Goal: Information Seeking & Learning: Compare options

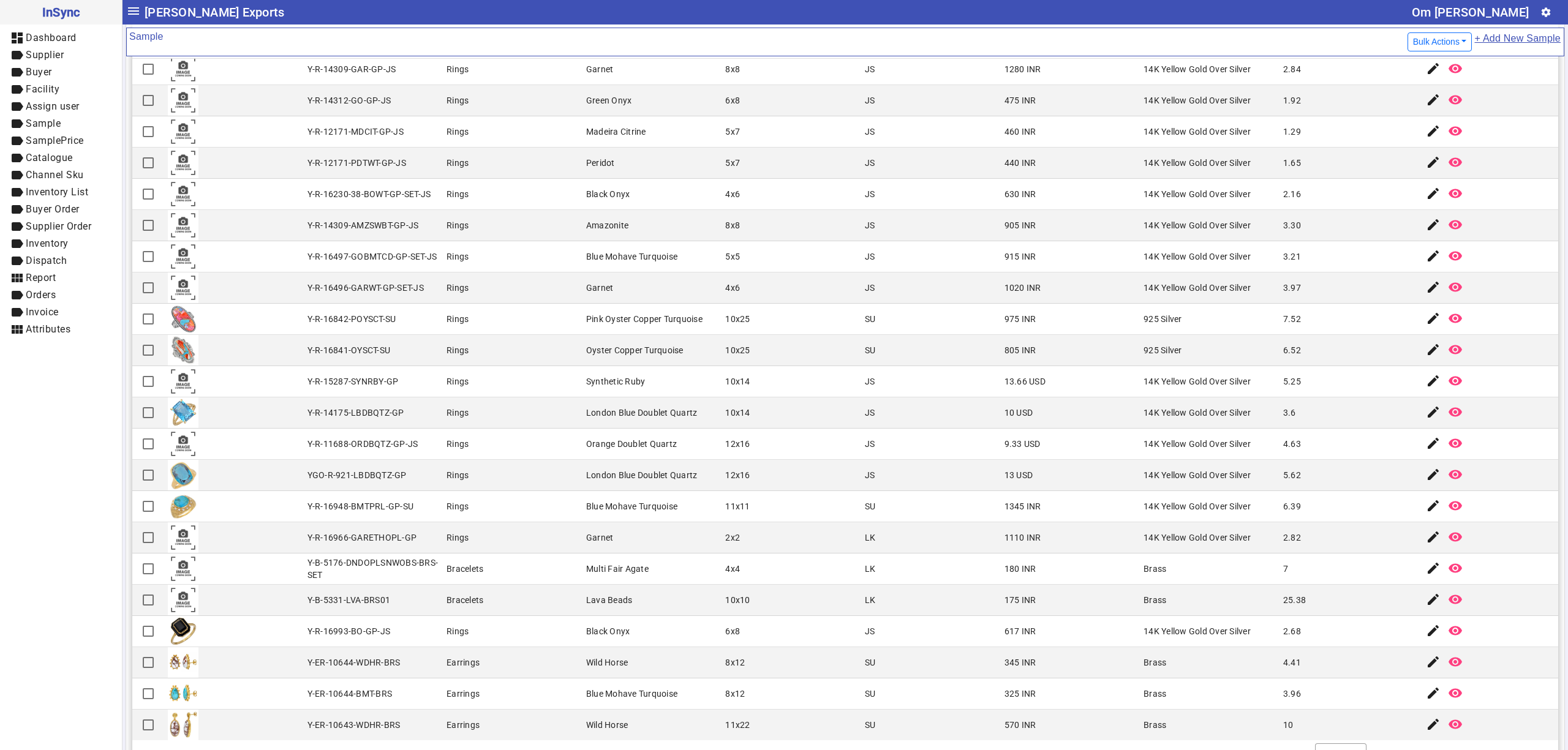
scroll to position [130, 0]
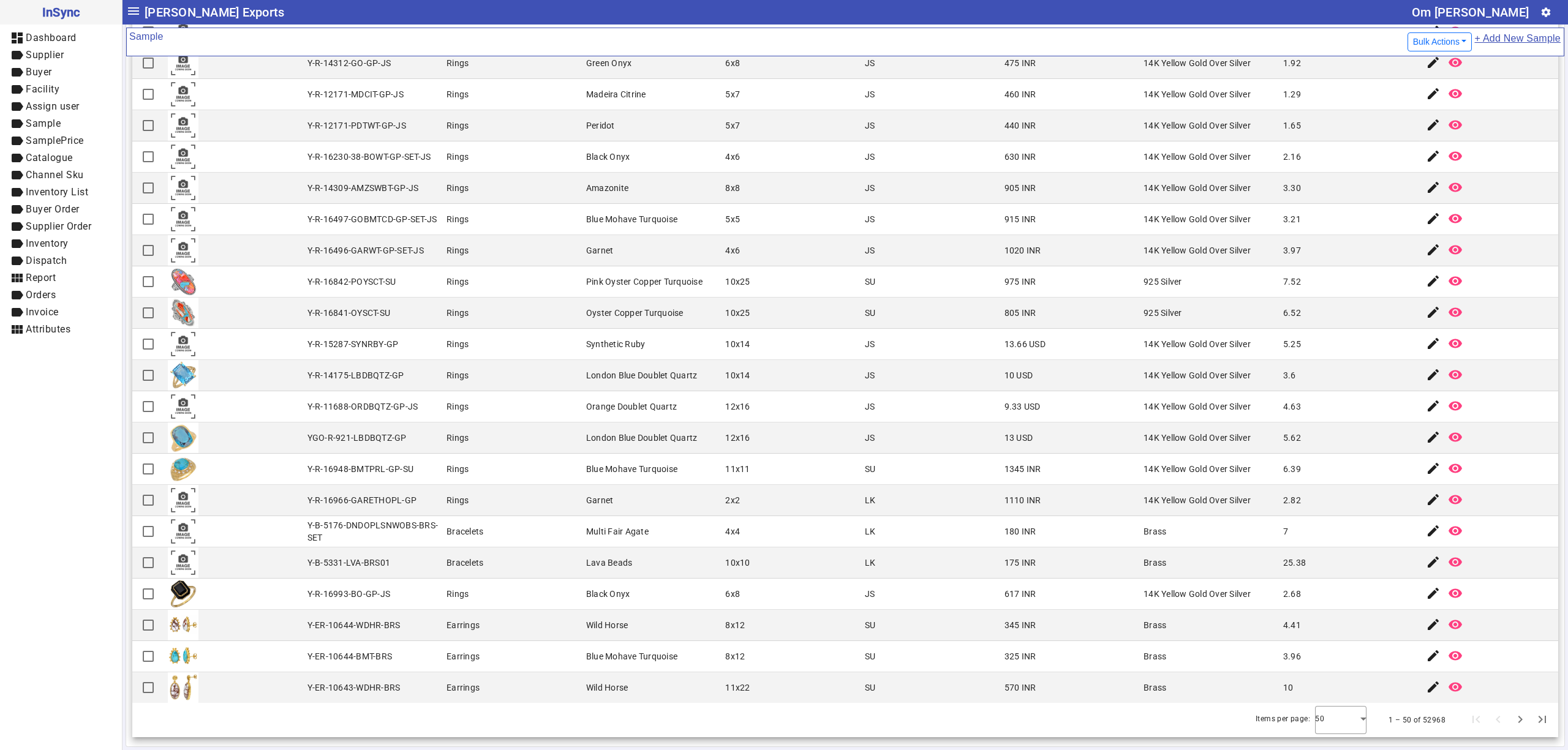
click at [1288, 723] on div "Items per page: 50" at bounding box center [1310, 720] width 116 height 28
click at [1315, 706] on div at bounding box center [1341, 720] width 52 height 29
click at [1310, 677] on mat-option "100" at bounding box center [1318, 686] width 52 height 29
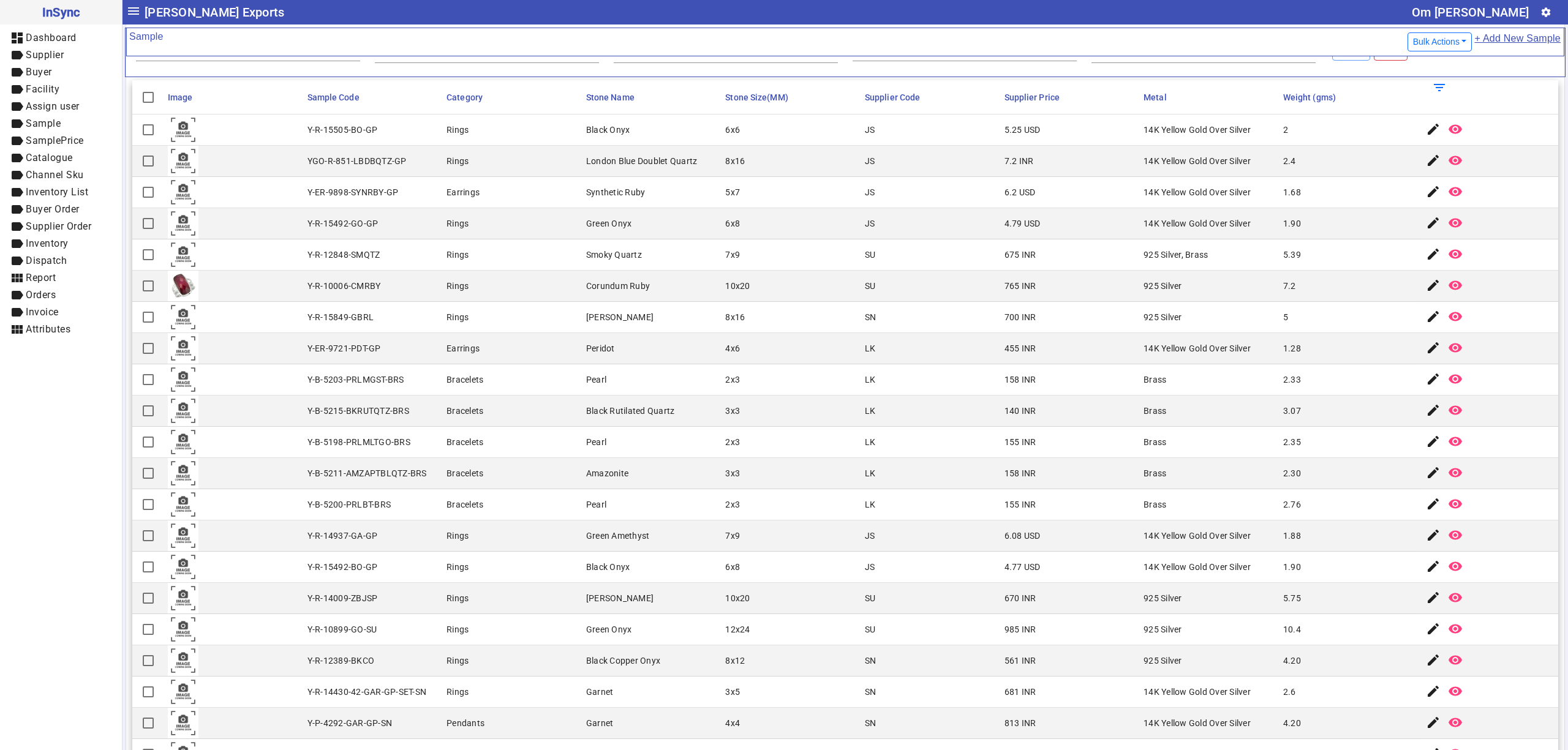
scroll to position [0, 0]
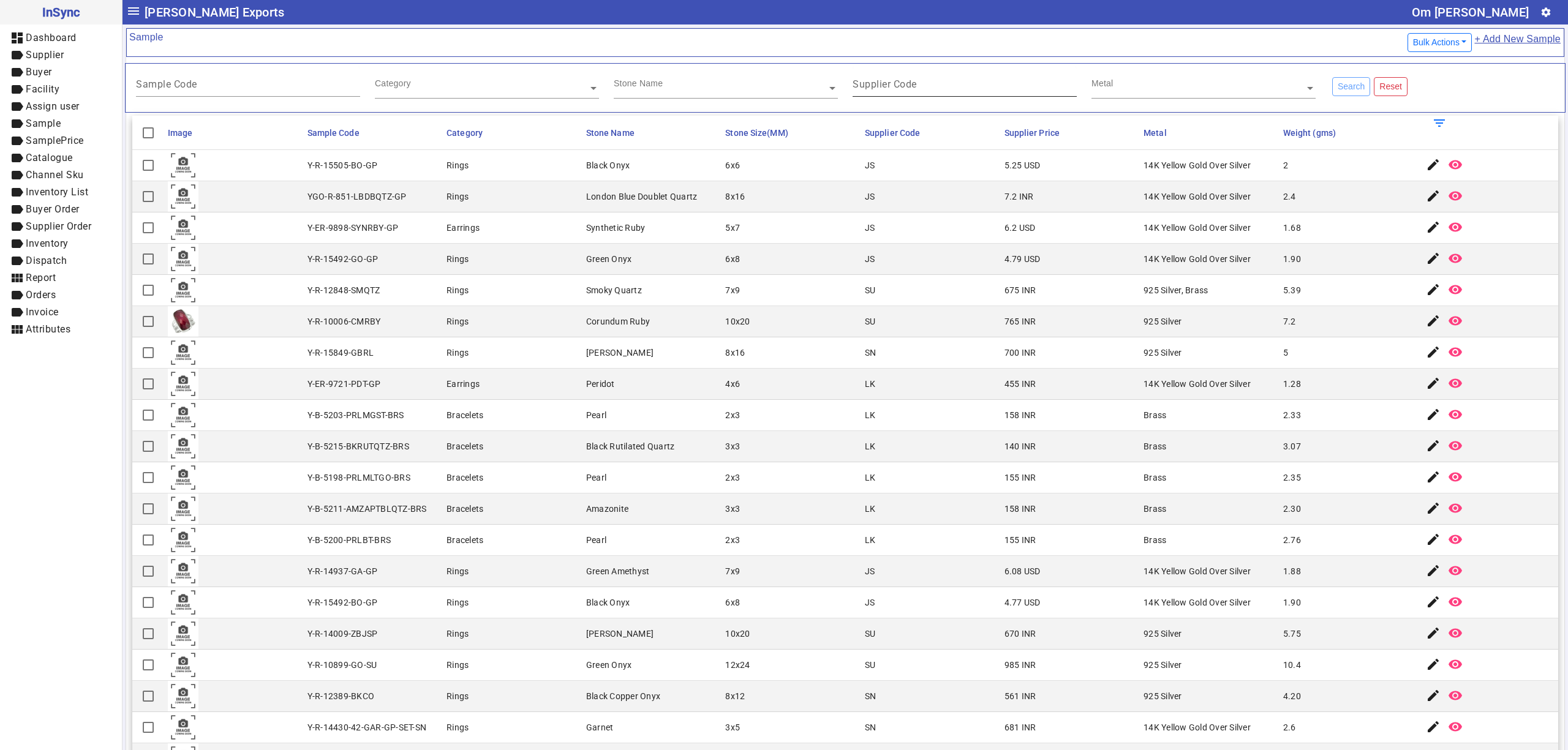
click at [912, 86] on input "Supplier Code" at bounding box center [964, 87] width 224 height 11
click at [1123, 84] on input "text" at bounding box center [1203, 88] width 224 height 13
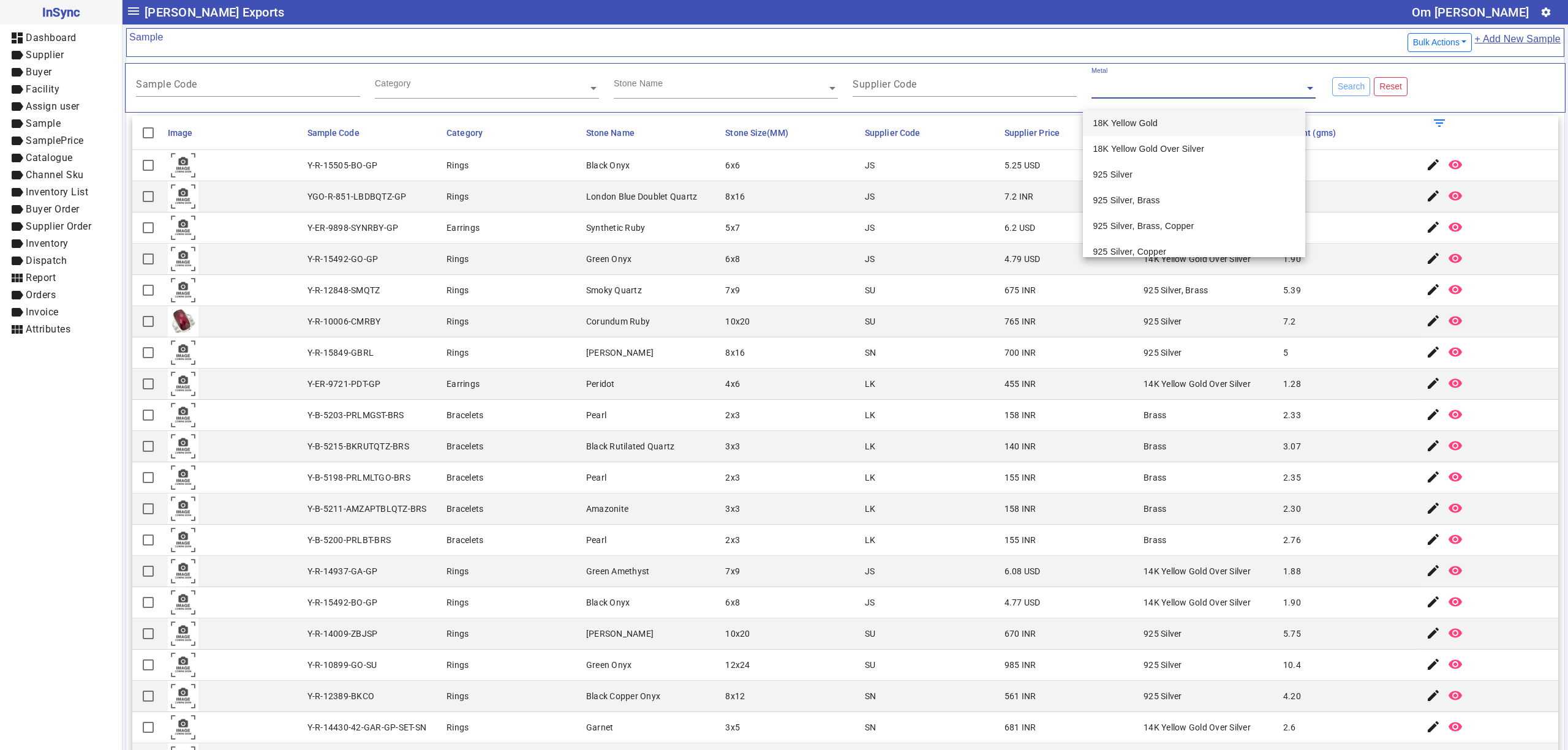
click at [701, 82] on div "Stone Name" at bounding box center [726, 83] width 224 height 32
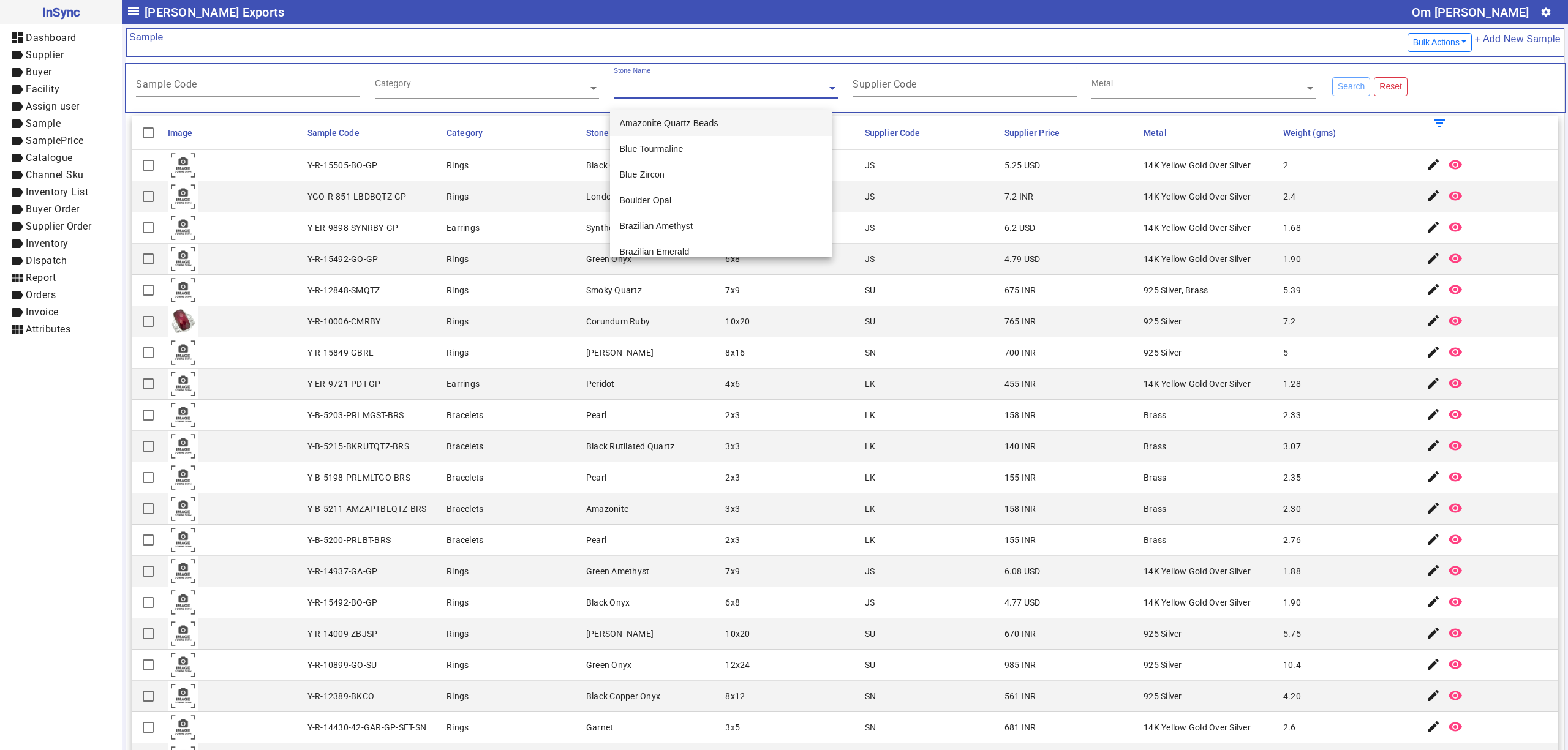
click at [442, 82] on div "Category" at bounding box center [486, 83] width 224 height 32
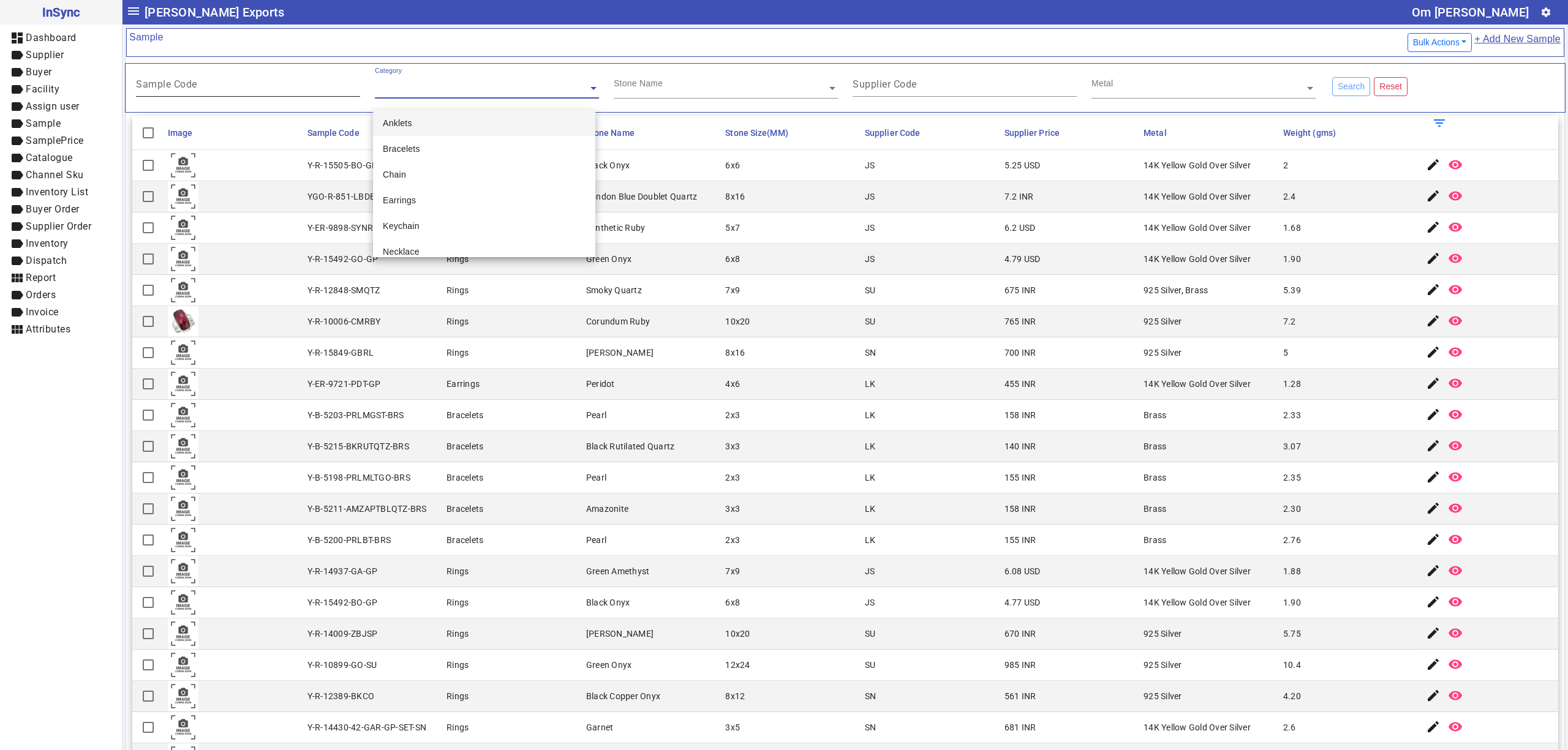
click at [277, 89] on input "Sample Code" at bounding box center [248, 87] width 224 height 11
click at [360, 321] on div "Y-R-10006-CMRBY" at bounding box center [344, 321] width 73 height 13
click at [515, 83] on input "text" at bounding box center [486, 88] width 224 height 13
click at [669, 92] on input "text" at bounding box center [726, 88] width 224 height 13
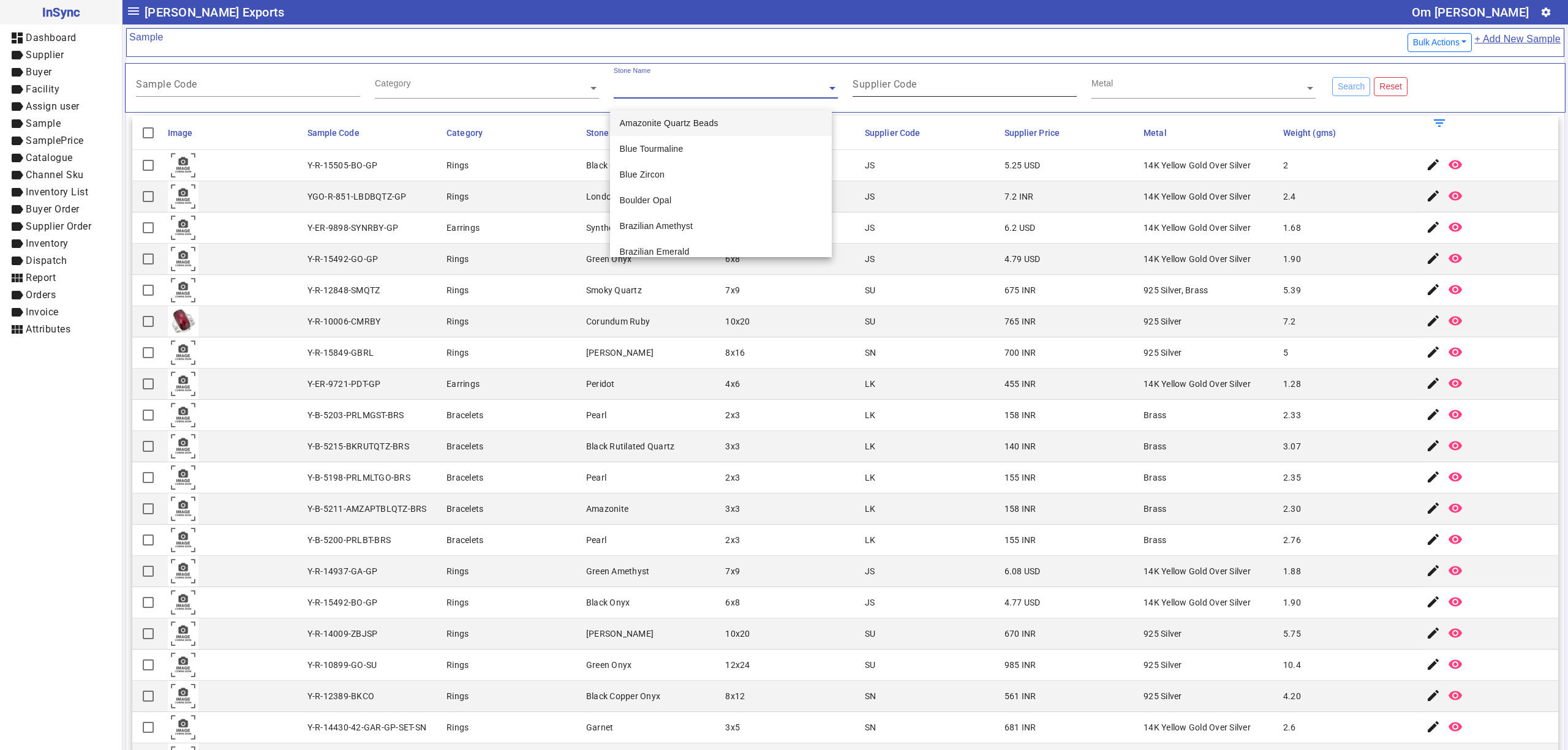
click at [900, 83] on mat-label "Supplier Code" at bounding box center [884, 85] width 64 height 12
click at [900, 83] on input "Supplier Code" at bounding box center [964, 87] width 224 height 11
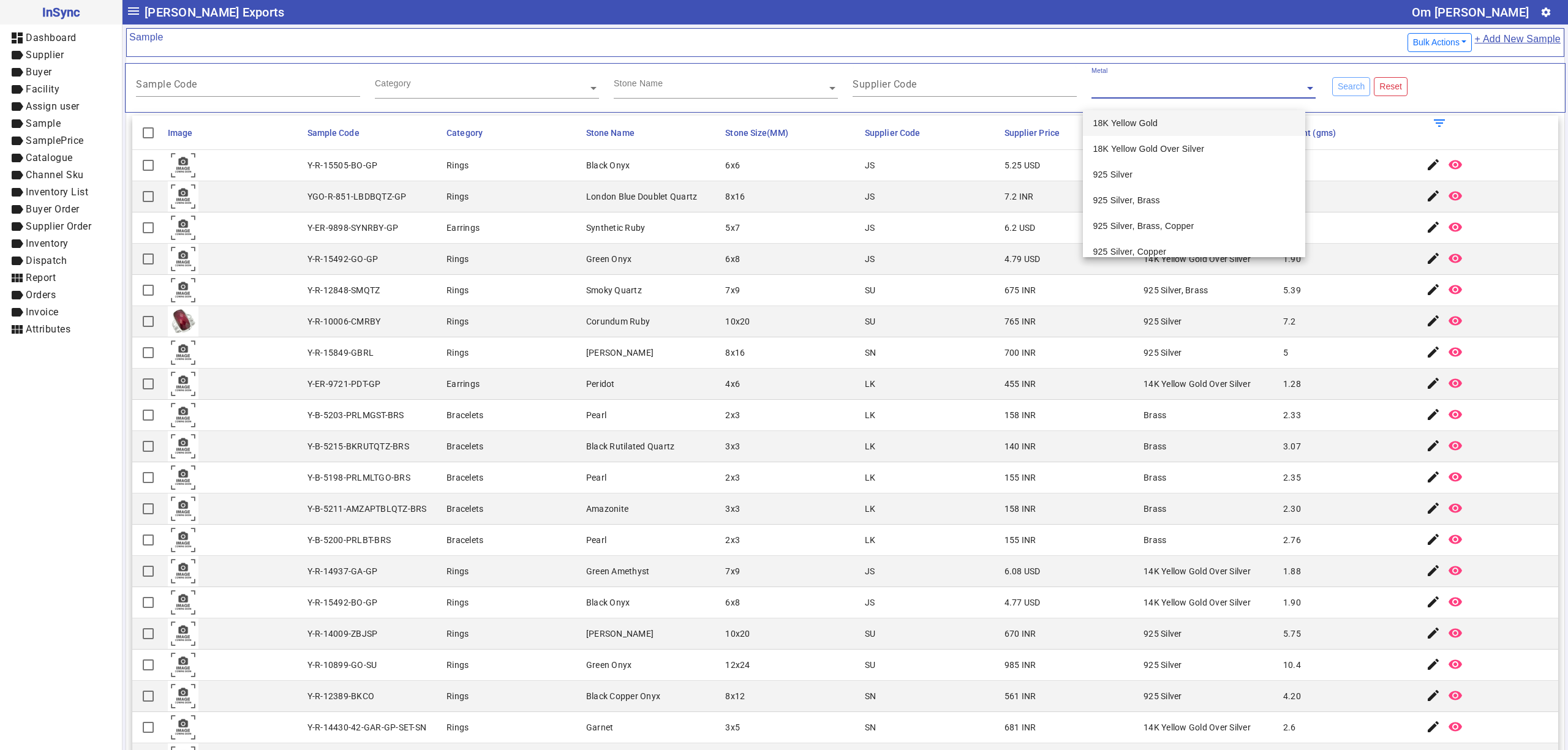
click at [1205, 91] on input "text" at bounding box center [1203, 88] width 224 height 13
click at [961, 329] on mat-cell "SU" at bounding box center [930, 321] width 139 height 31
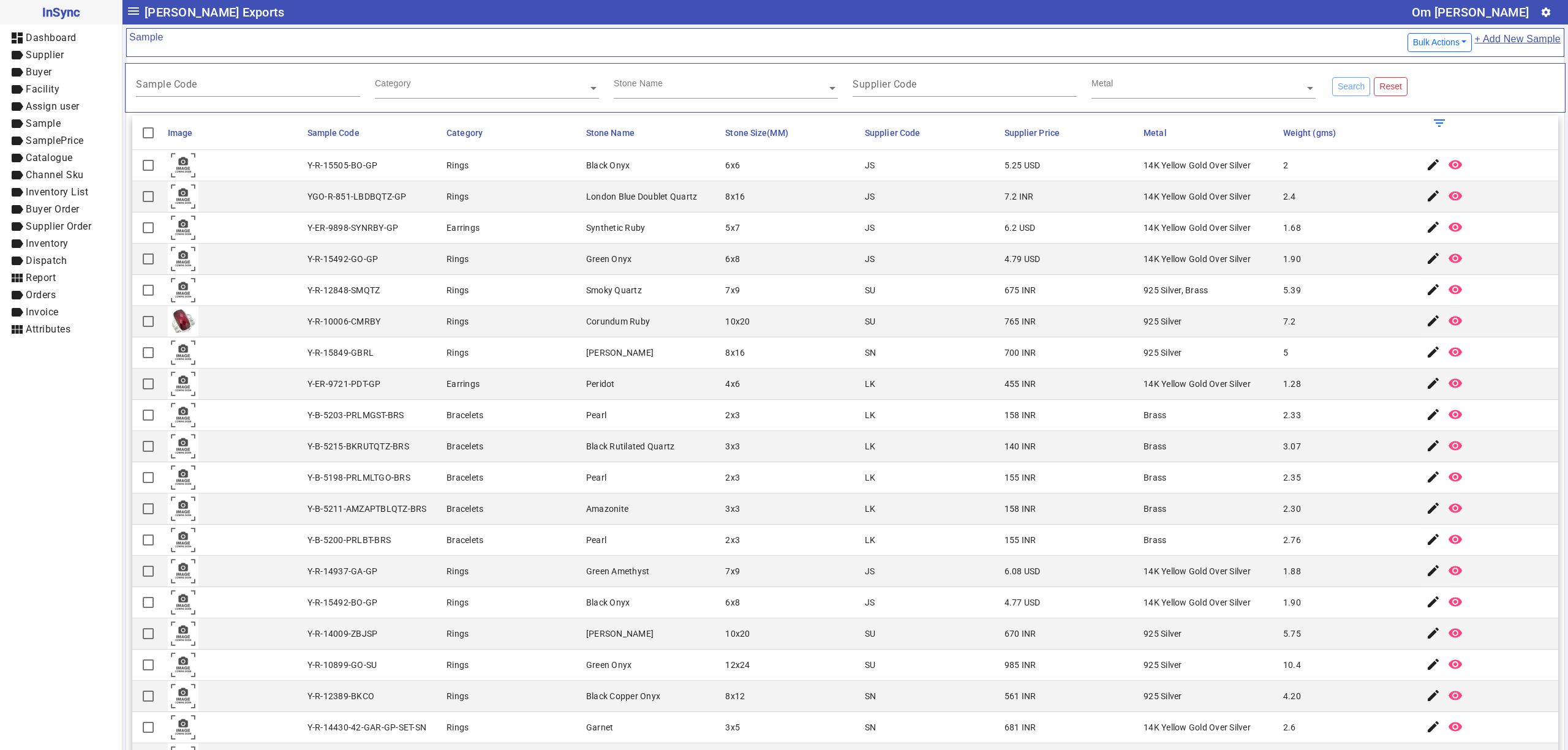
click at [907, 297] on mat-cell "SU" at bounding box center [930, 290] width 139 height 31
click at [458, 324] on div "Rings" at bounding box center [457, 321] width 22 height 13
click at [922, 185] on mat-cell "JS" at bounding box center [930, 196] width 139 height 31
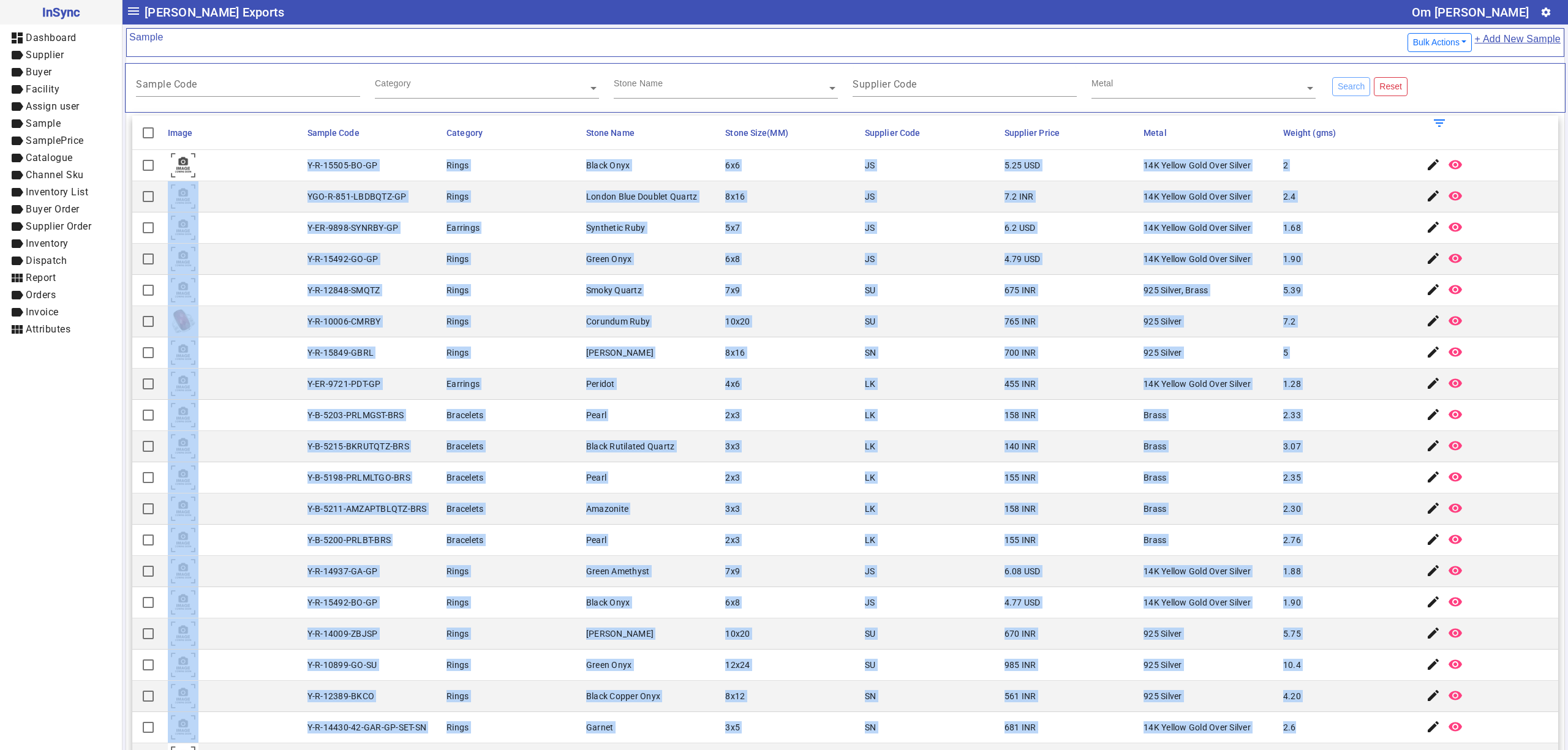
drag, startPoint x: 301, startPoint y: 167, endPoint x: 1294, endPoint y: 735, distance: 1144.0
click at [500, 268] on mat-cell "Rings" at bounding box center [512, 259] width 139 height 31
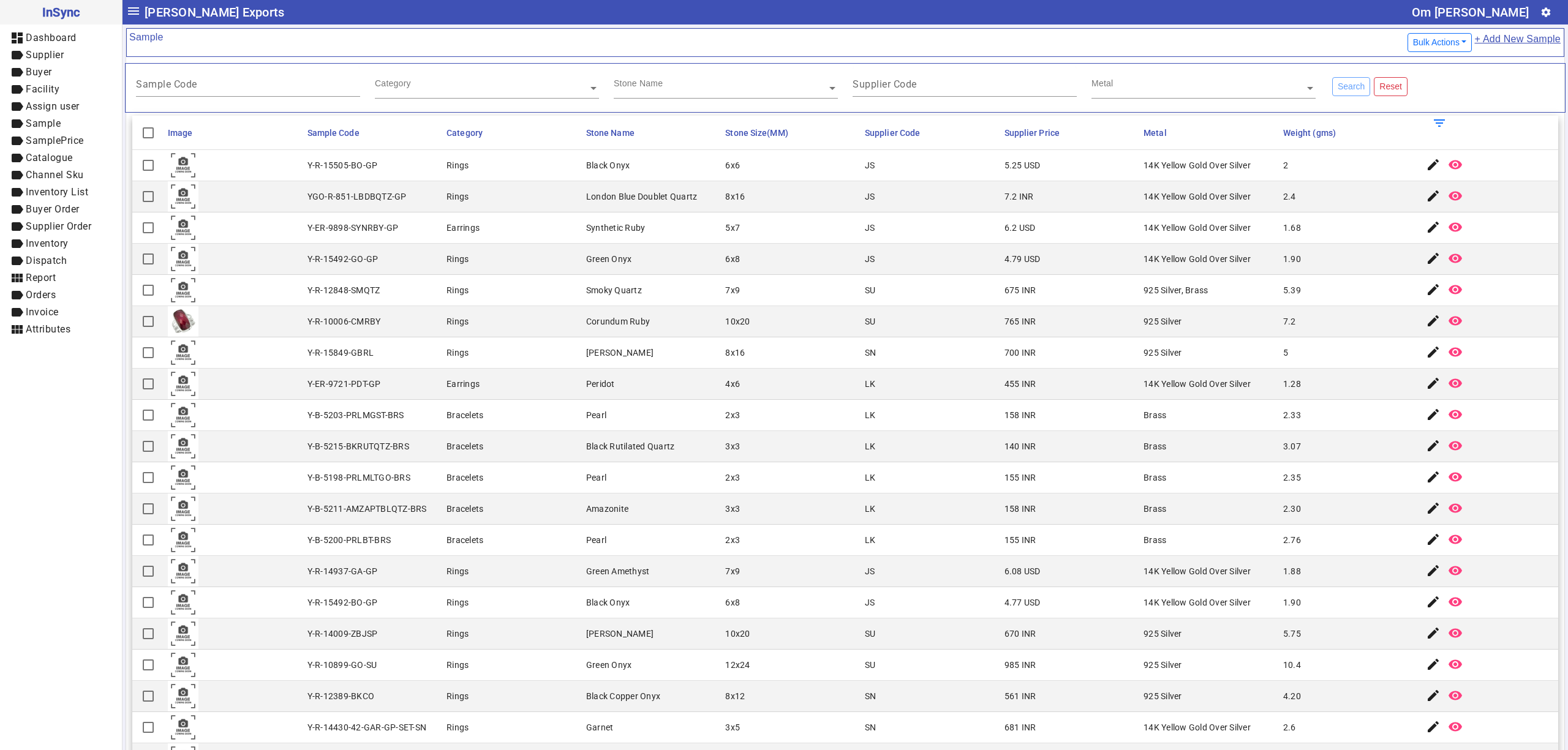
click at [557, 346] on mat-cell "Rings" at bounding box center [512, 353] width 139 height 31
click at [623, 410] on mat-cell "Pearl" at bounding box center [652, 415] width 139 height 31
click at [174, 88] on mat-label "Sample Code" at bounding box center [167, 85] width 61 height 12
click at [174, 88] on input "Sample Code" at bounding box center [248, 87] width 224 height 11
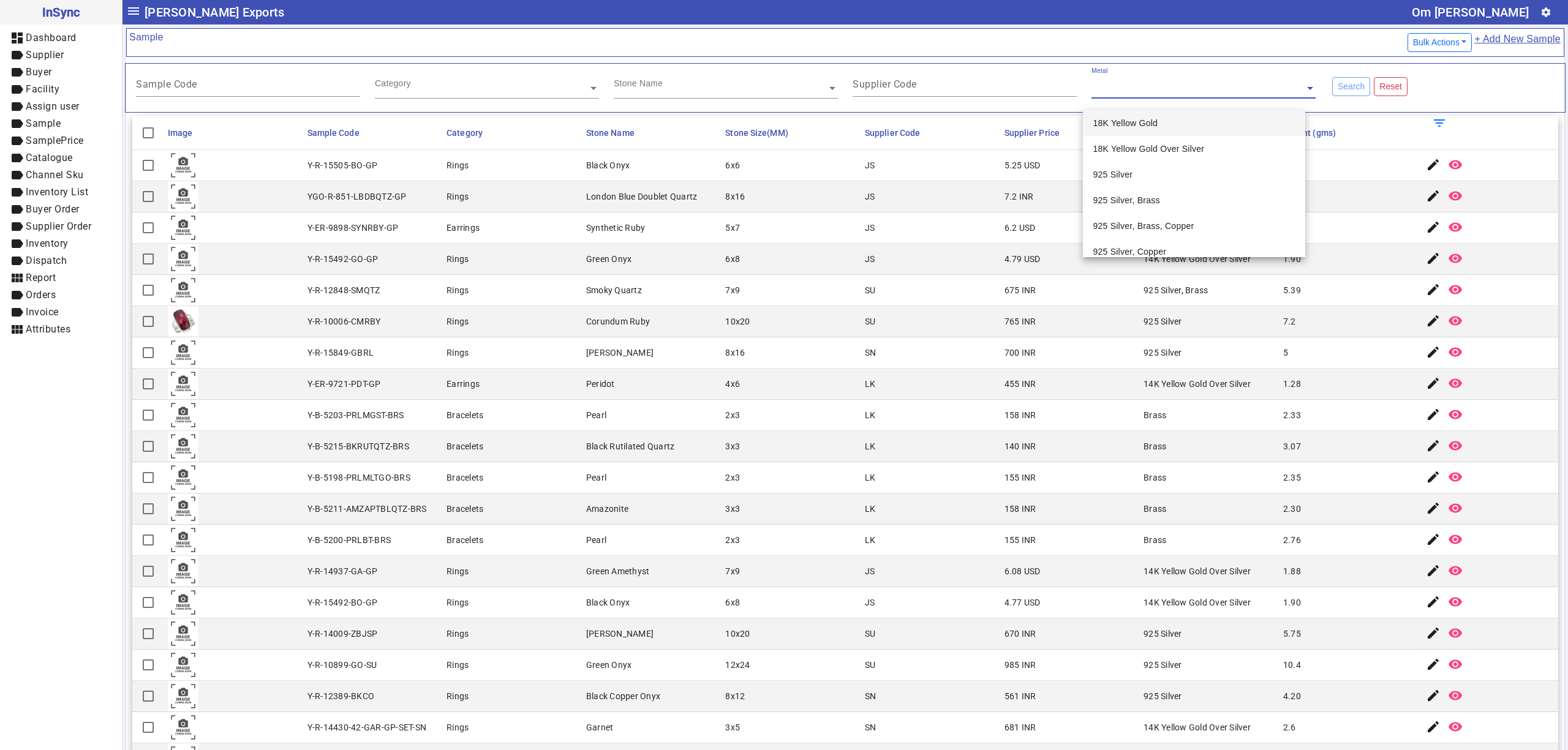
drag, startPoint x: 1193, startPoint y: 92, endPoint x: 1185, endPoint y: 89, distance: 8.5
click at [1193, 91] on input "text" at bounding box center [1203, 88] width 224 height 13
click at [929, 89] on input "Supplier Code" at bounding box center [964, 87] width 224 height 11
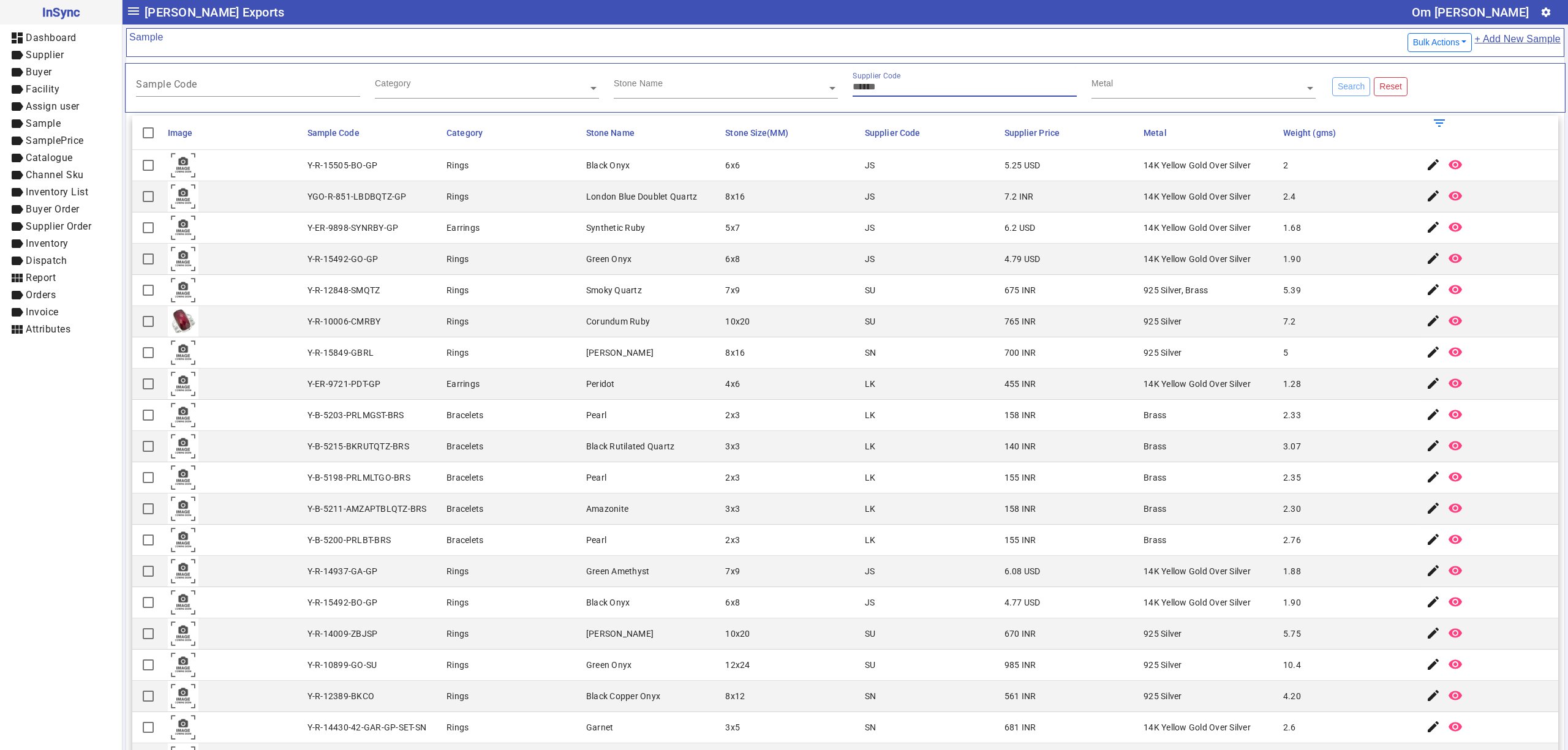
click at [657, 87] on input "text" at bounding box center [726, 88] width 224 height 13
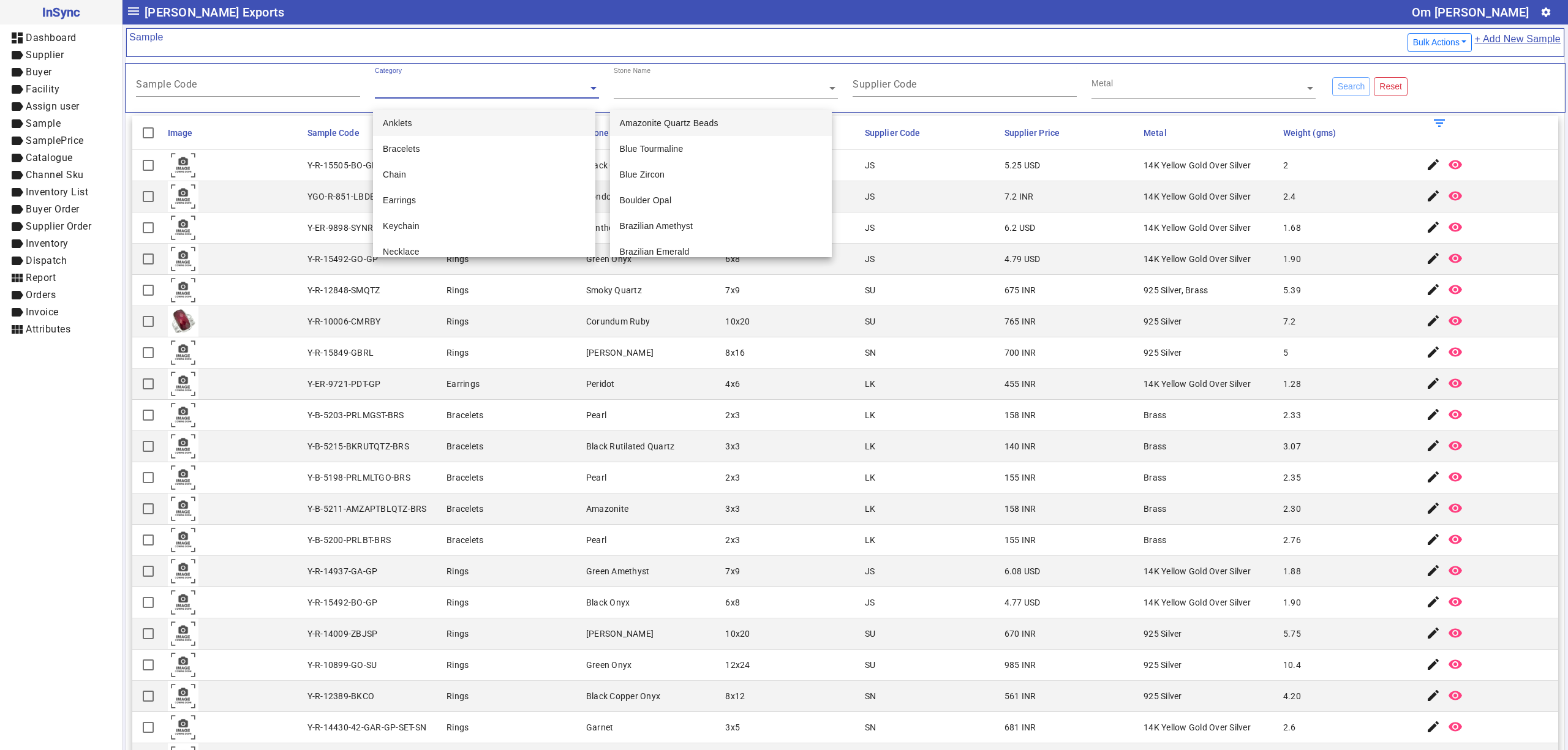
click at [459, 84] on input "text" at bounding box center [486, 88] width 224 height 13
click at [208, 77] on div "Sample Code" at bounding box center [248, 81] width 224 height 30
click at [429, 77] on div "Category" at bounding box center [481, 73] width 213 height 14
click at [238, 84] on input "Sample Code" at bounding box center [248, 87] width 224 height 11
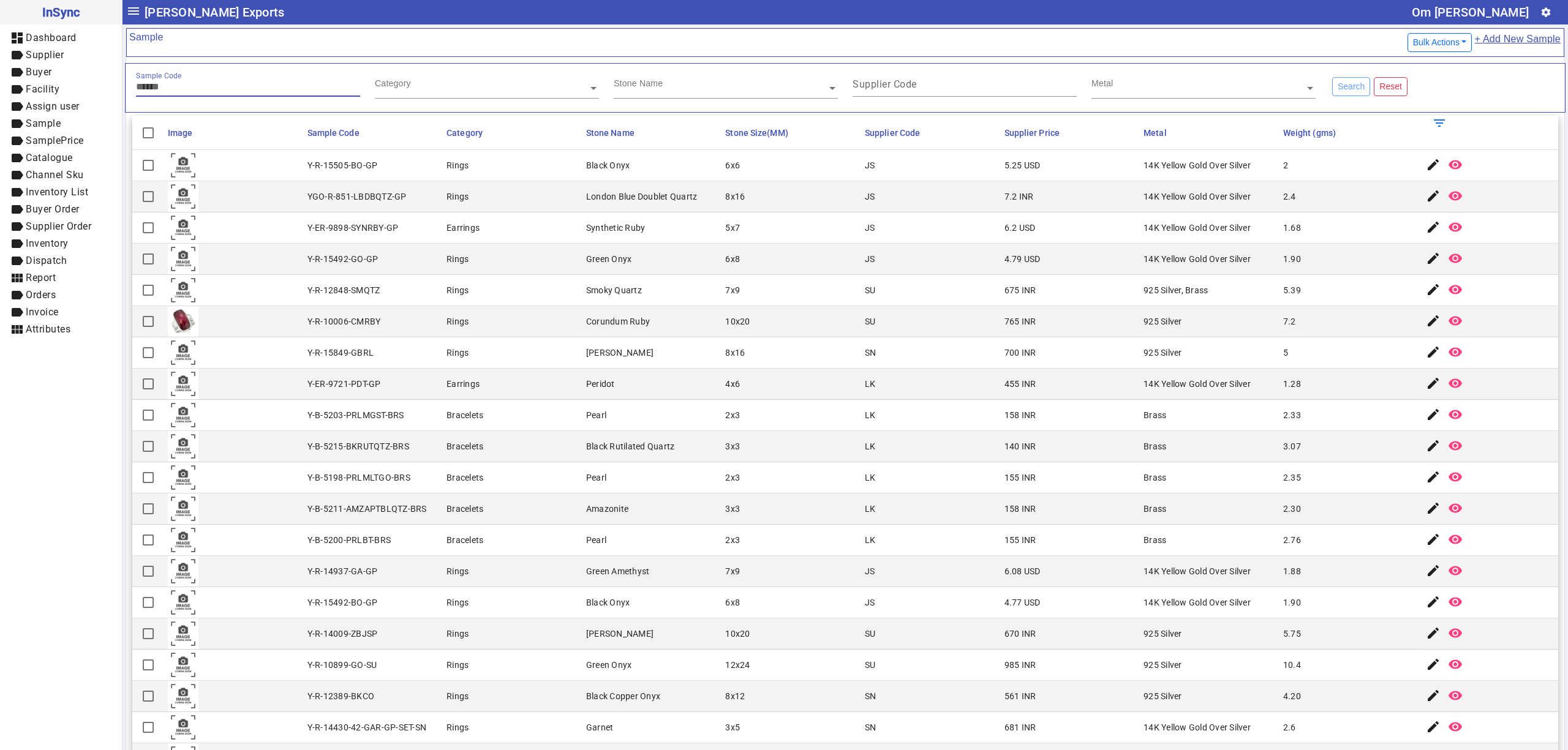
click at [426, 89] on input "text" at bounding box center [486, 88] width 224 height 13
click at [681, 92] on input "text" at bounding box center [726, 88] width 224 height 13
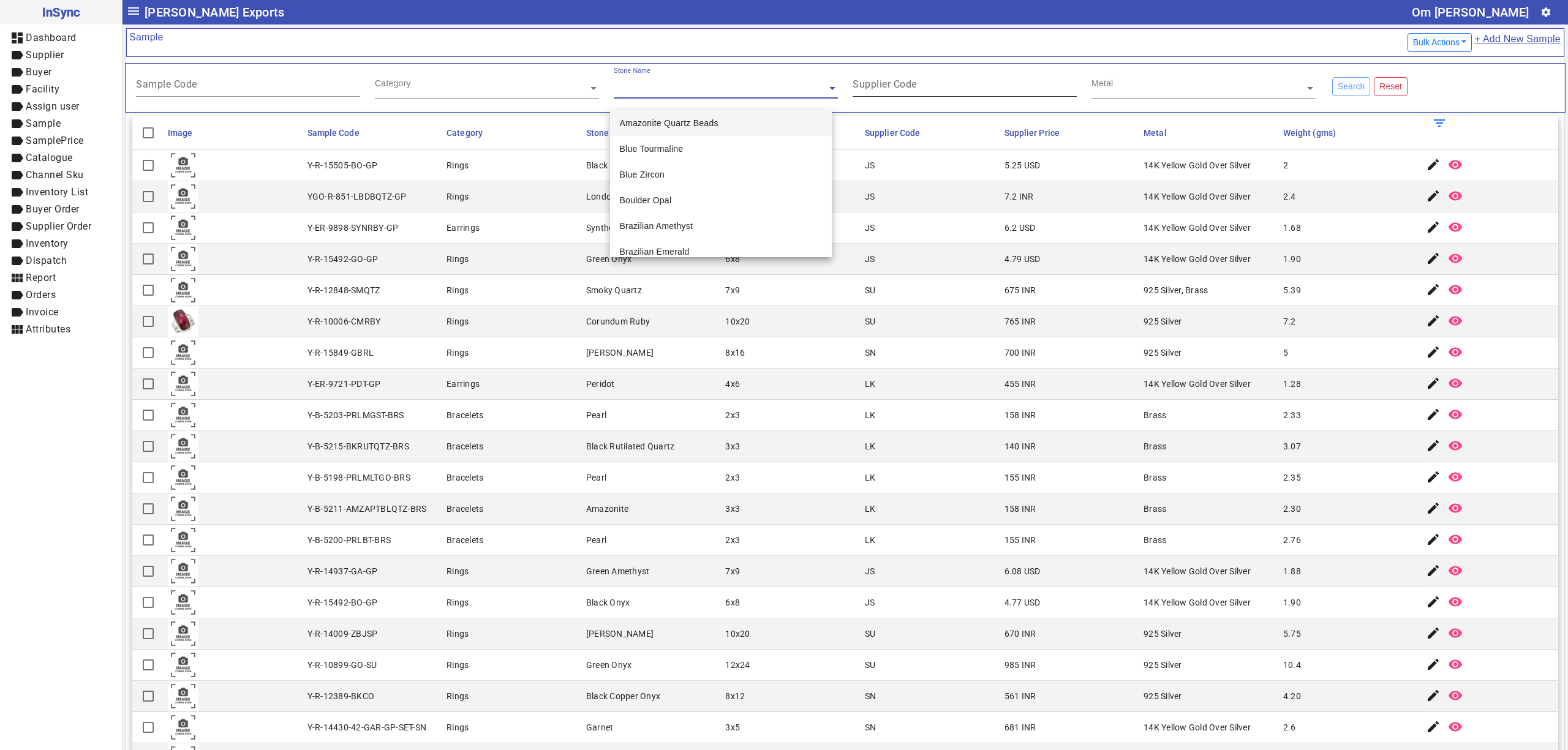
click at [904, 87] on mat-label "Supplier Code" at bounding box center [884, 85] width 64 height 12
click at [904, 87] on input "Supplier Code" at bounding box center [964, 87] width 224 height 11
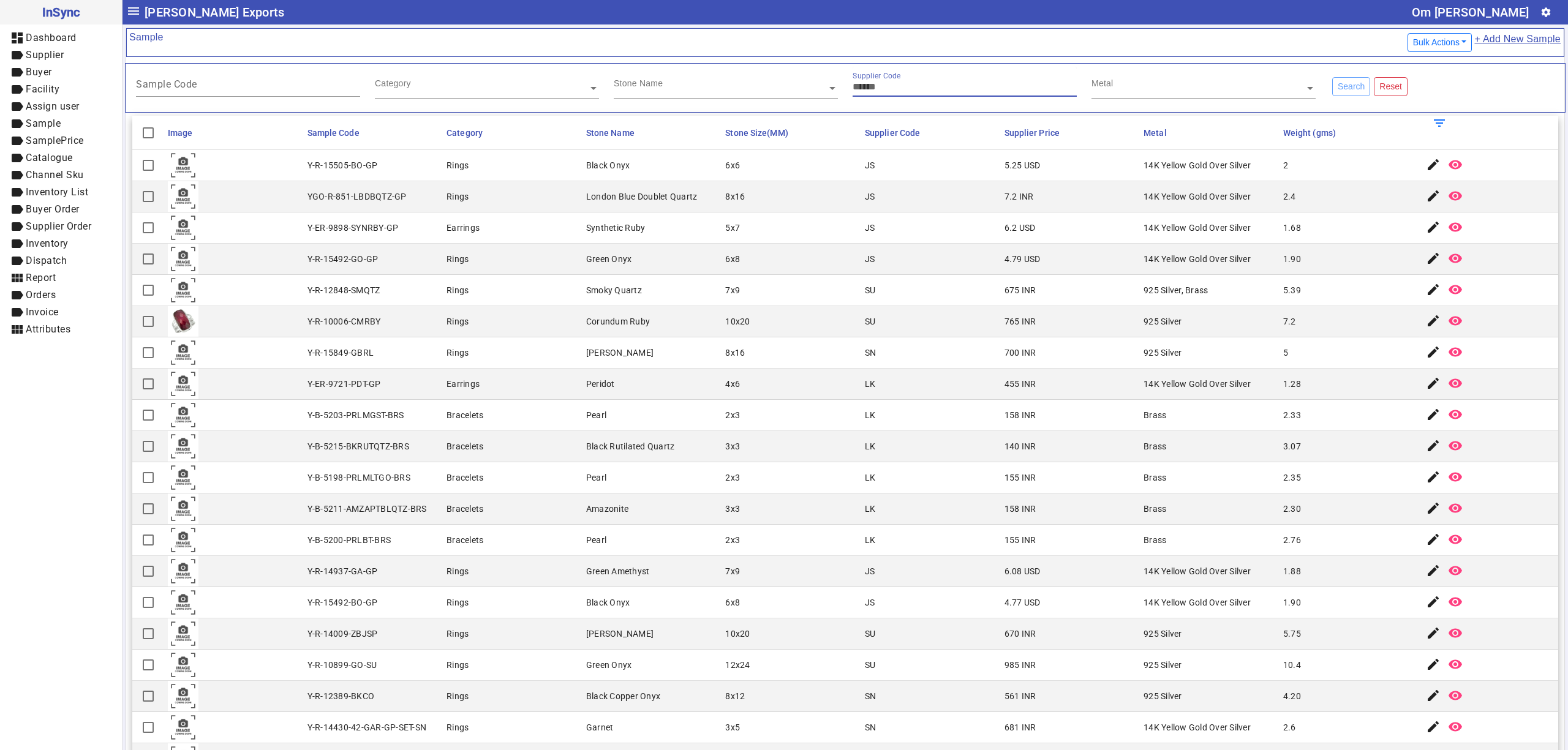
click at [1125, 88] on input "text" at bounding box center [1203, 88] width 224 height 13
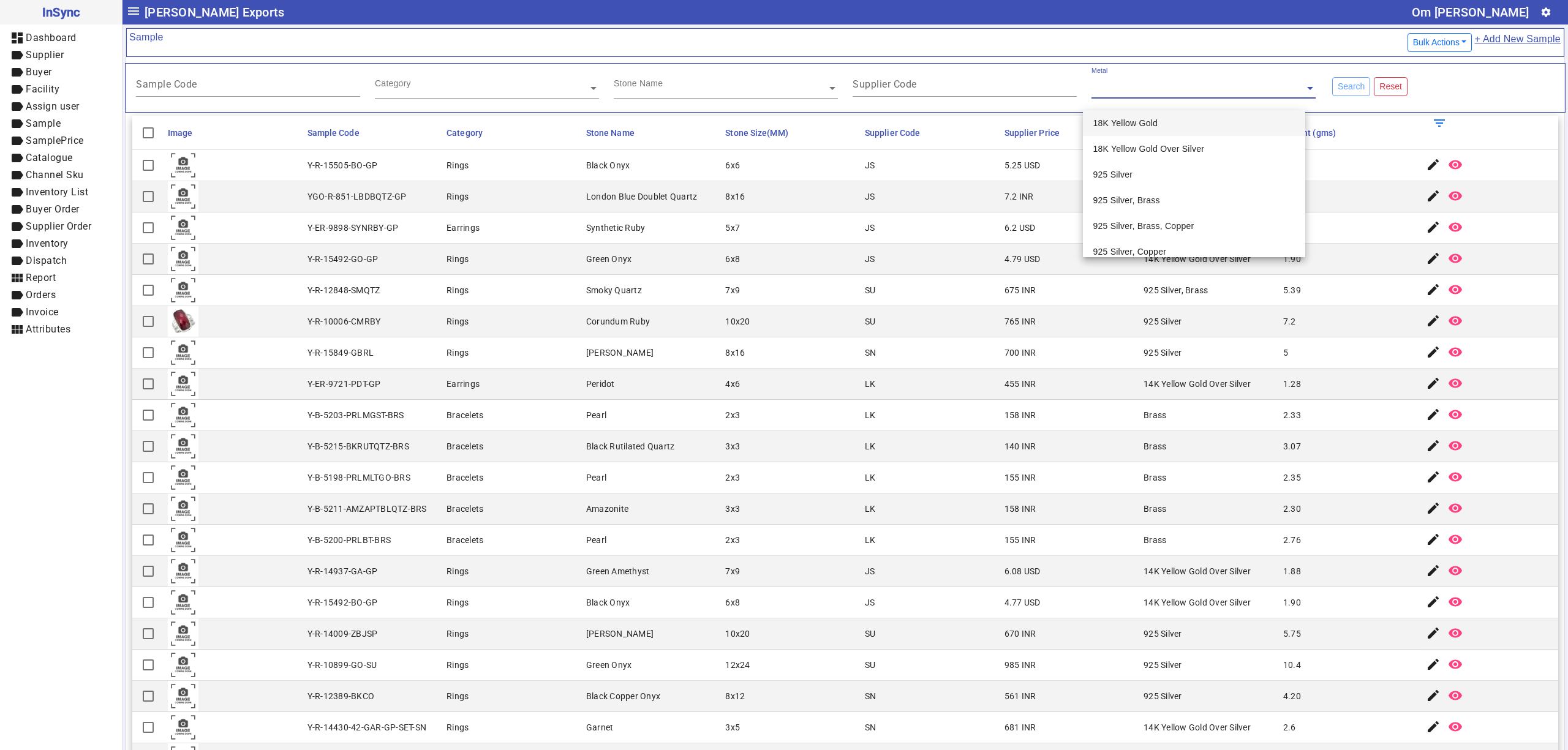
click at [246, 196] on mat-cell at bounding box center [233, 196] width 139 height 31
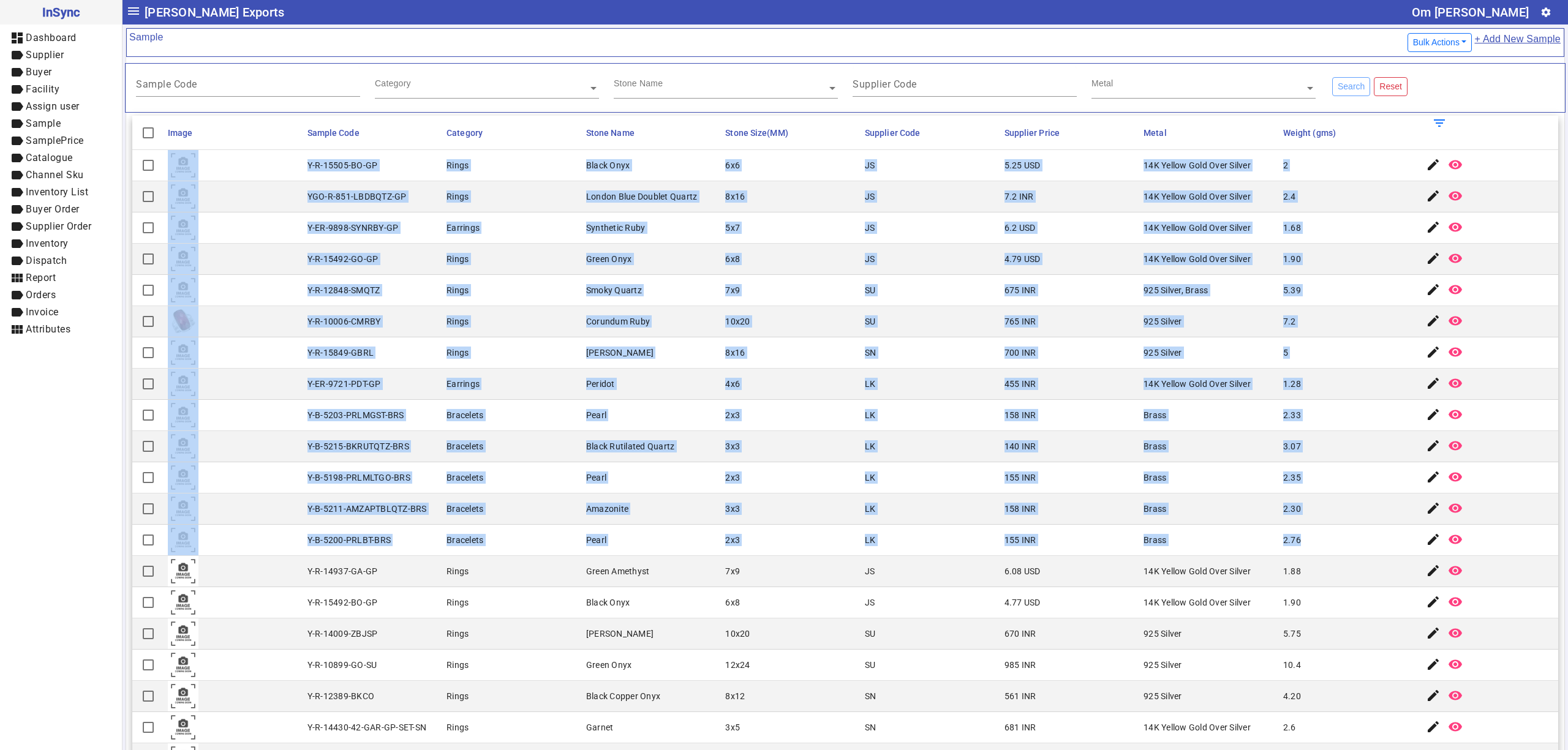
drag, startPoint x: 299, startPoint y: 164, endPoint x: 1304, endPoint y: 523, distance: 1067.2
click at [835, 457] on mat-cell "3x3" at bounding box center [791, 447] width 139 height 31
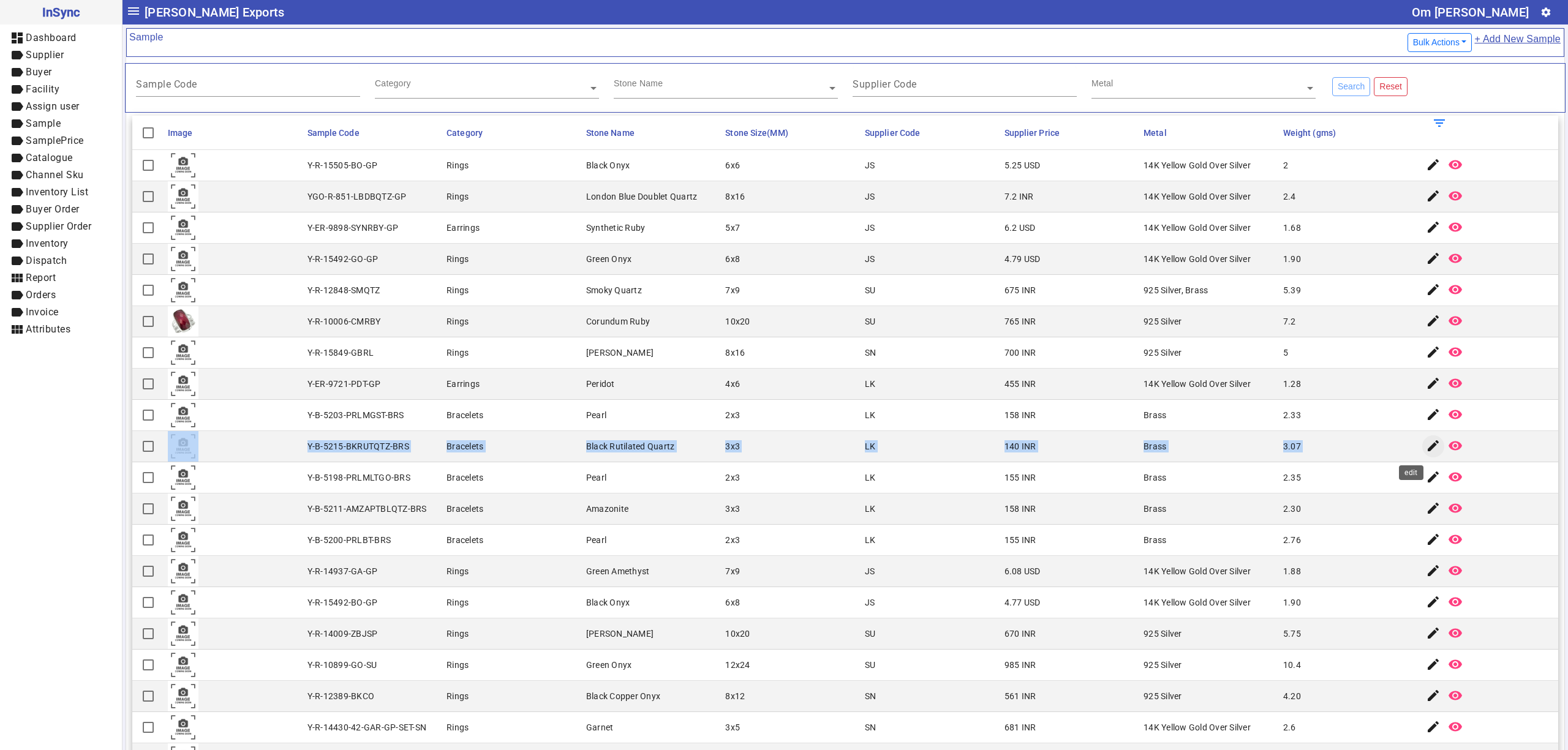
drag, startPoint x: 297, startPoint y: 451, endPoint x: 1415, endPoint y: 454, distance: 1118.0
click at [1415, 454] on mat-row "Y-B-5215-BKRUTQTZ-BRS Bracelets Black Rutilated Quartz 3x3 LK 140 INR Brass 3.0…" at bounding box center [845, 447] width 1426 height 31
drag, startPoint x: 609, startPoint y: 504, endPoint x: 467, endPoint y: 517, distance: 142.6
click at [608, 505] on mat-cell "Amazonite" at bounding box center [652, 509] width 139 height 31
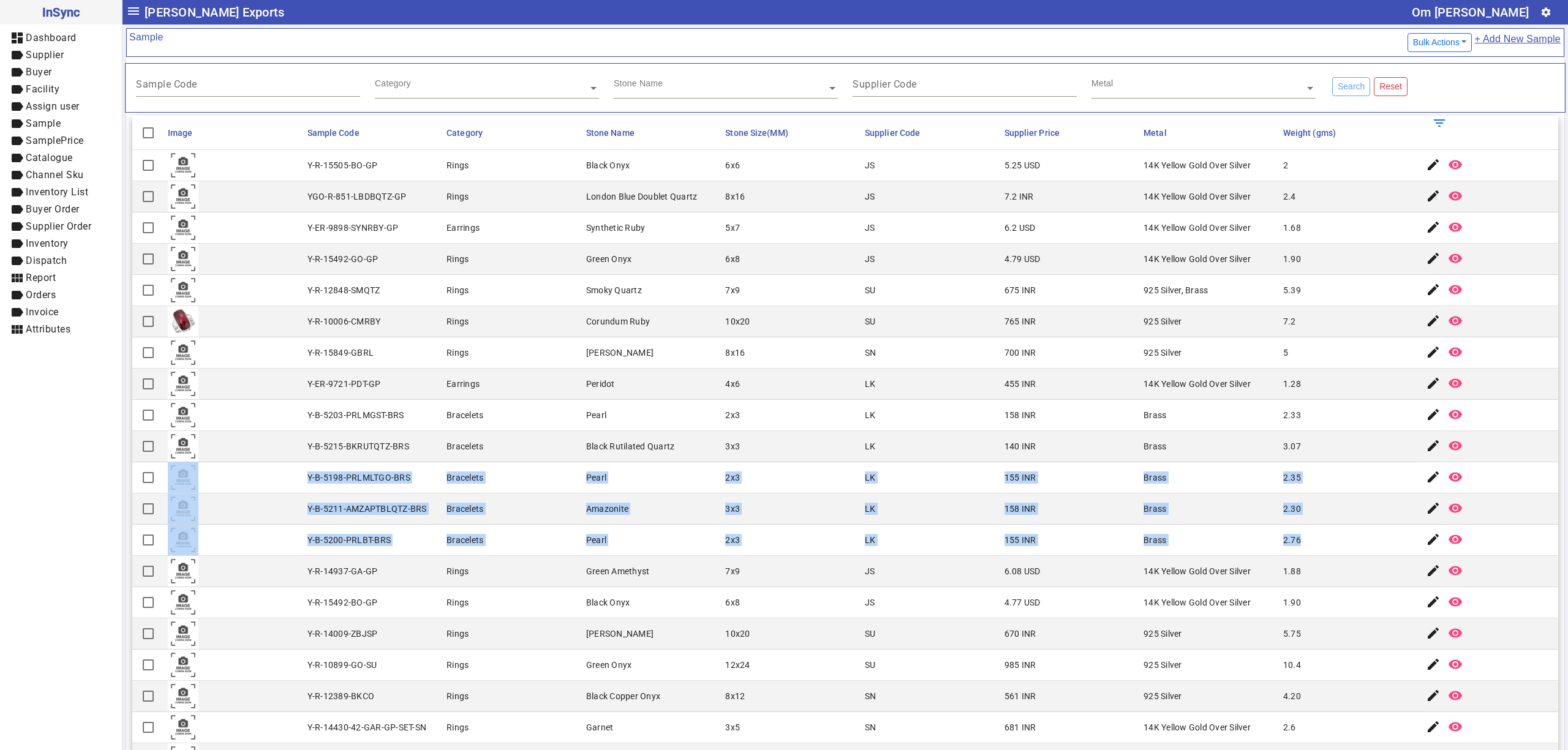
drag, startPoint x: 289, startPoint y: 474, endPoint x: 1316, endPoint y: 539, distance: 1029.1
click at [747, 492] on mat-cell "2x3" at bounding box center [791, 478] width 139 height 31
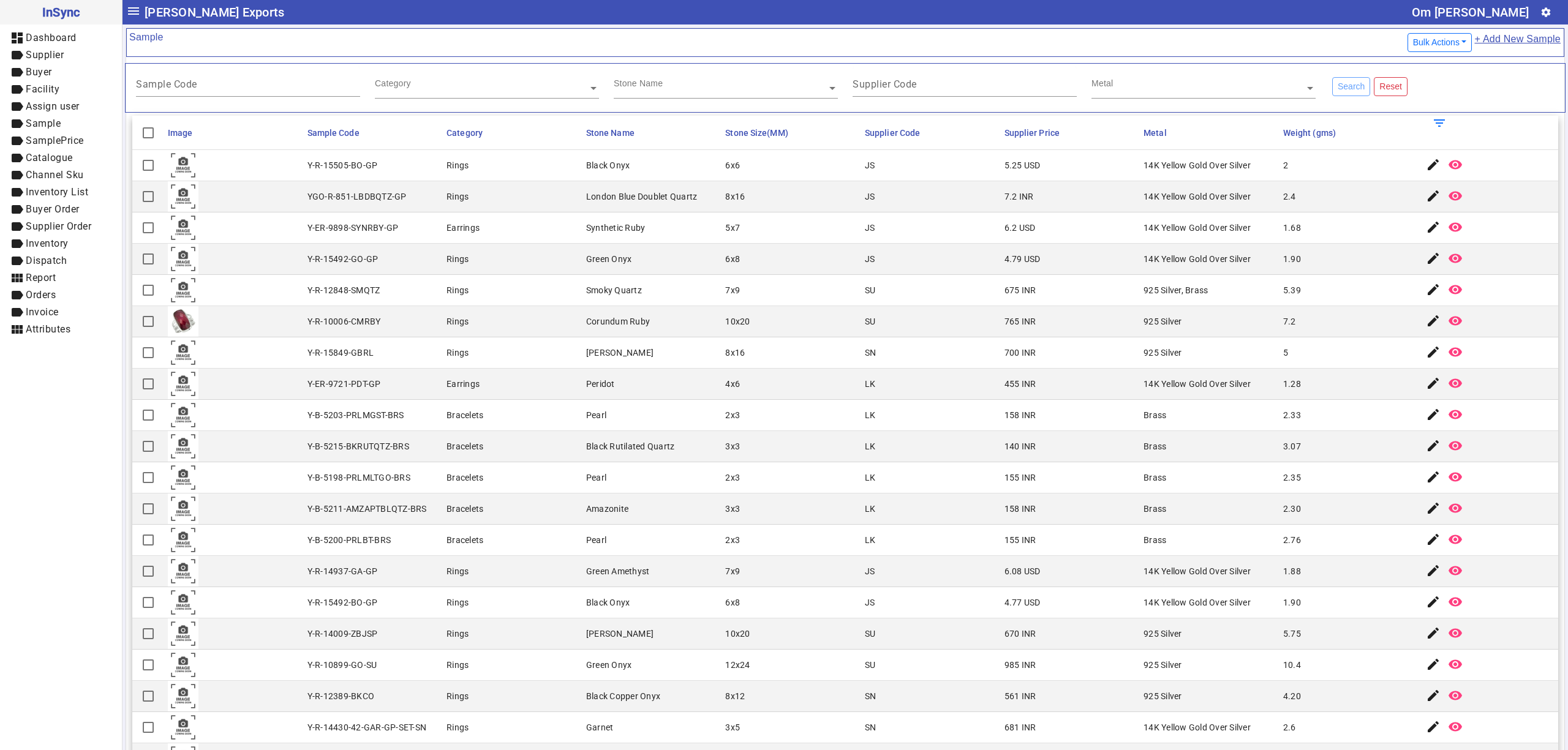
click at [765, 399] on mat-cell "4x6" at bounding box center [791, 384] width 139 height 31
click at [429, 284] on mat-cell "Y-R-12848-SMQTZ" at bounding box center [373, 290] width 139 height 31
click at [562, 378] on mat-cell "Earrings" at bounding box center [512, 384] width 139 height 31
click at [527, 235] on mat-cell "Earrings" at bounding box center [512, 228] width 139 height 31
click at [624, 181] on mat-cell "Black Onyx" at bounding box center [652, 165] width 139 height 31
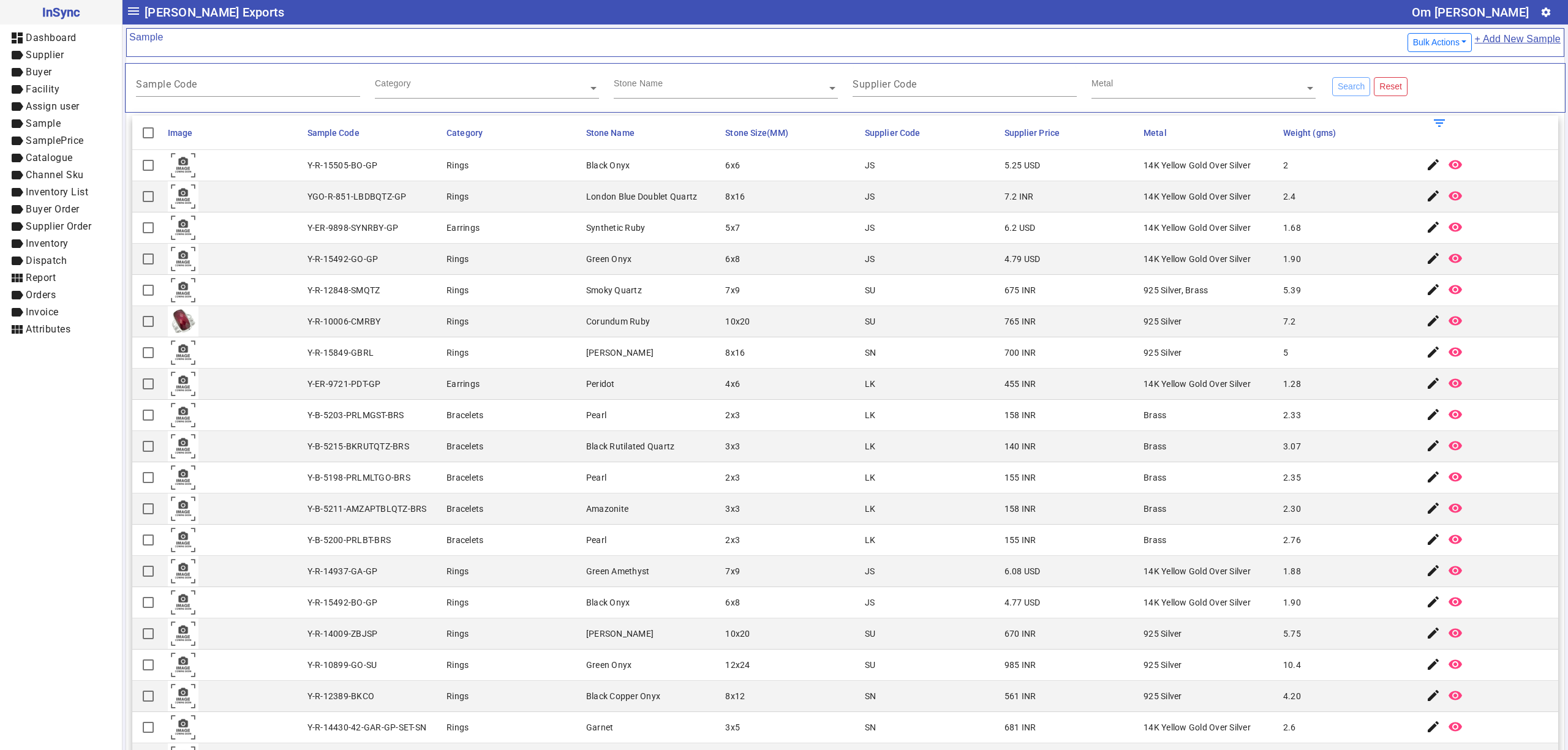
click at [455, 390] on div "Earrings" at bounding box center [463, 384] width 33 height 13
click at [861, 309] on mat-cell "SU" at bounding box center [930, 321] width 139 height 31
click at [724, 400] on mat-cell "4x6" at bounding box center [791, 384] width 139 height 31
click at [453, 593] on mat-cell "Rings" at bounding box center [512, 603] width 139 height 31
click at [500, 541] on mat-cell "Bracelets" at bounding box center [512, 540] width 139 height 31
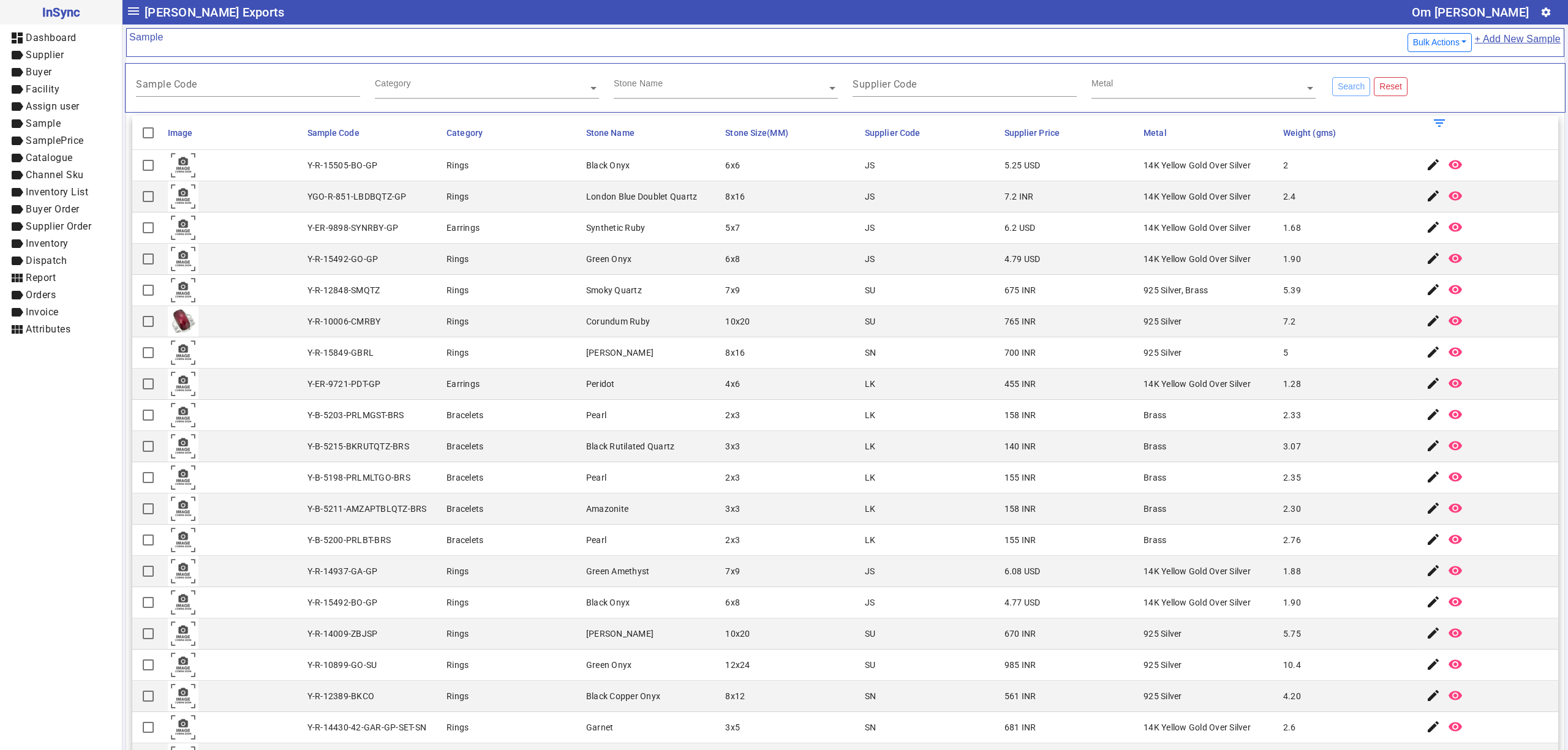
click at [722, 277] on mat-cell "7x9" at bounding box center [791, 290] width 139 height 31
click at [513, 415] on mat-cell "Bracelets" at bounding box center [512, 415] width 139 height 31
click at [679, 334] on mat-cell "Corundum Ruby" at bounding box center [652, 321] width 139 height 31
click at [605, 202] on div "London Blue Doublet Quartz" at bounding box center [642, 196] width 112 height 13
click at [1152, 98] on div "Metal" at bounding box center [1203, 83] width 224 height 32
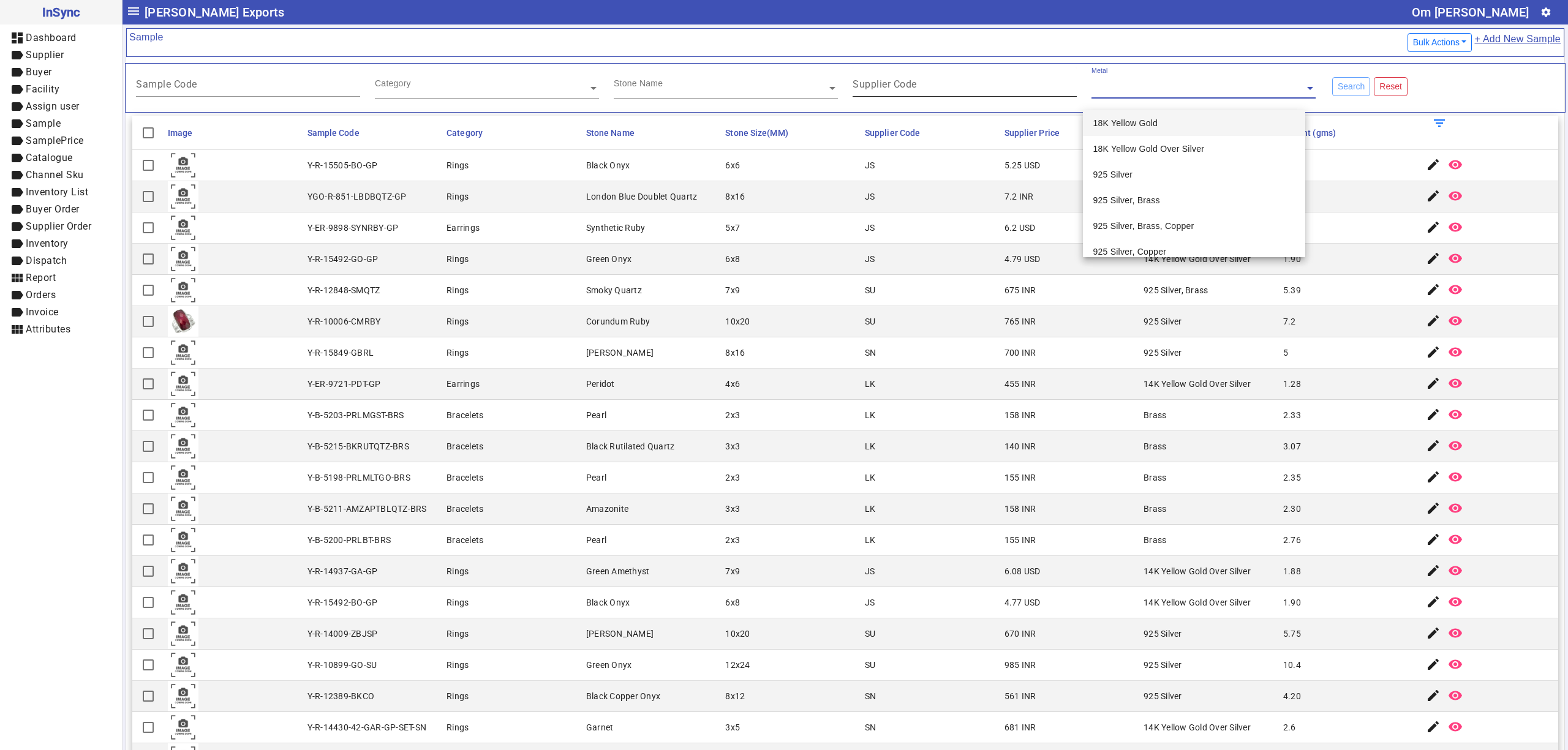
click at [964, 86] on input "Supplier Code" at bounding box center [964, 87] width 224 height 11
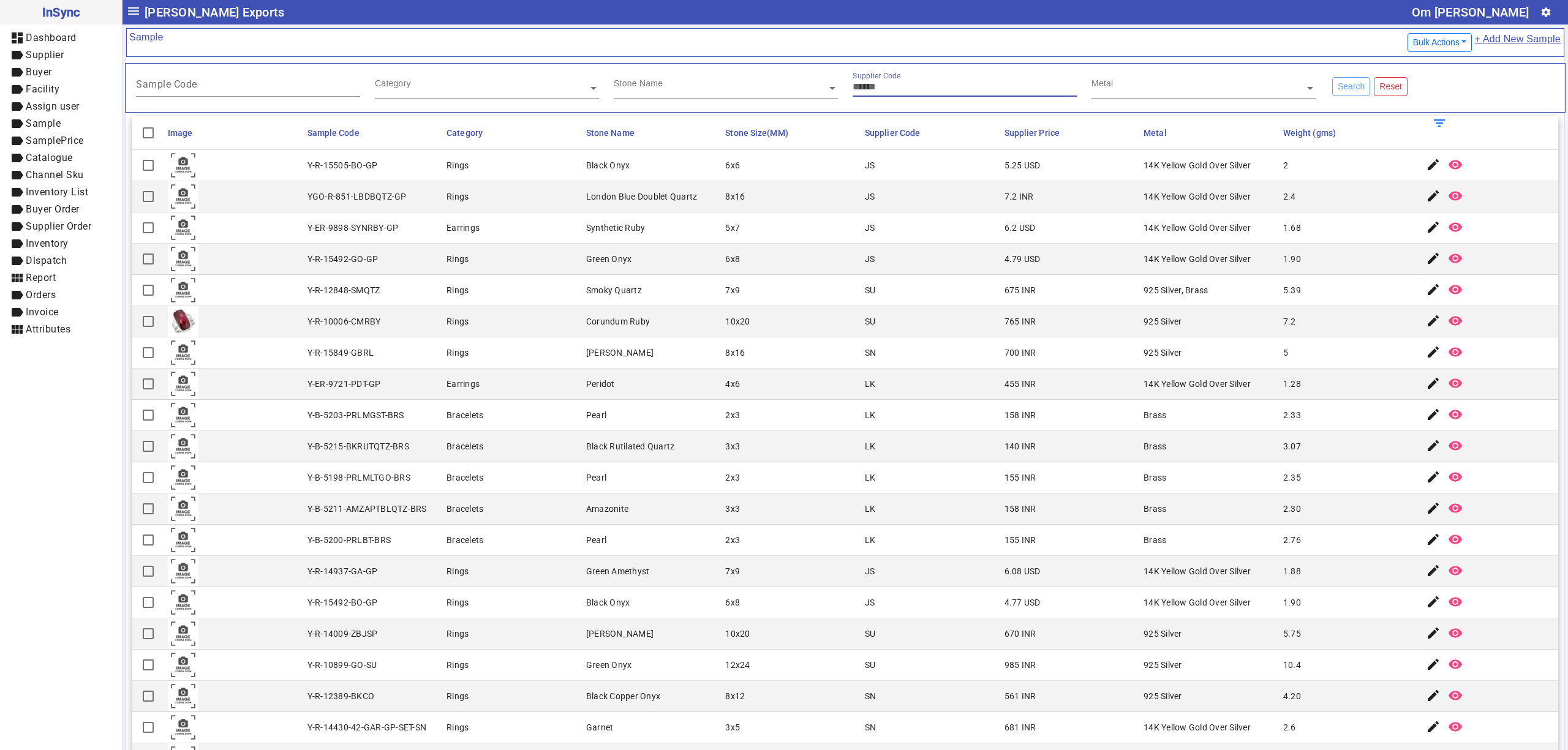
click at [693, 87] on input "text" at bounding box center [726, 88] width 224 height 13
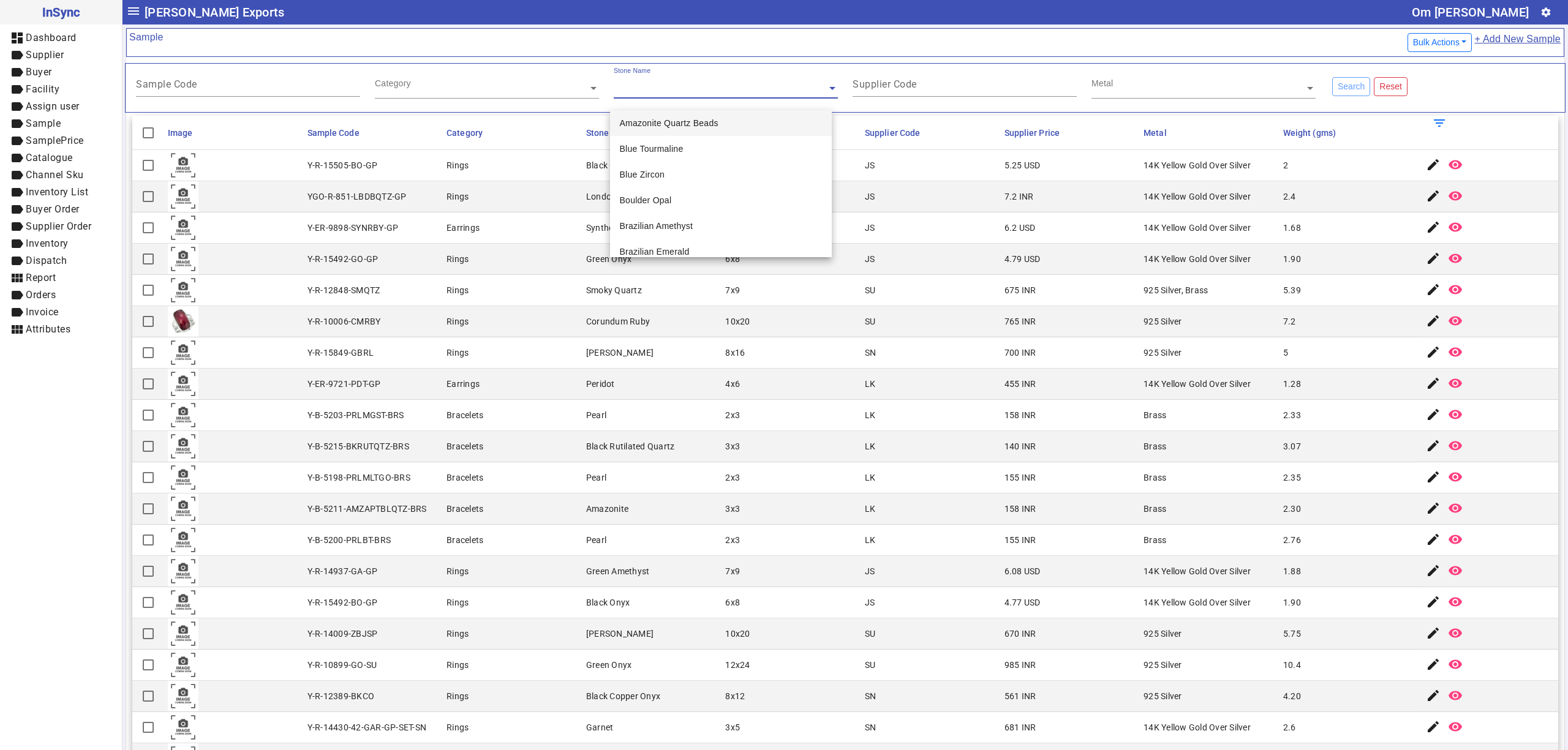
click at [437, 86] on input "text" at bounding box center [486, 88] width 224 height 13
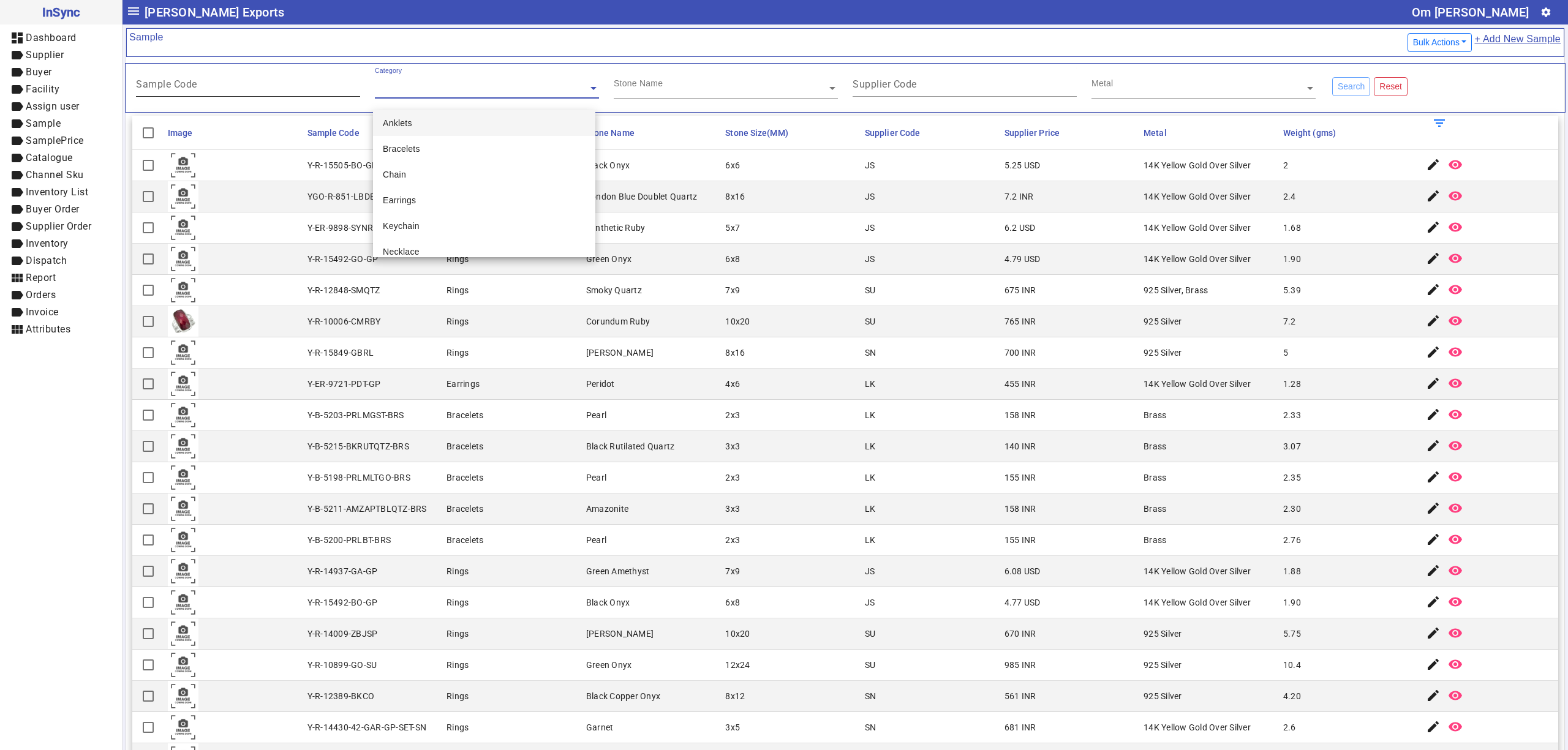
click at [360, 89] on div at bounding box center [360, 89] width 0 height 0
click at [250, 91] on input "Sample Code" at bounding box center [248, 87] width 224 height 11
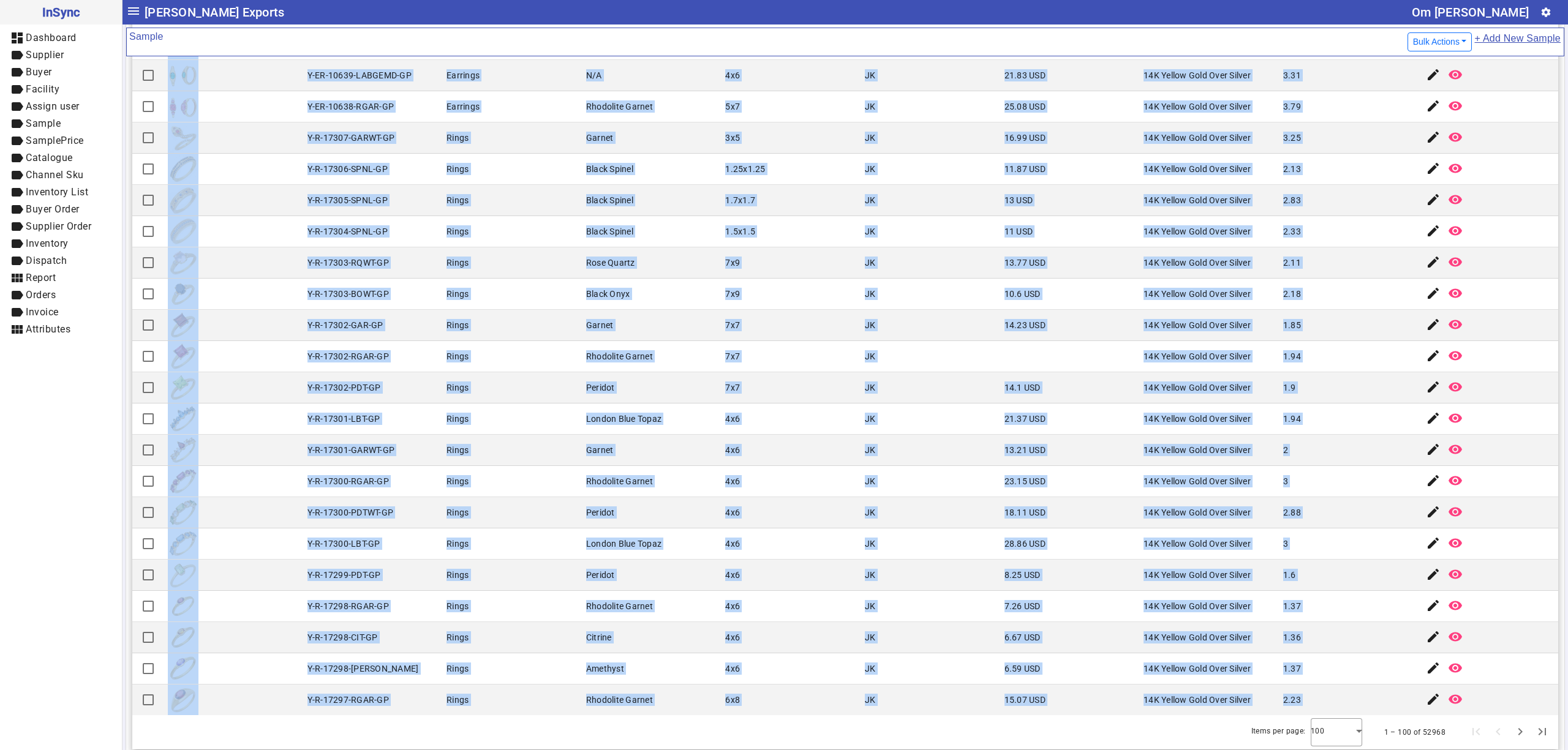
scroll to position [130, 0]
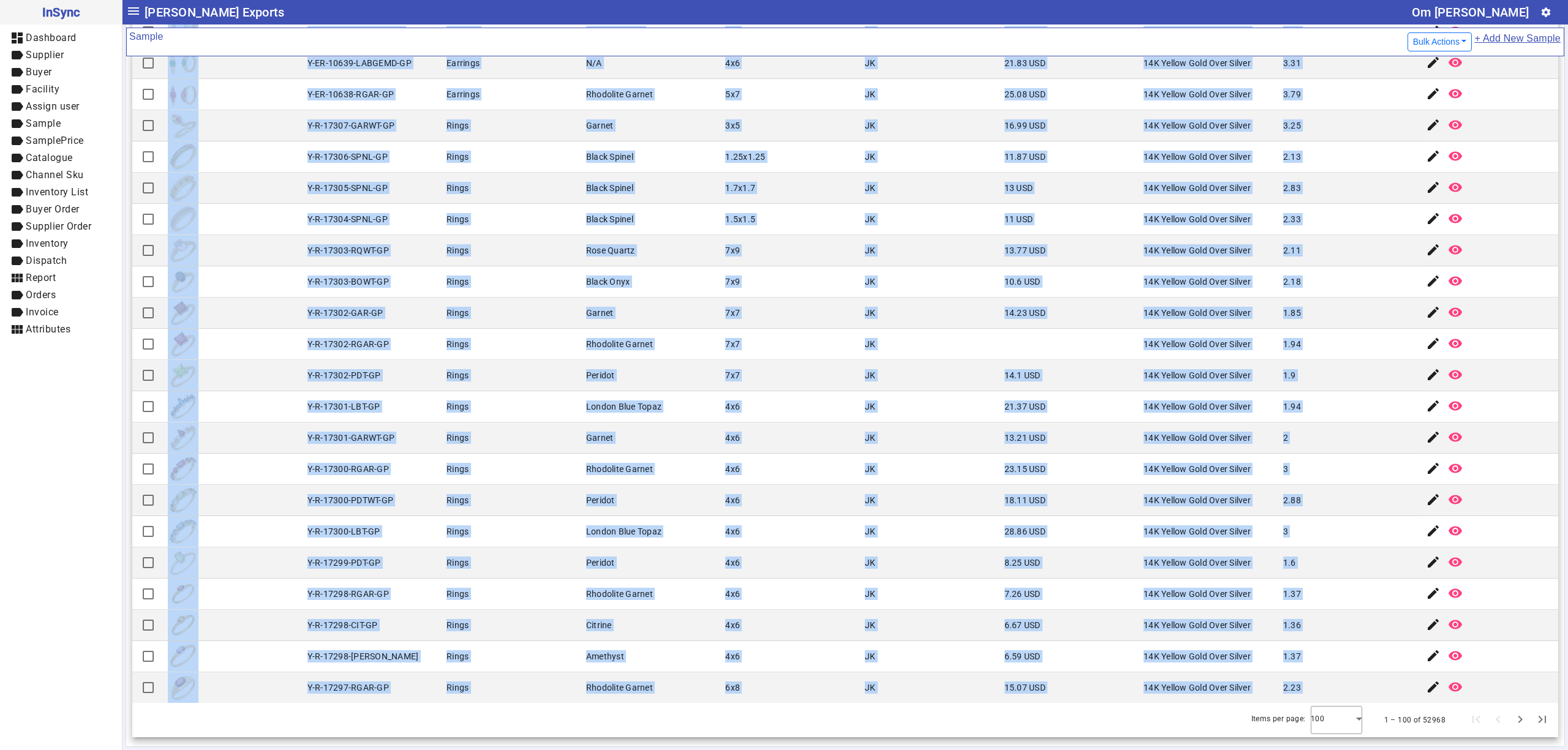
drag, startPoint x: 282, startPoint y: 155, endPoint x: 1152, endPoint y: 745, distance: 1051.2
click at [1155, 750] on html "InSync dashboard Dashboard label Supplier label Buyer label Facility label Assi…" at bounding box center [784, 375] width 1568 height 750
click at [957, 468] on mat-cell "JK" at bounding box center [930, 469] width 139 height 31
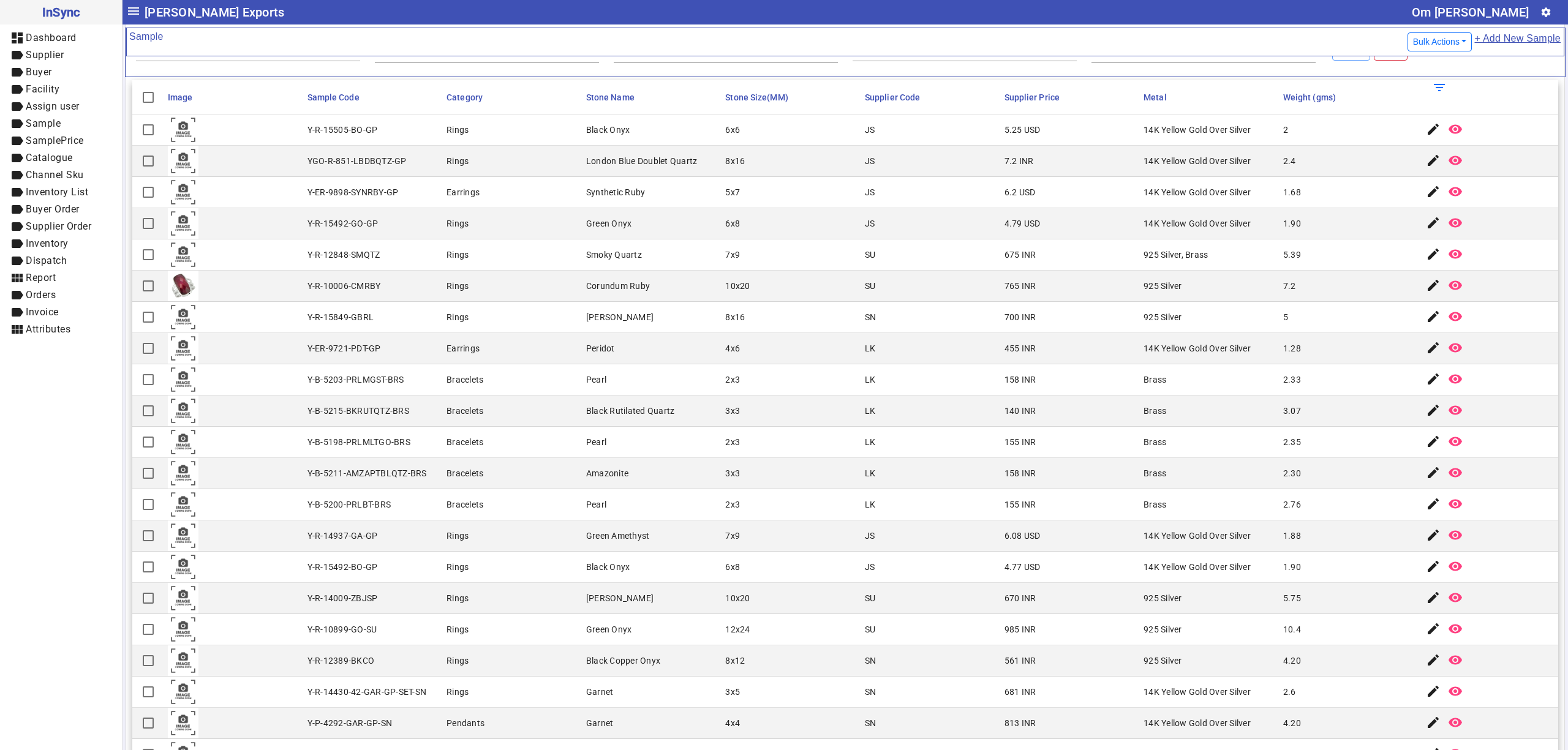
scroll to position [0, 0]
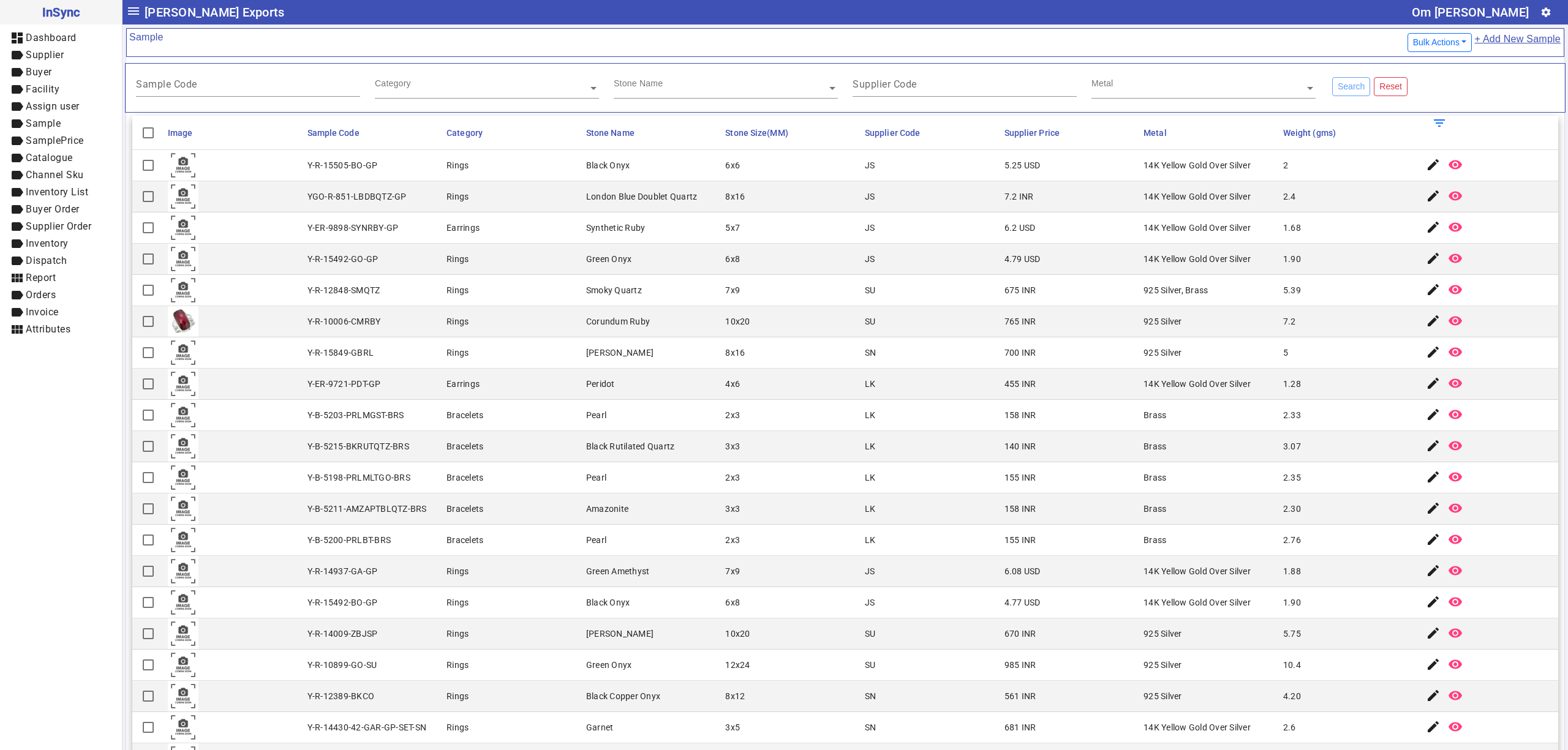
click at [711, 79] on div "Stone Name" at bounding box center [720, 73] width 213 height 14
click at [489, 89] on input "text" at bounding box center [486, 88] width 224 height 13
click at [205, 76] on div "Sample Code" at bounding box center [248, 81] width 224 height 30
drag, startPoint x: 729, startPoint y: 84, endPoint x: 778, endPoint y: 106, distance: 53.7
click at [728, 85] on input "text" at bounding box center [726, 88] width 224 height 13
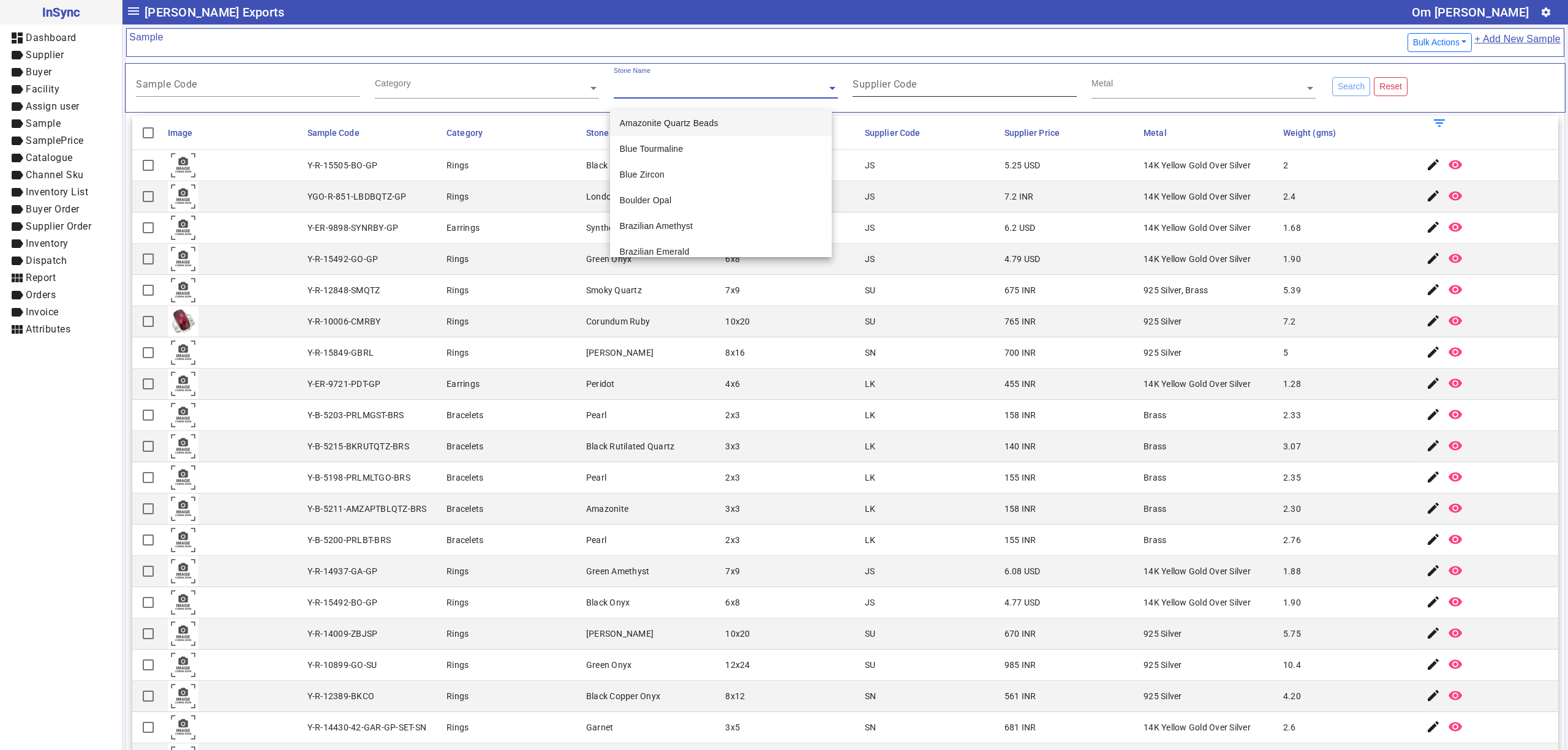
click at [953, 87] on input "Supplier Code" at bounding box center [964, 87] width 224 height 11
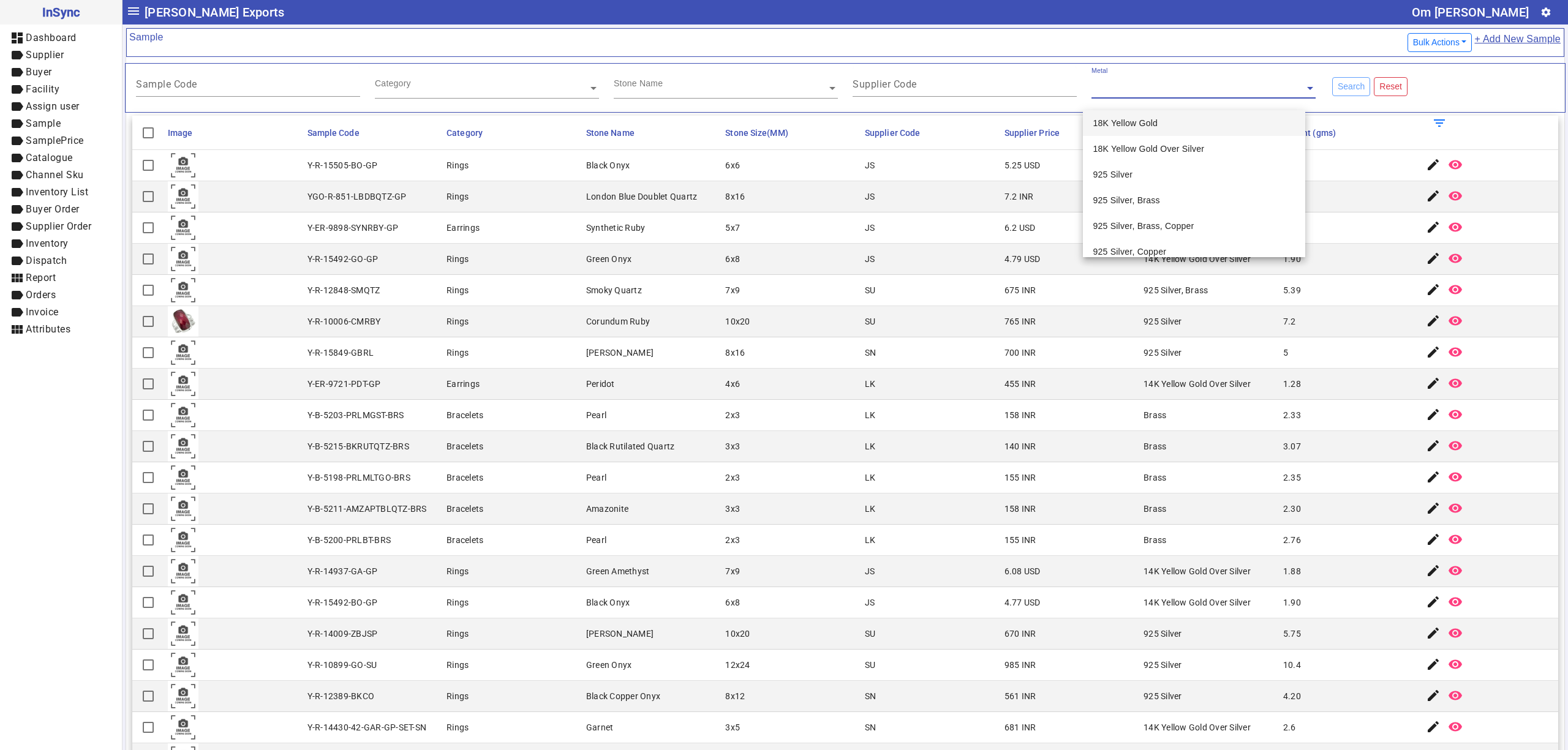
click at [1171, 89] on input "text" at bounding box center [1203, 88] width 224 height 13
click at [946, 79] on div "Supplier Code" at bounding box center [964, 81] width 224 height 30
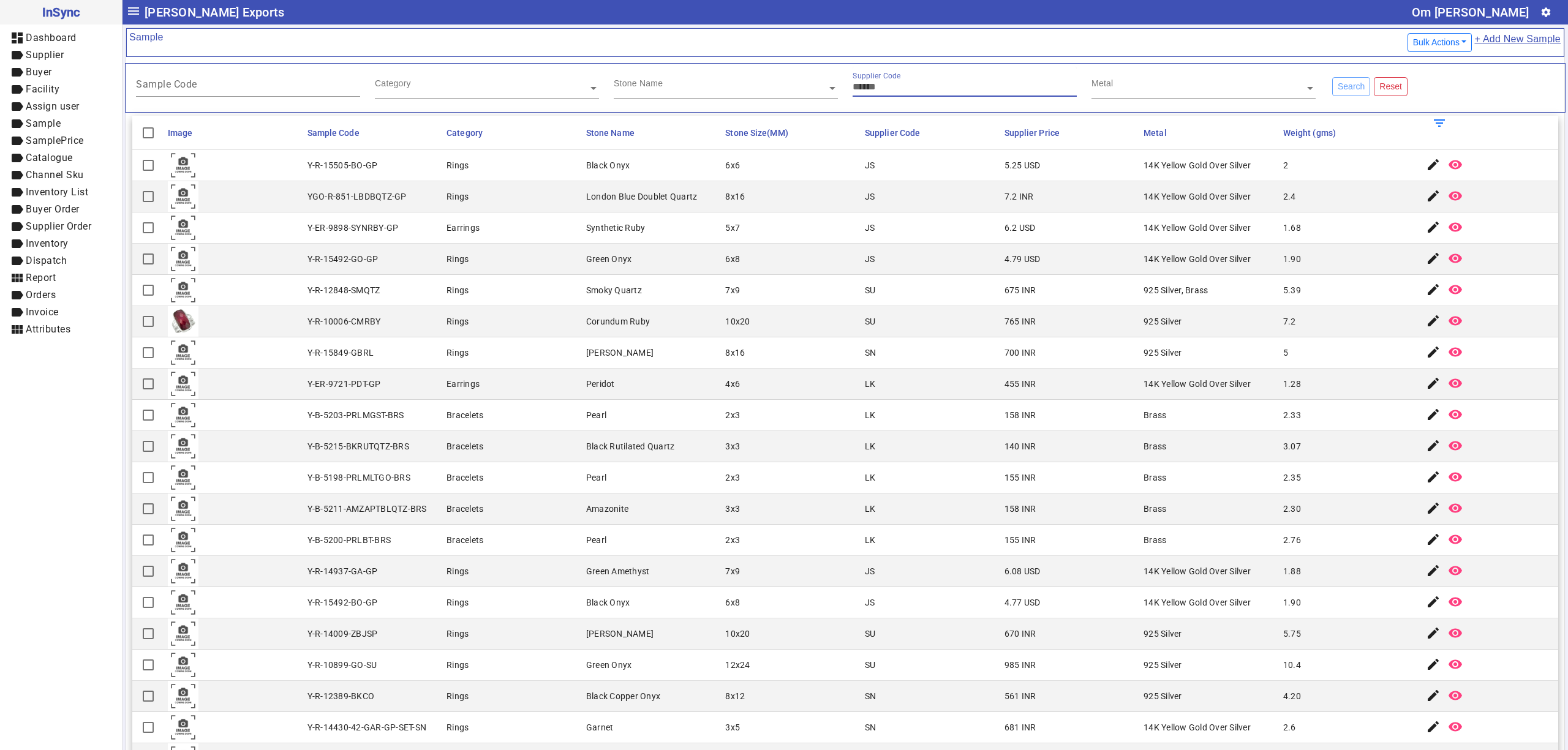
click at [733, 91] on input "text" at bounding box center [726, 88] width 224 height 13
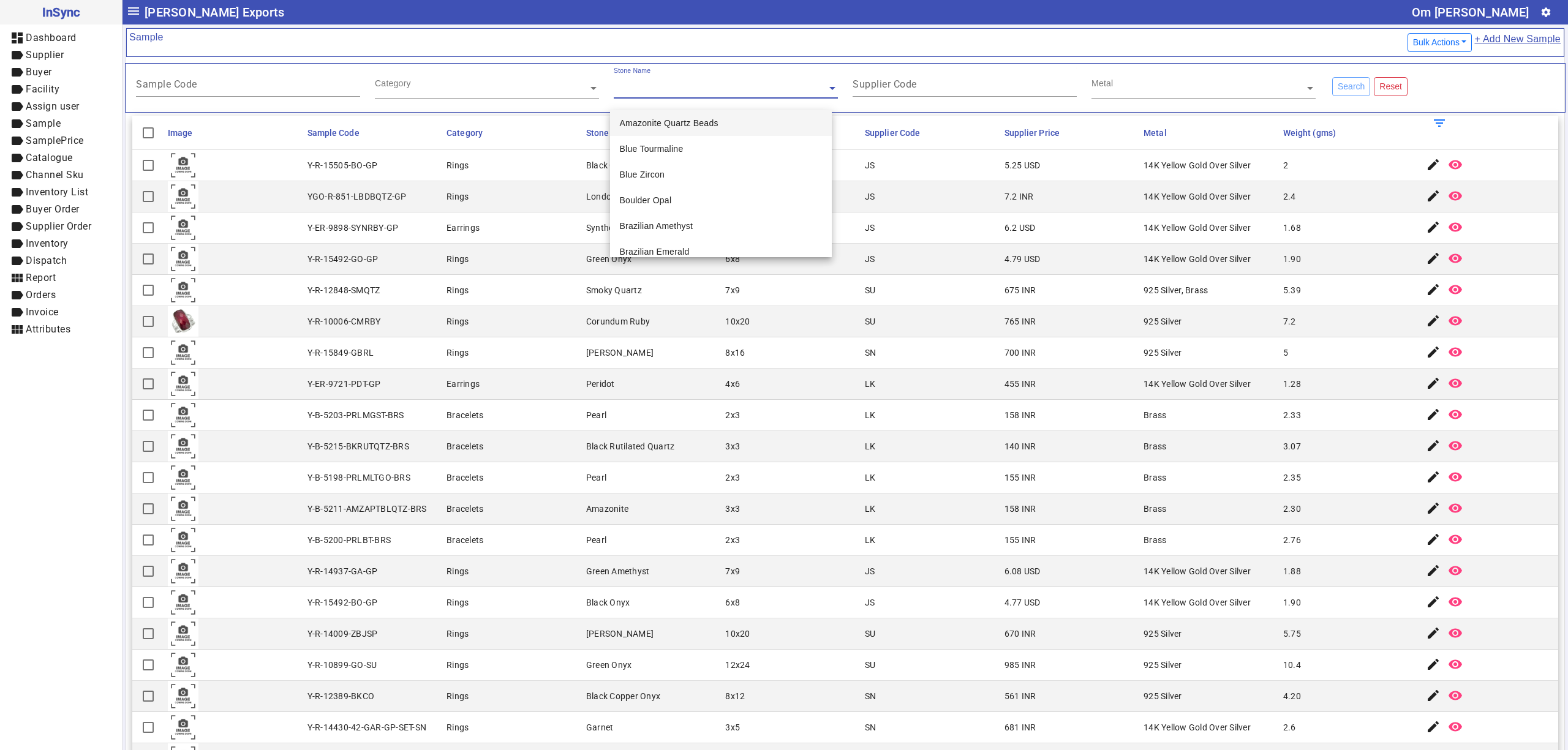
click at [479, 87] on input "text" at bounding box center [486, 88] width 224 height 13
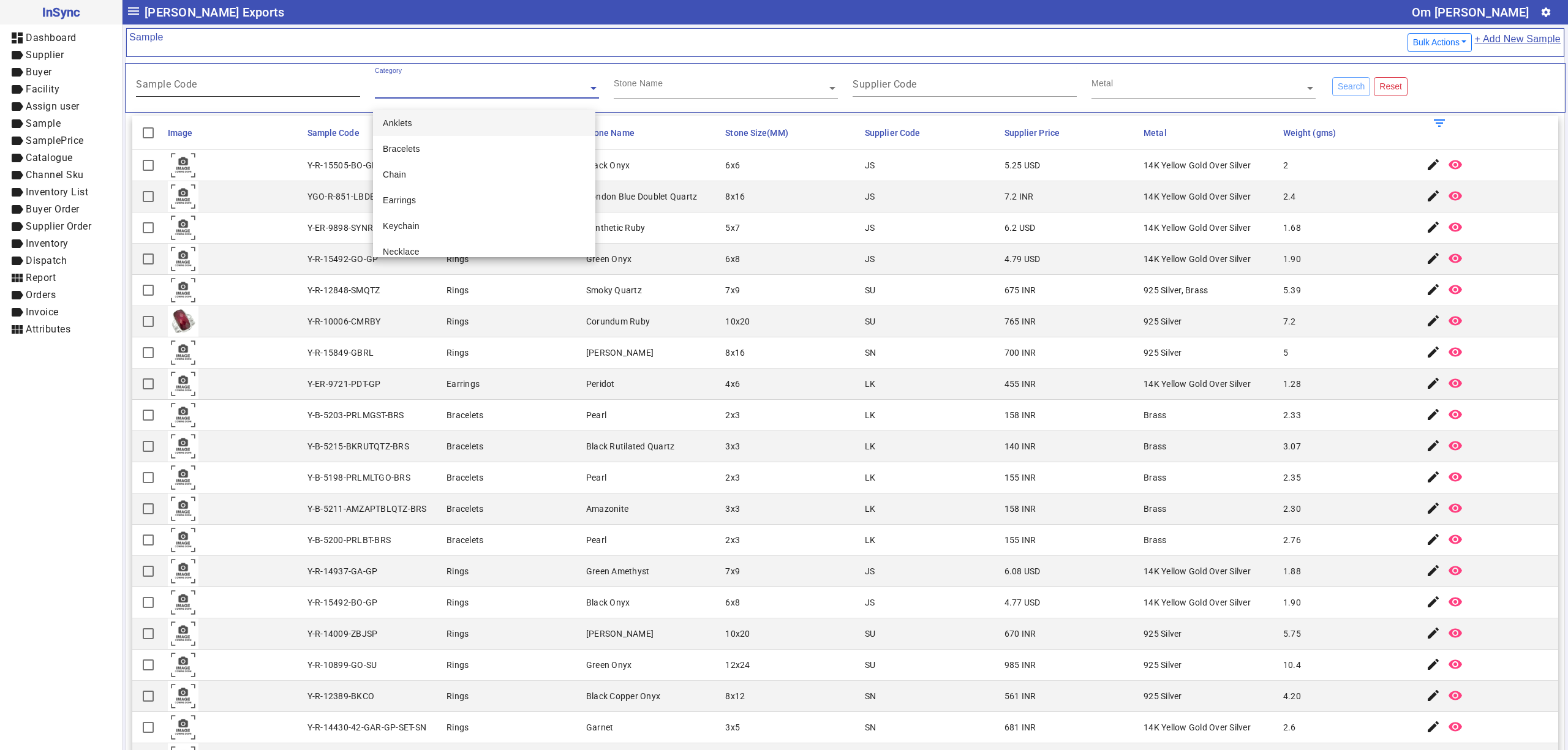
click at [262, 87] on input "Sample Code" at bounding box center [248, 87] width 224 height 11
click at [452, 427] on mat-cell "Bracelets" at bounding box center [512, 415] width 139 height 31
click at [865, 388] on mat-cell "LK" at bounding box center [930, 384] width 139 height 31
click at [861, 316] on mat-cell "SU" at bounding box center [930, 321] width 139 height 31
click at [657, 591] on mat-cell "Black Onyx" at bounding box center [652, 603] width 139 height 31
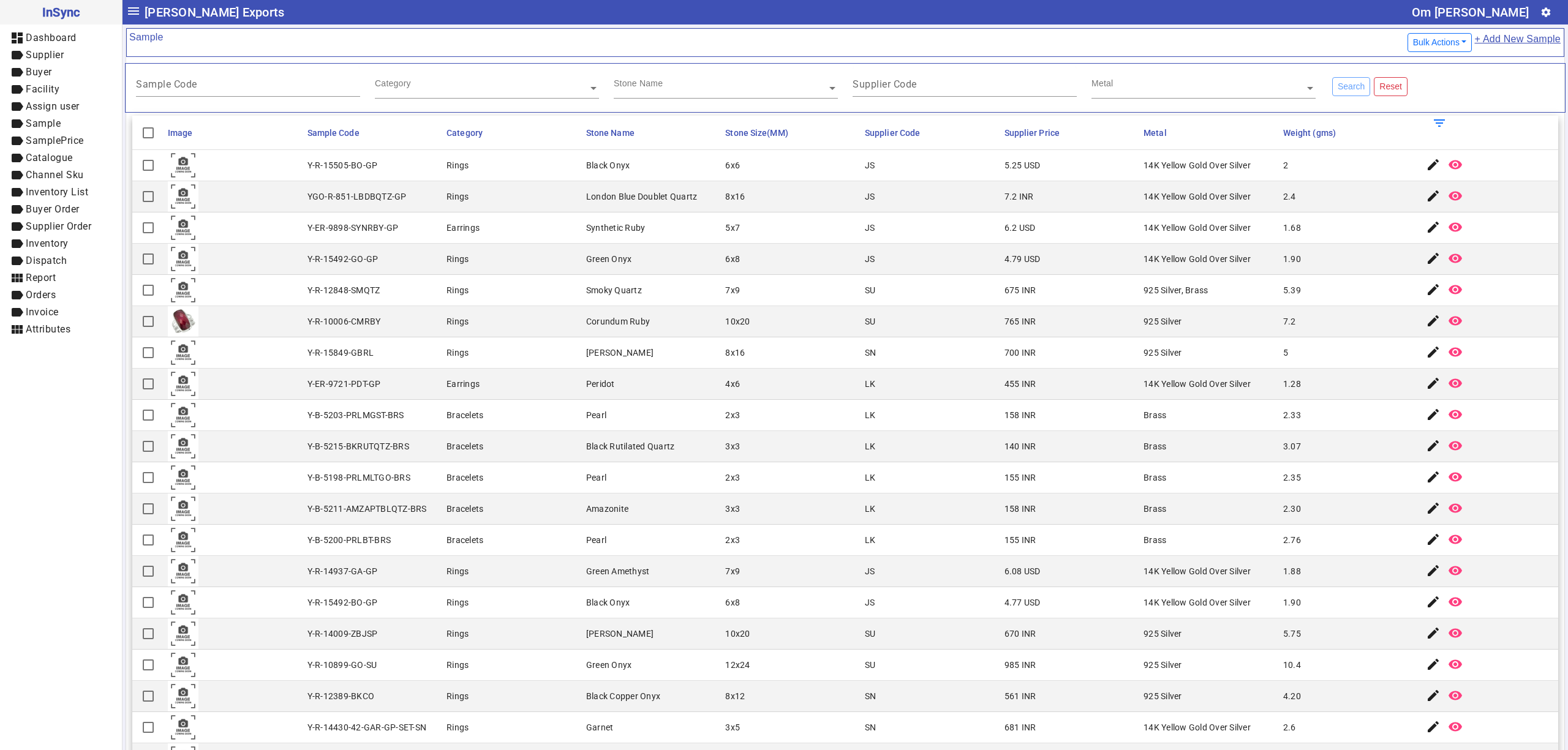
click at [809, 316] on mat-cell "10x20" at bounding box center [791, 321] width 139 height 31
click at [511, 330] on mat-cell "Rings" at bounding box center [512, 321] width 139 height 31
click at [686, 385] on mat-cell "Peridot" at bounding box center [652, 384] width 139 height 31
click at [858, 82] on mat-label "Supplier Code" at bounding box center [884, 85] width 64 height 12
click at [858, 82] on input "Supplier Code" at bounding box center [964, 87] width 224 height 11
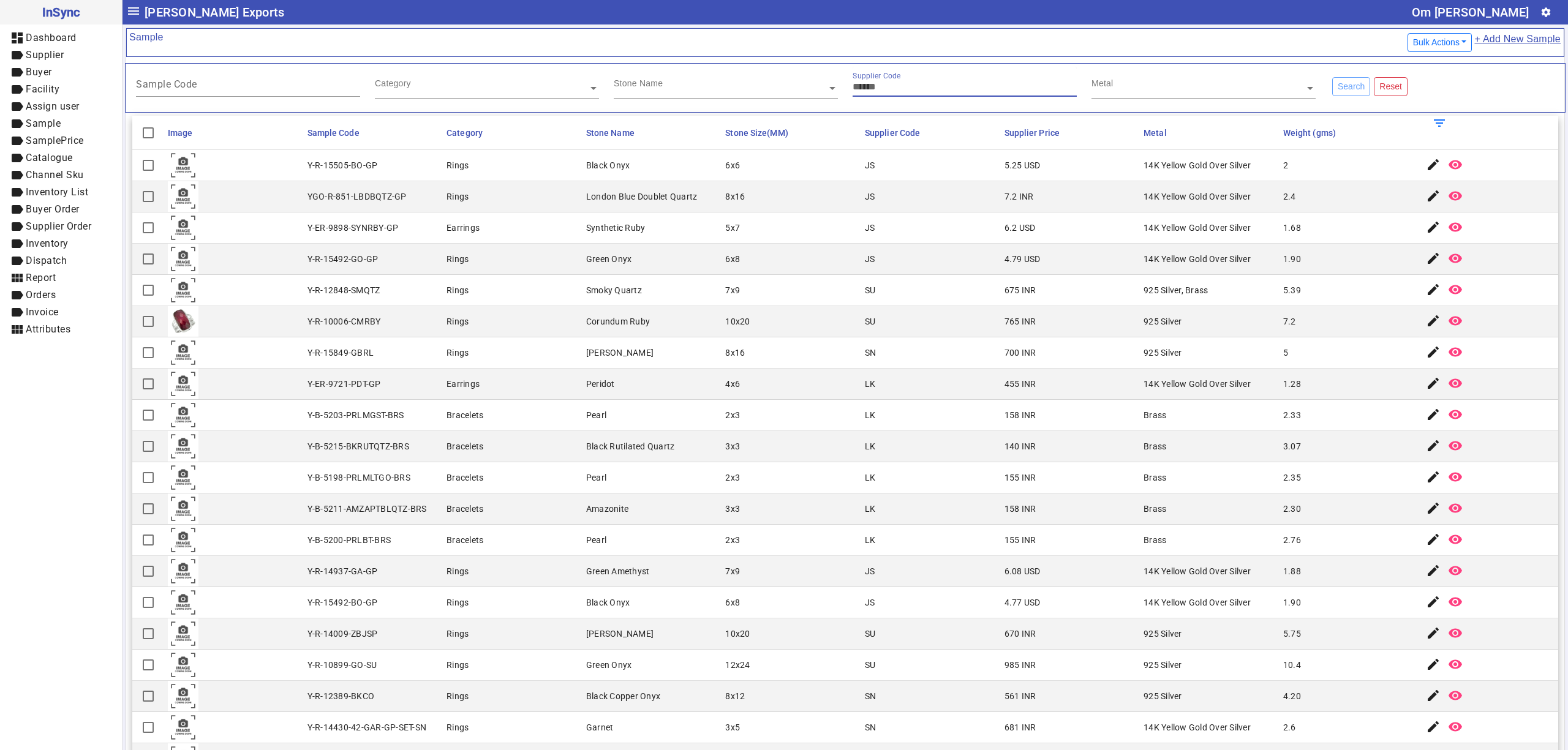
click at [730, 88] on input "text" at bounding box center [726, 88] width 224 height 13
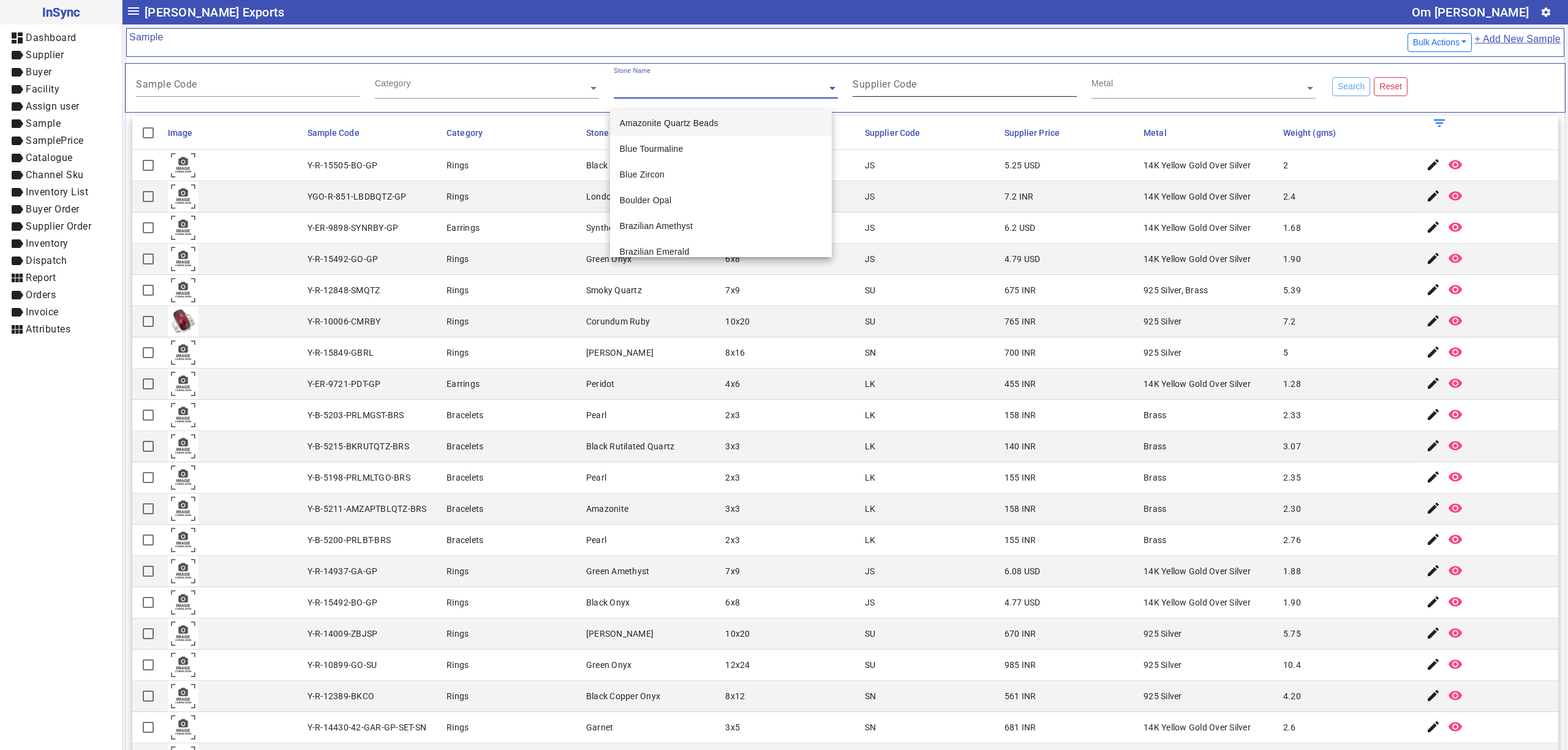
click at [952, 81] on div "Supplier Code" at bounding box center [964, 81] width 224 height 30
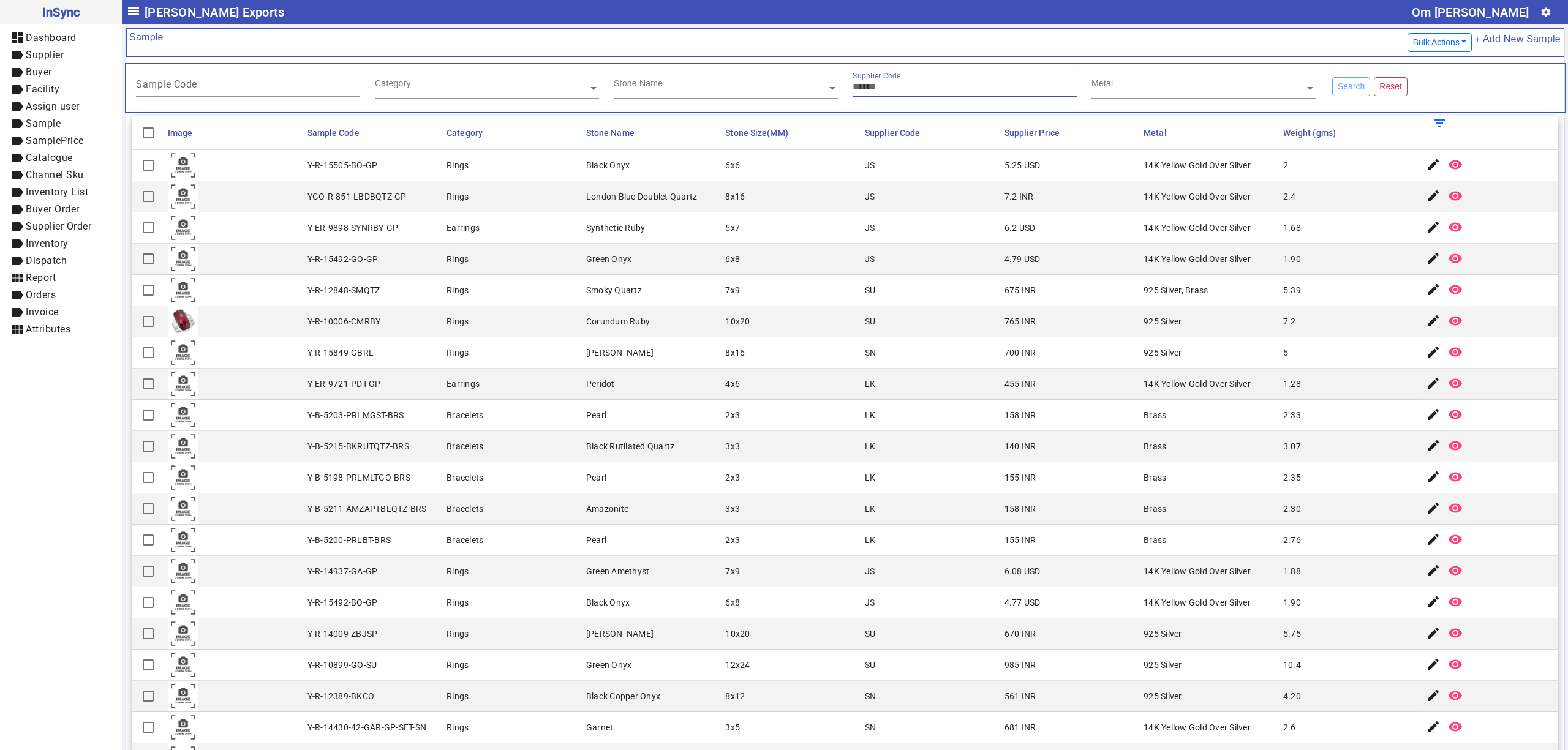
click at [1103, 85] on input "text" at bounding box center [1203, 88] width 224 height 13
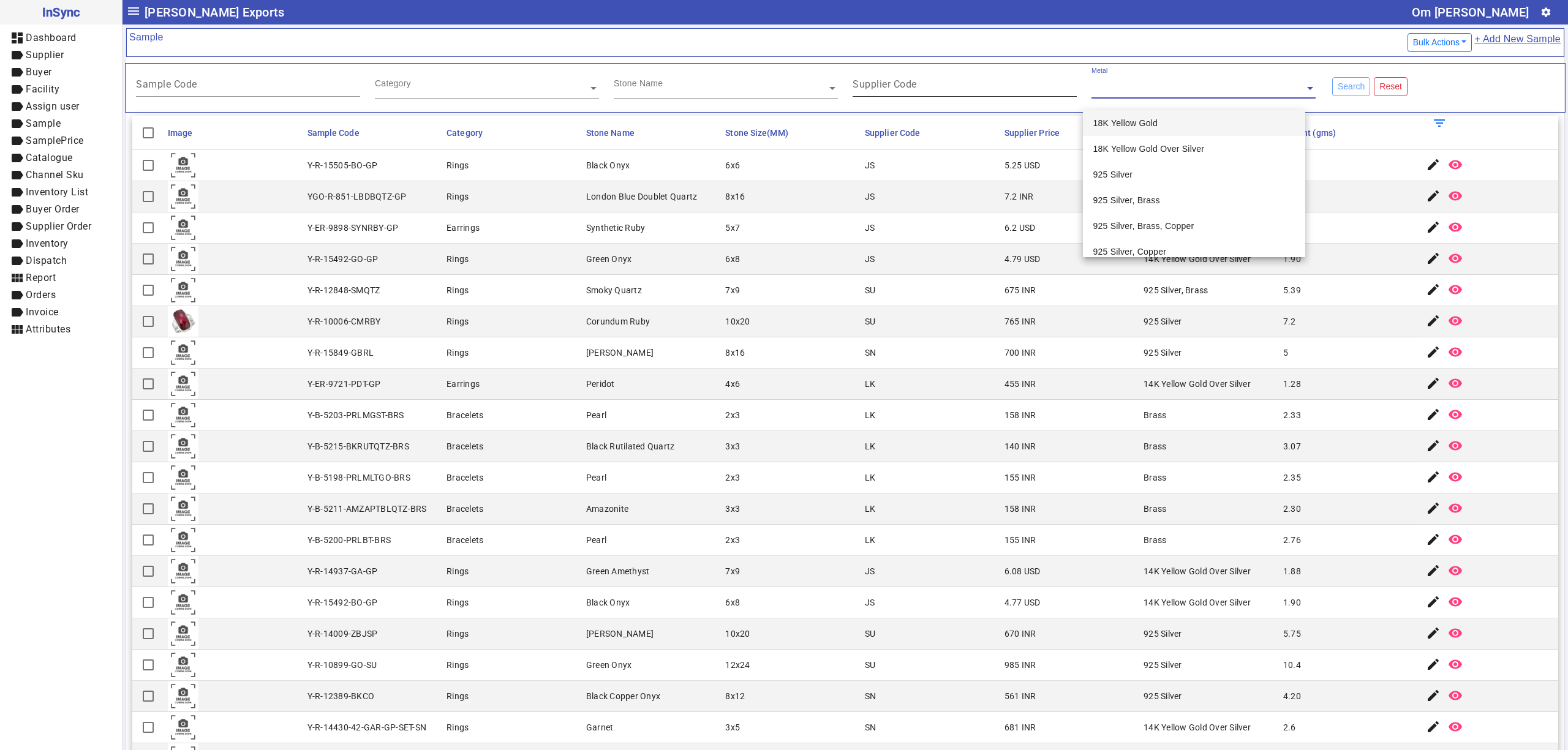
click at [924, 81] on div "Supplier Code" at bounding box center [964, 81] width 224 height 30
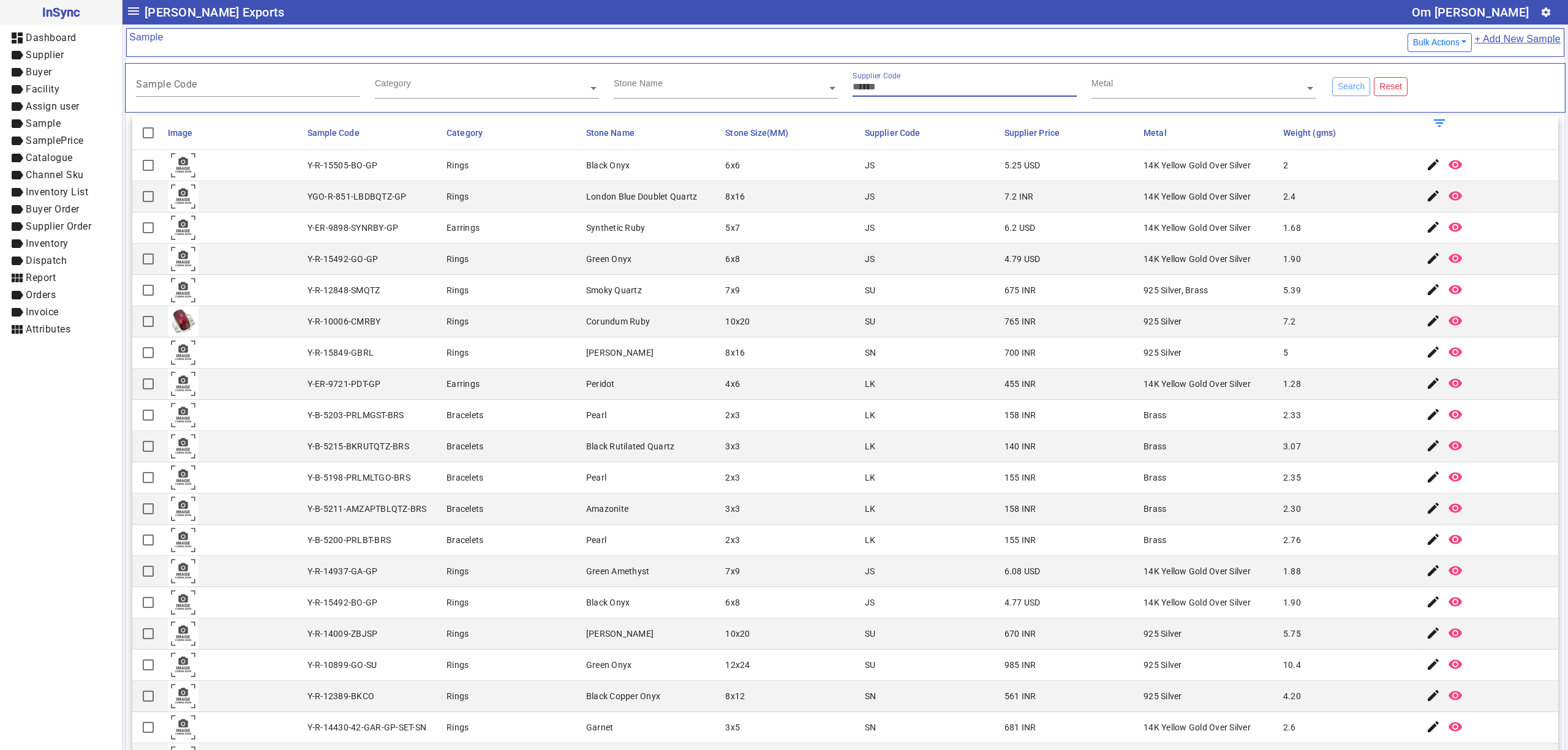
click at [730, 94] on input "text" at bounding box center [726, 88] width 224 height 13
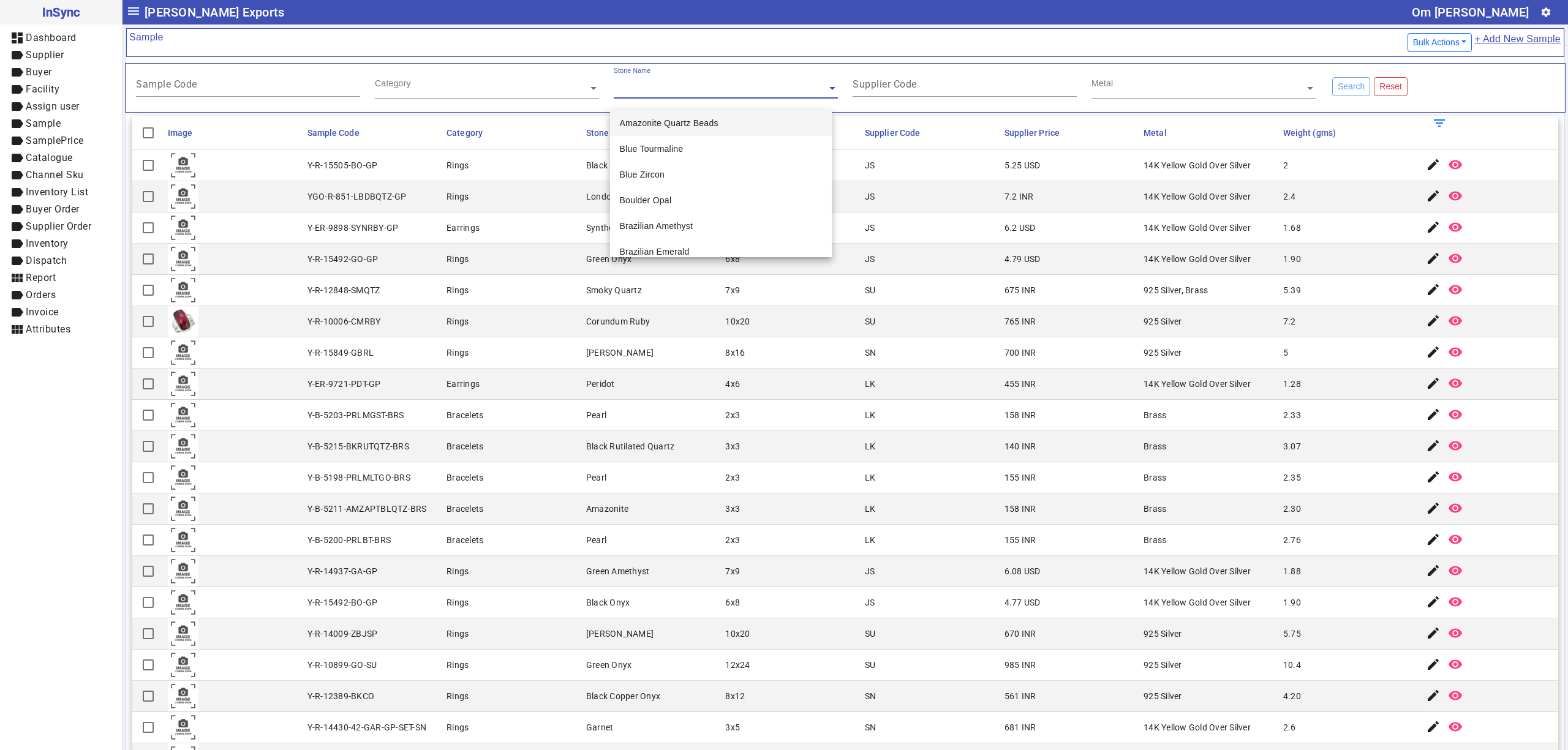
click at [499, 84] on input "text" at bounding box center [486, 88] width 224 height 13
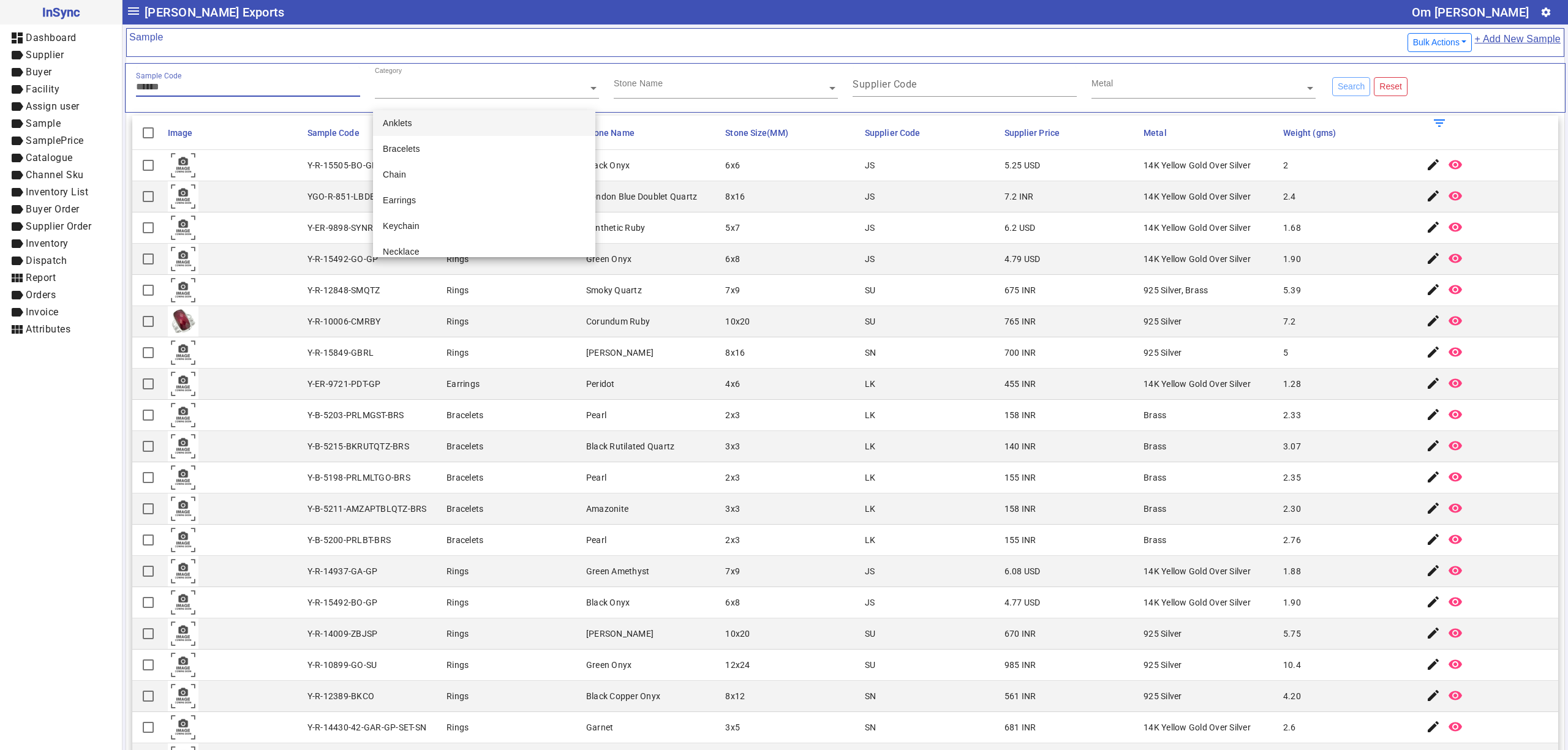
click at [207, 88] on input "Sample Code" at bounding box center [248, 87] width 224 height 11
click at [523, 493] on mat-cell "Bracelets" at bounding box center [512, 478] width 139 height 31
click at [861, 379] on mat-cell "LK" at bounding box center [930, 384] width 139 height 31
click at [521, 512] on mat-cell "Bracelets" at bounding box center [512, 509] width 139 height 31
drag, startPoint x: 1171, startPoint y: 513, endPoint x: 1120, endPoint y: 512, distance: 51.0
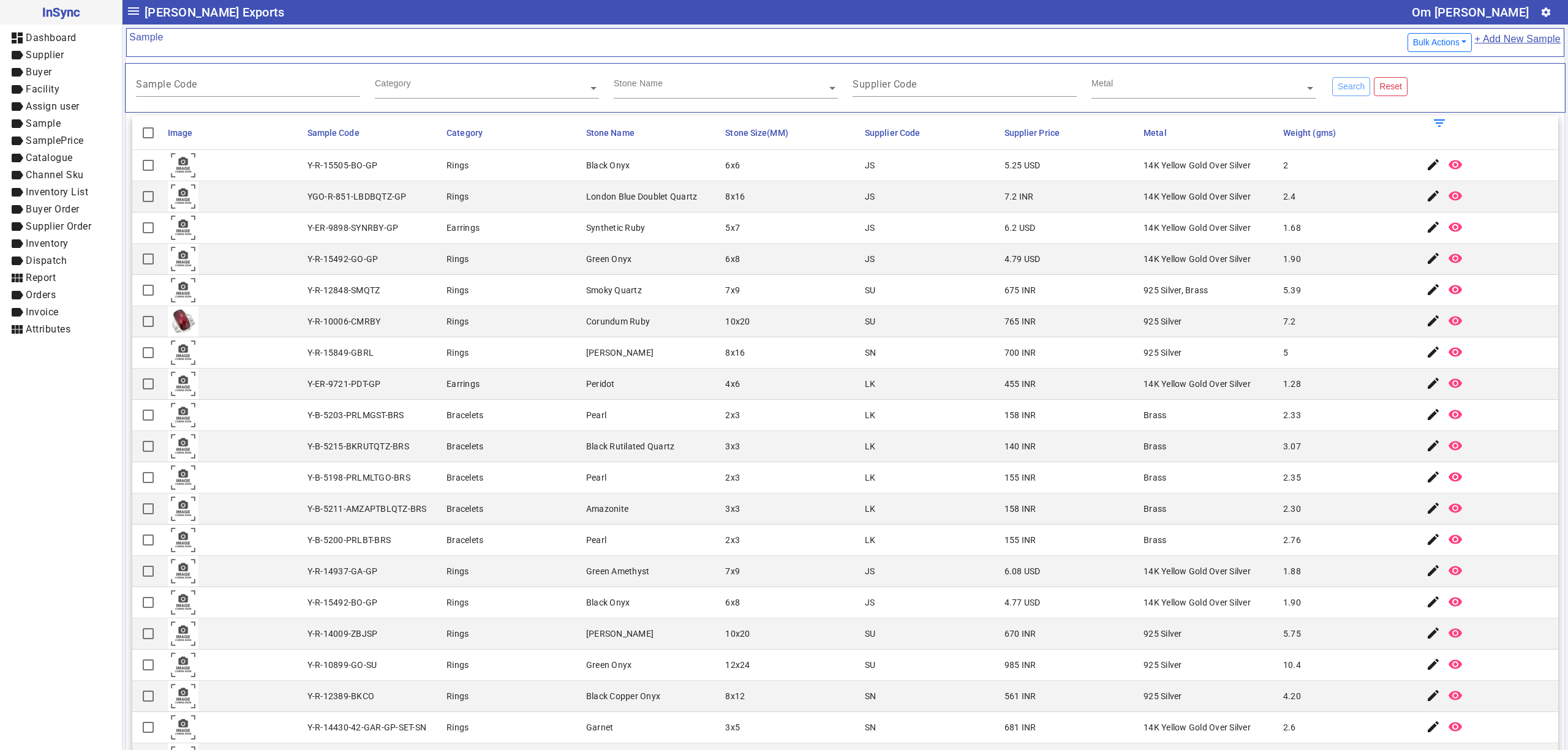
click at [1162, 513] on mat-cell "Brass" at bounding box center [1209, 509] width 139 height 31
click at [722, 403] on mat-cell "2x3" at bounding box center [791, 415] width 139 height 31
click at [650, 81] on div "Stone Name" at bounding box center [638, 83] width 49 height 13
click at [491, 93] on input "text" at bounding box center [486, 88] width 224 height 13
click at [241, 66] on div "Sample Code Category Stone Name Supplier Code Metal Search Reset" at bounding box center [845, 87] width 1440 height 50
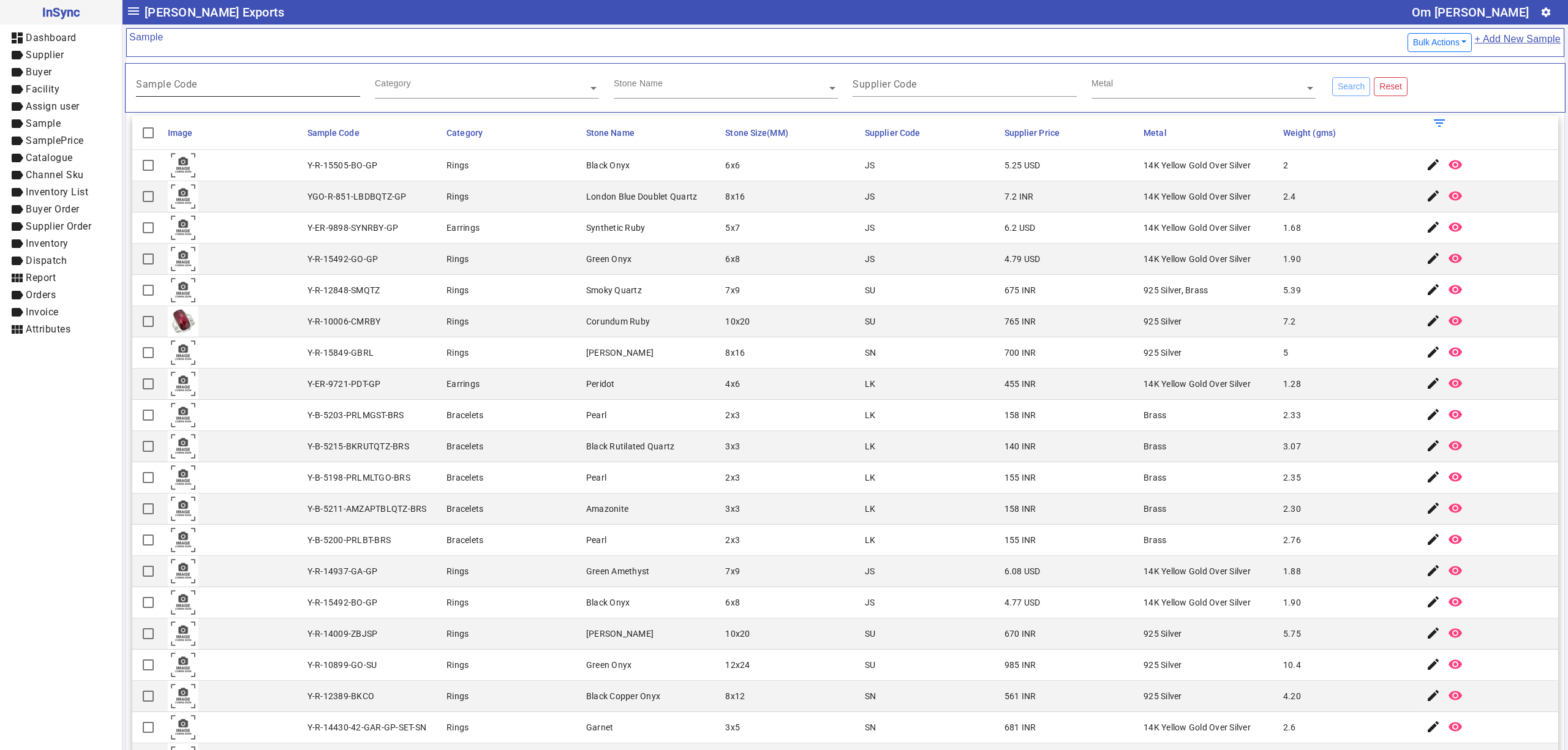
click at [246, 85] on input "Sample Code" at bounding box center [248, 87] width 224 height 11
click at [920, 77] on div "Supplier Code" at bounding box center [964, 81] width 224 height 30
click at [1111, 84] on input "text" at bounding box center [1203, 88] width 224 height 13
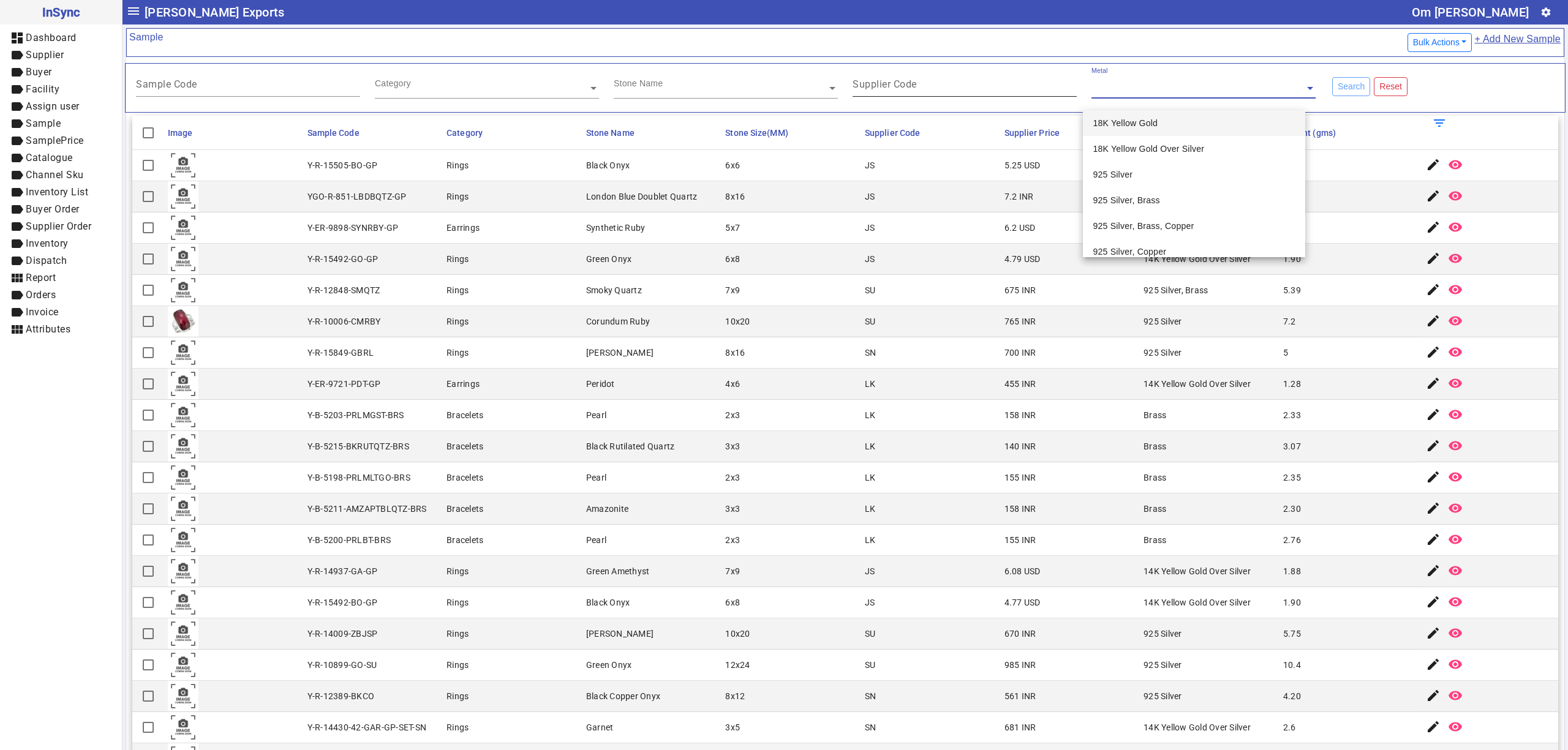
click at [951, 87] on input "Supplier Code" at bounding box center [964, 87] width 224 height 11
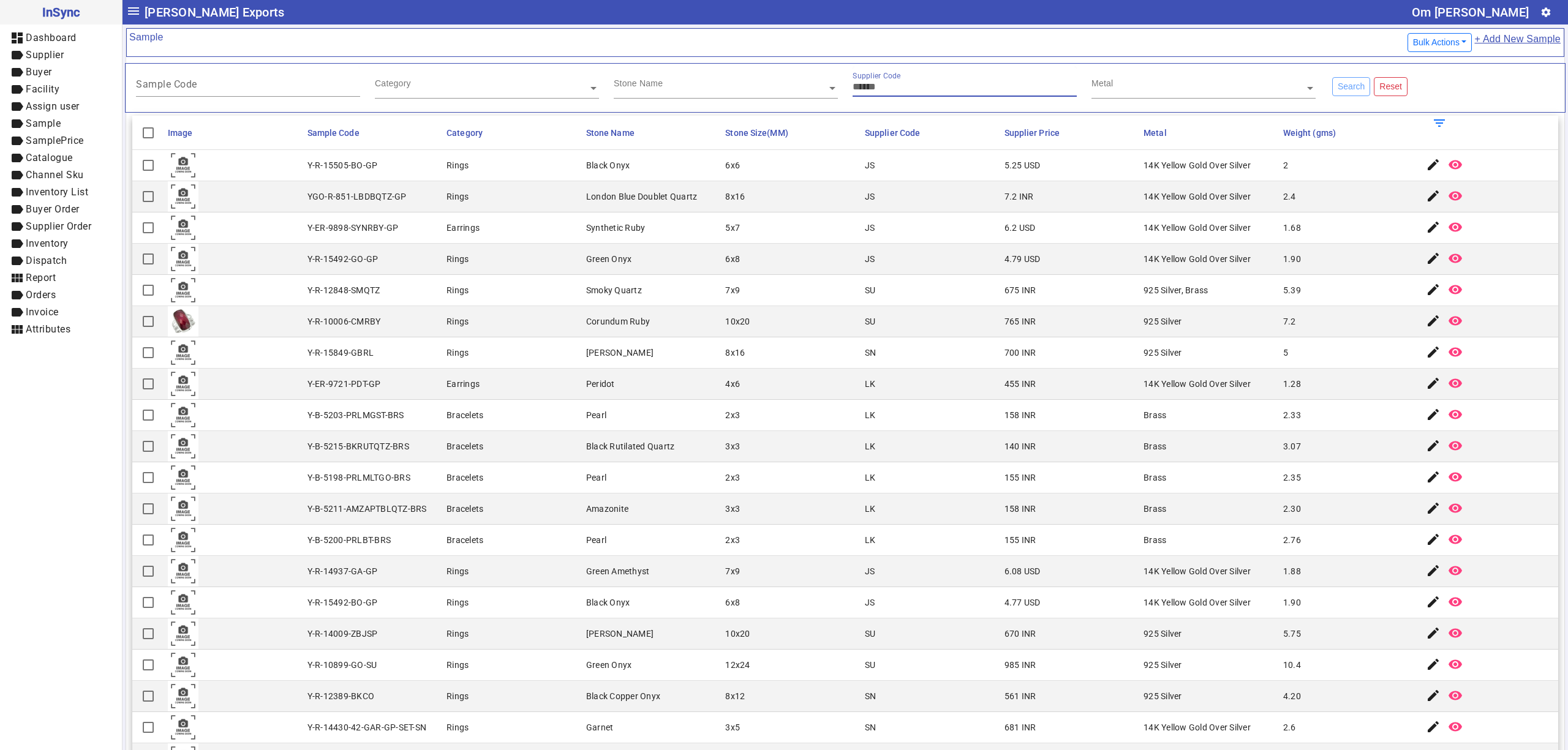
click at [702, 88] on input "text" at bounding box center [726, 88] width 224 height 13
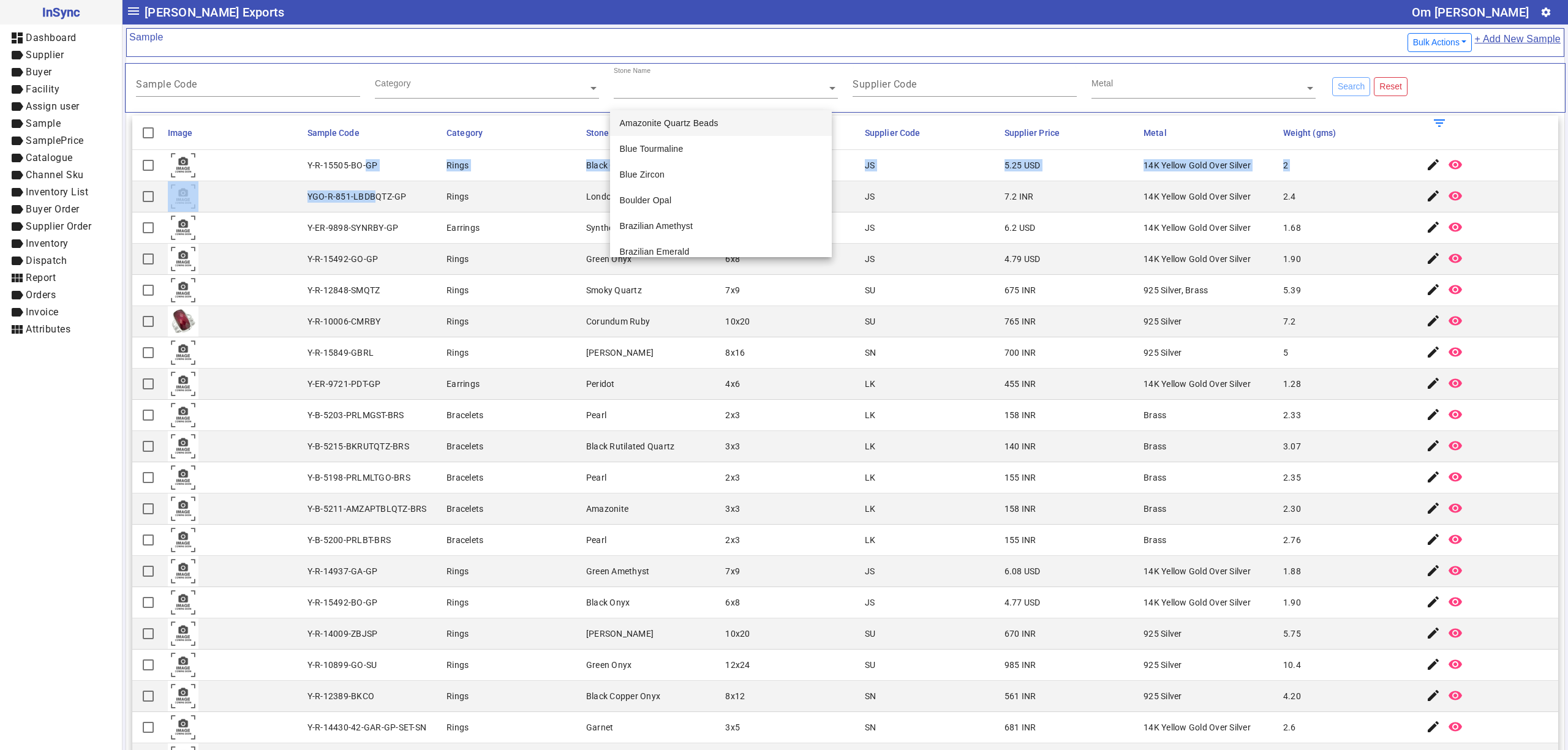
drag, startPoint x: 365, startPoint y: 172, endPoint x: 361, endPoint y: 167, distance: 6.4
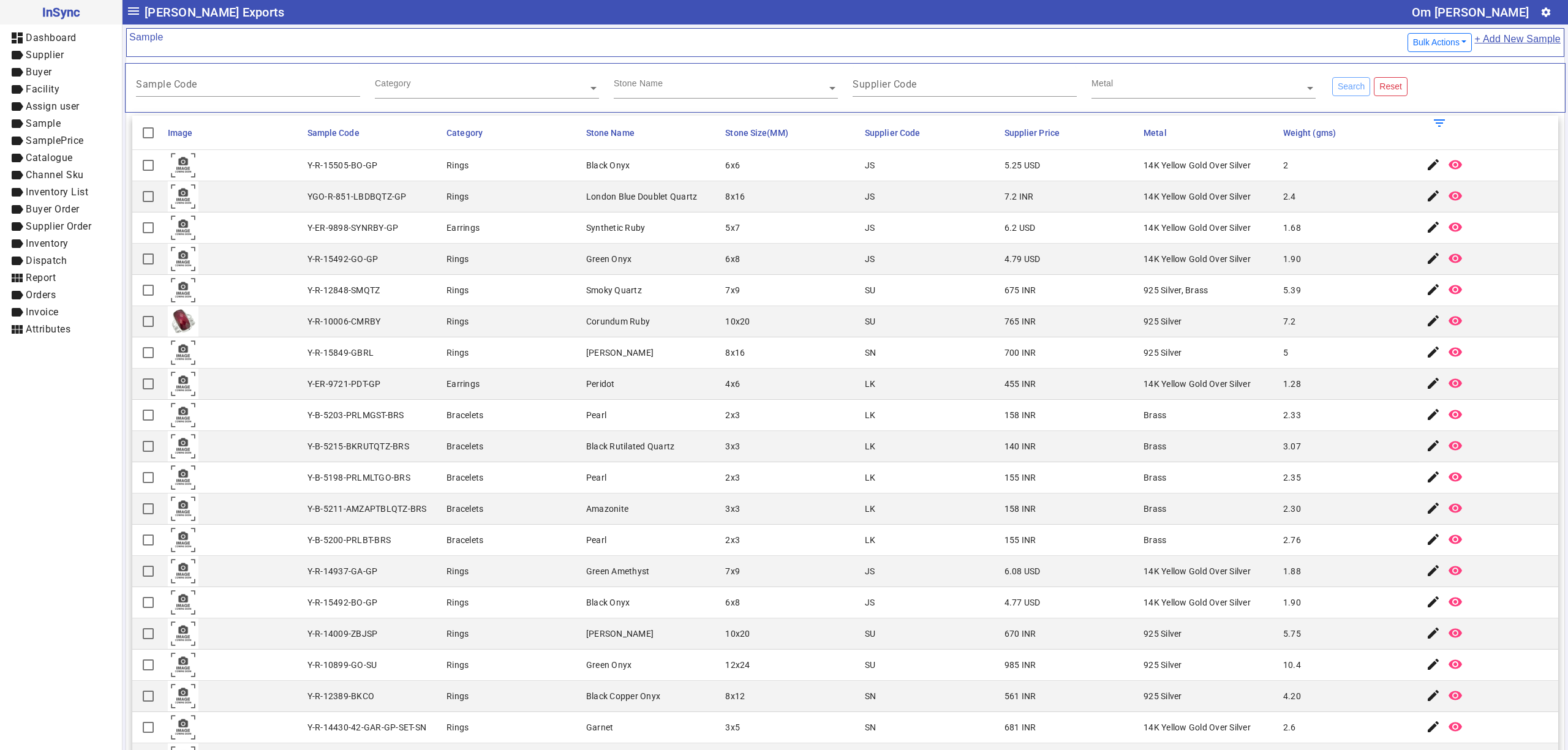
click at [572, 302] on mat-cell "Rings" at bounding box center [512, 290] width 139 height 31
click at [628, 75] on div "Stone Name" at bounding box center [632, 71] width 37 height 9
click at [963, 96] on div "Supplier Code" at bounding box center [964, 81] width 224 height 30
click at [1002, 76] on div "Supplier Code" at bounding box center [964, 81] width 224 height 30
click at [1123, 76] on div "Metal" at bounding box center [1198, 73] width 213 height 14
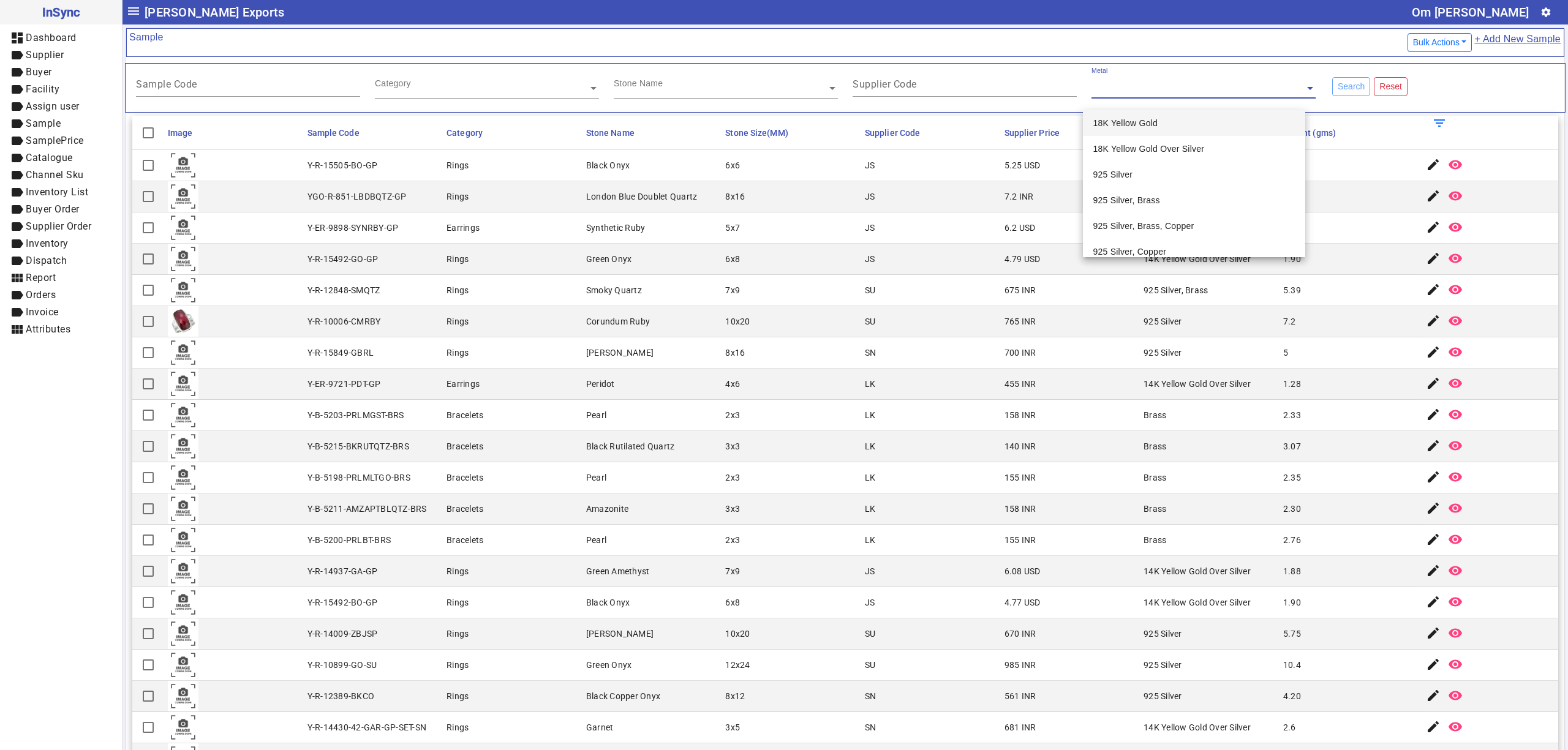
click at [846, 289] on mat-cell "7x9" at bounding box center [791, 290] width 139 height 31
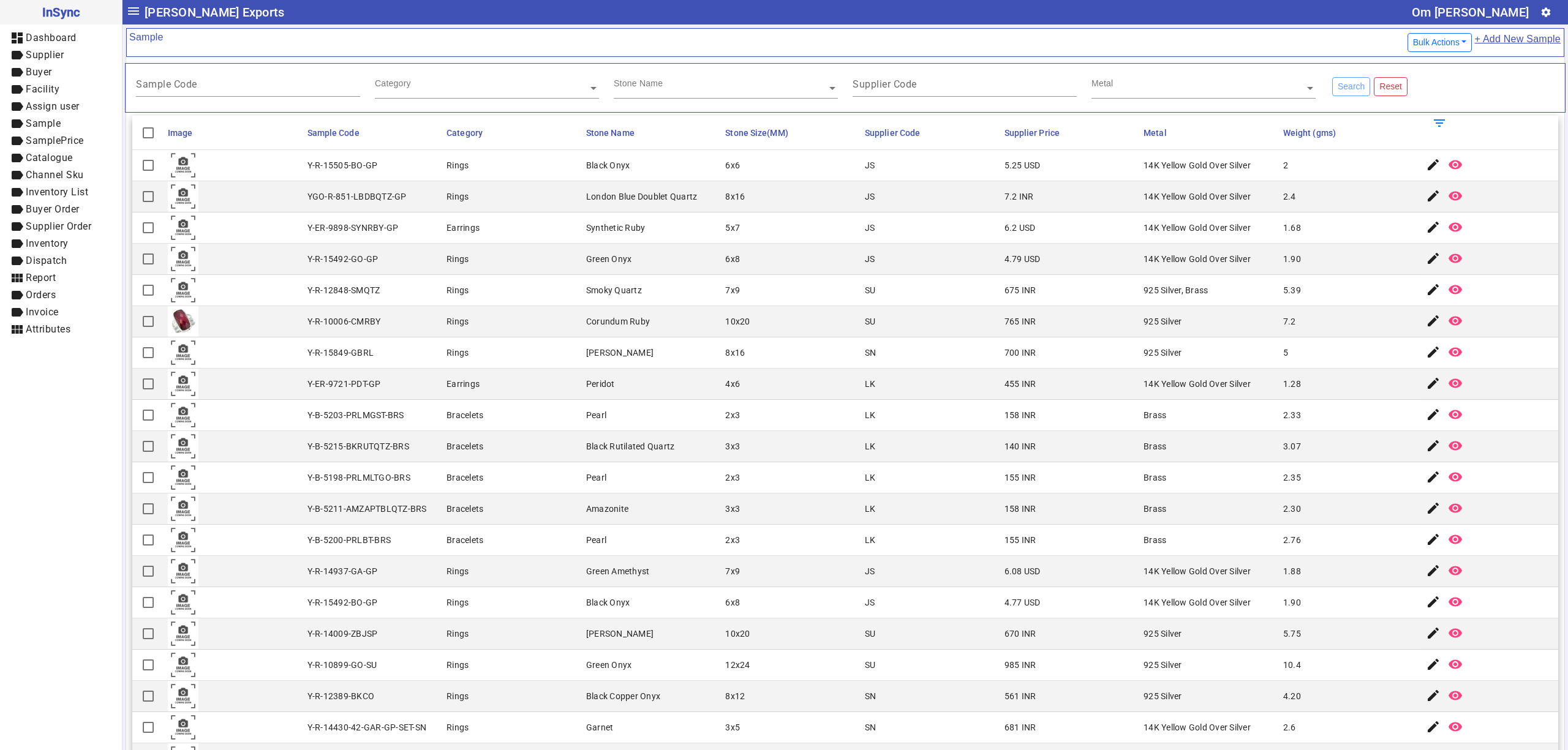
click at [504, 348] on mat-cell "Rings" at bounding box center [512, 353] width 139 height 31
click at [537, 373] on mat-cell "Earrings" at bounding box center [512, 384] width 139 height 31
click at [710, 96] on div "Stone Name" at bounding box center [726, 83] width 224 height 32
click at [885, 81] on mat-label "Supplier Code" at bounding box center [884, 85] width 64 height 12
click at [885, 81] on input "Supplier Code" at bounding box center [964, 87] width 224 height 11
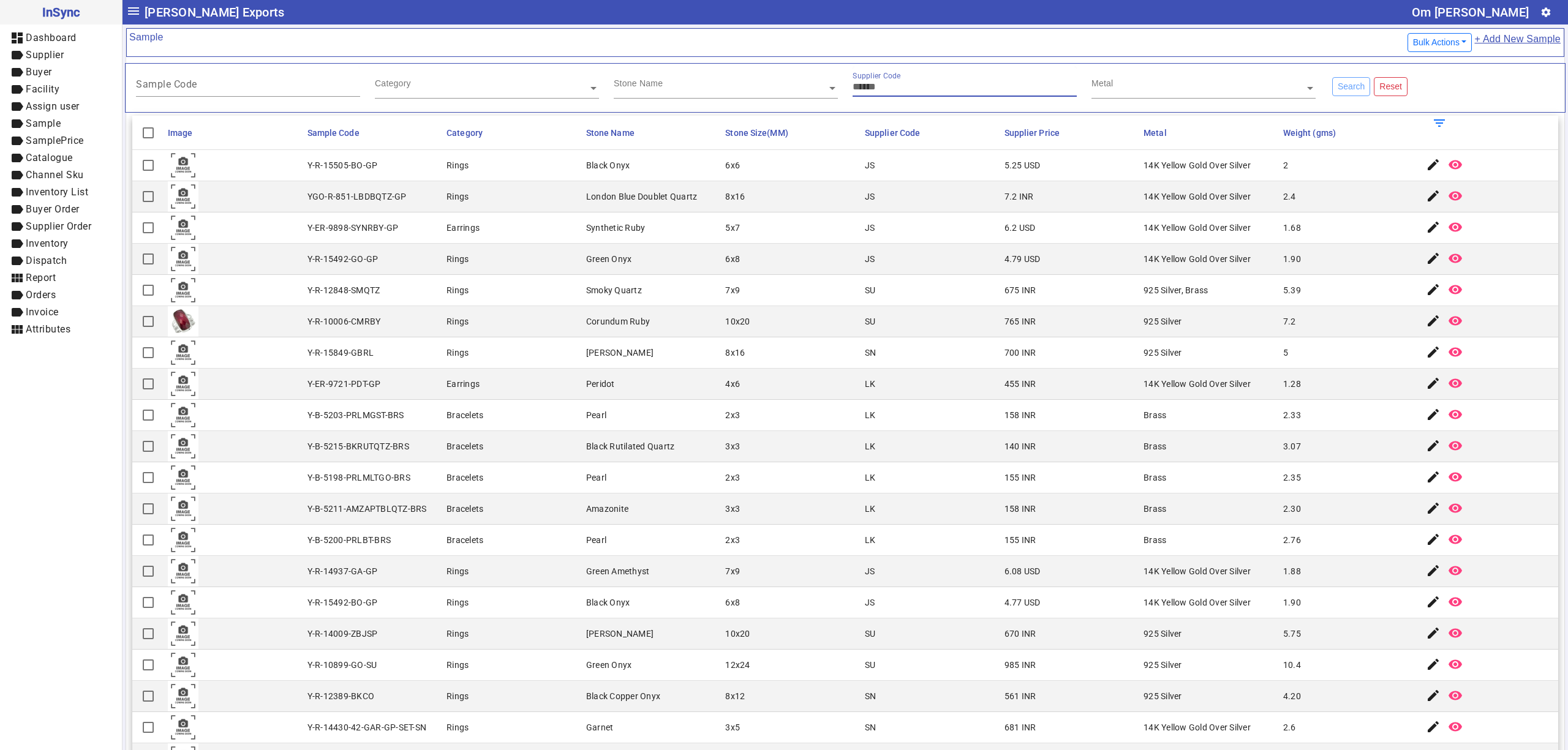
click at [1152, 88] on input "text" at bounding box center [1203, 88] width 224 height 13
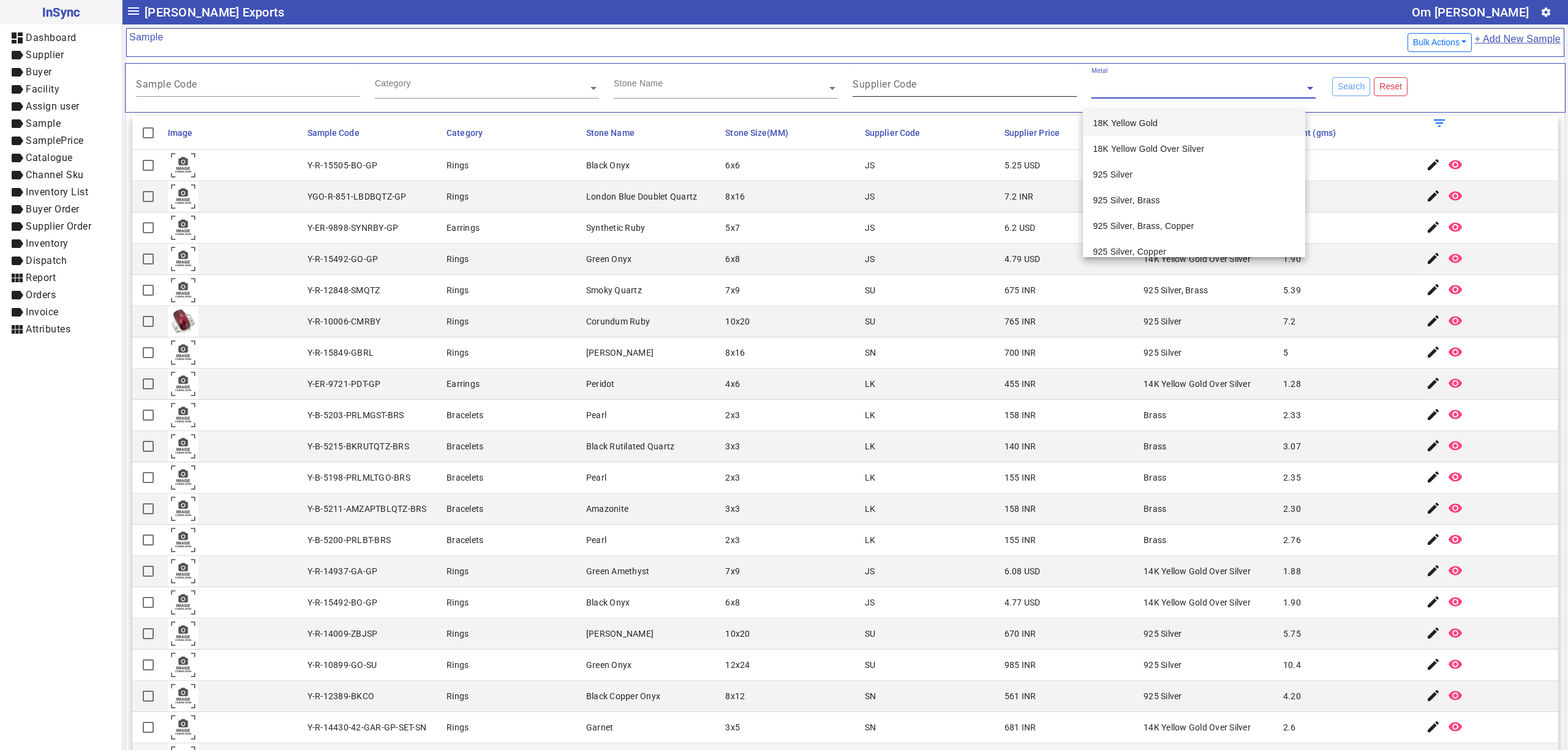
click at [868, 88] on mat-label "Supplier Code" at bounding box center [884, 85] width 64 height 12
click at [868, 88] on input "Supplier Code" at bounding box center [964, 87] width 224 height 11
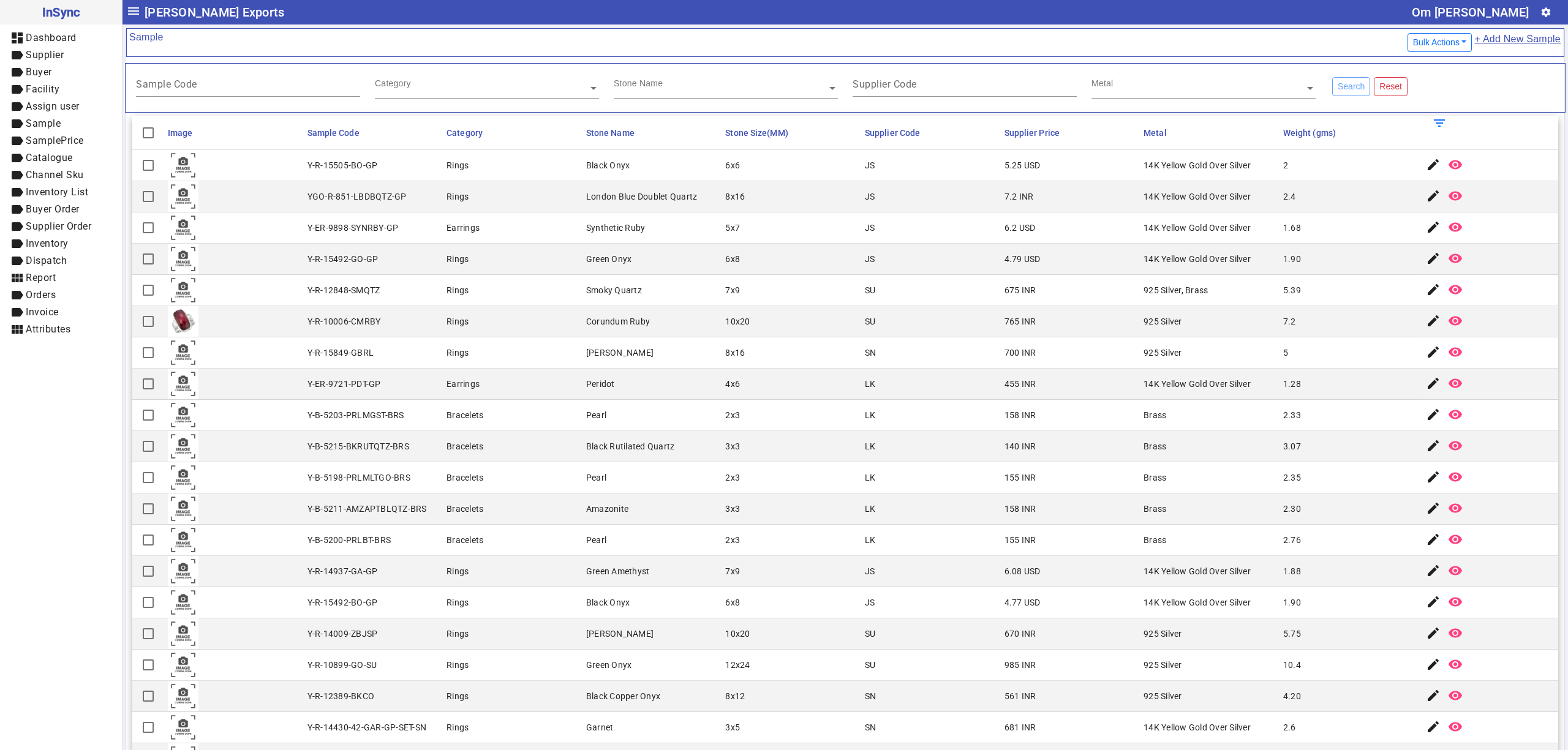
click at [621, 334] on mat-cell "Corundum Ruby" at bounding box center [652, 321] width 139 height 31
click at [591, 349] on div "[PERSON_NAME]" at bounding box center [620, 353] width 67 height 13
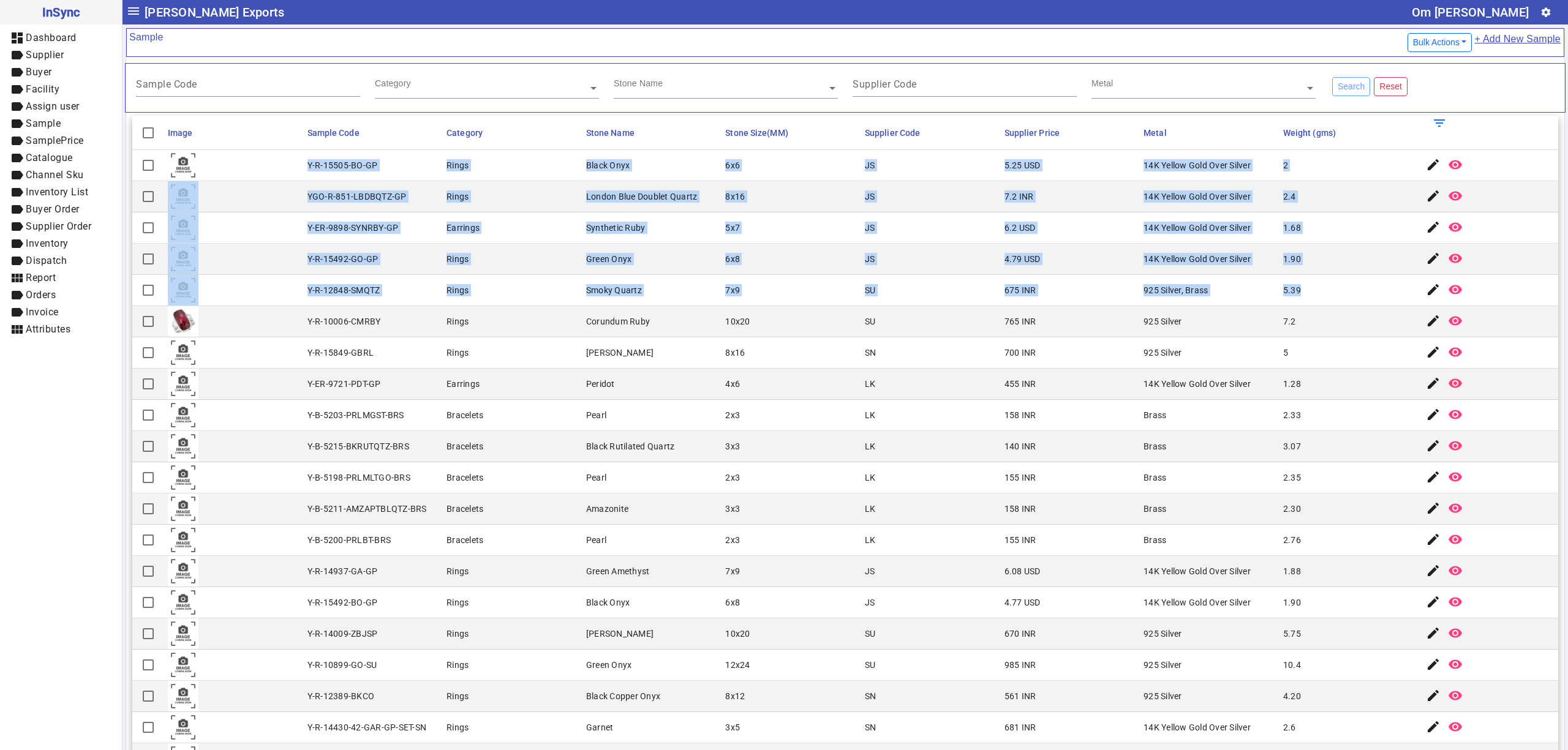
drag, startPoint x: 301, startPoint y: 163, endPoint x: 1304, endPoint y: 297, distance: 1011.9
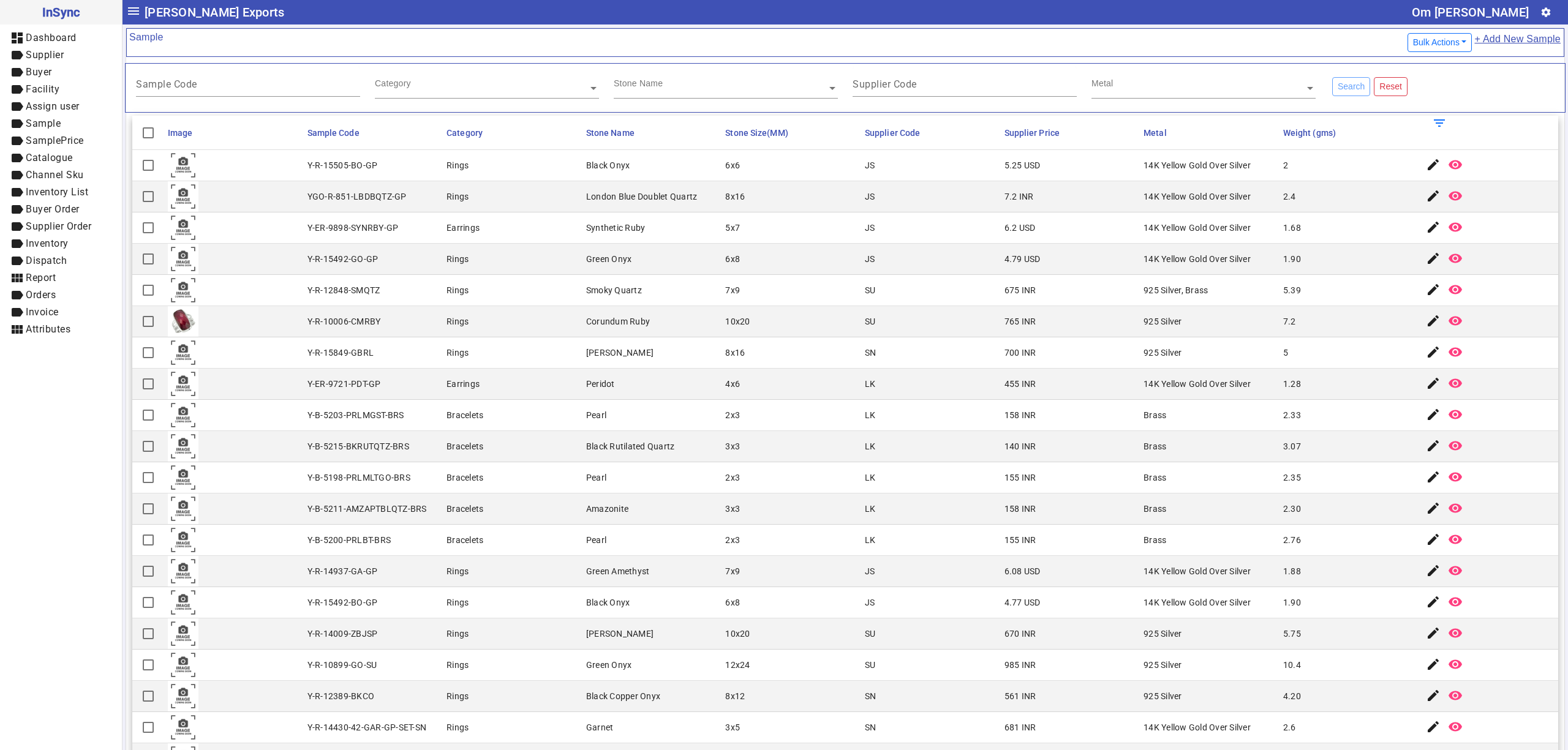
click at [542, 340] on mat-cell "Rings" at bounding box center [512, 353] width 139 height 31
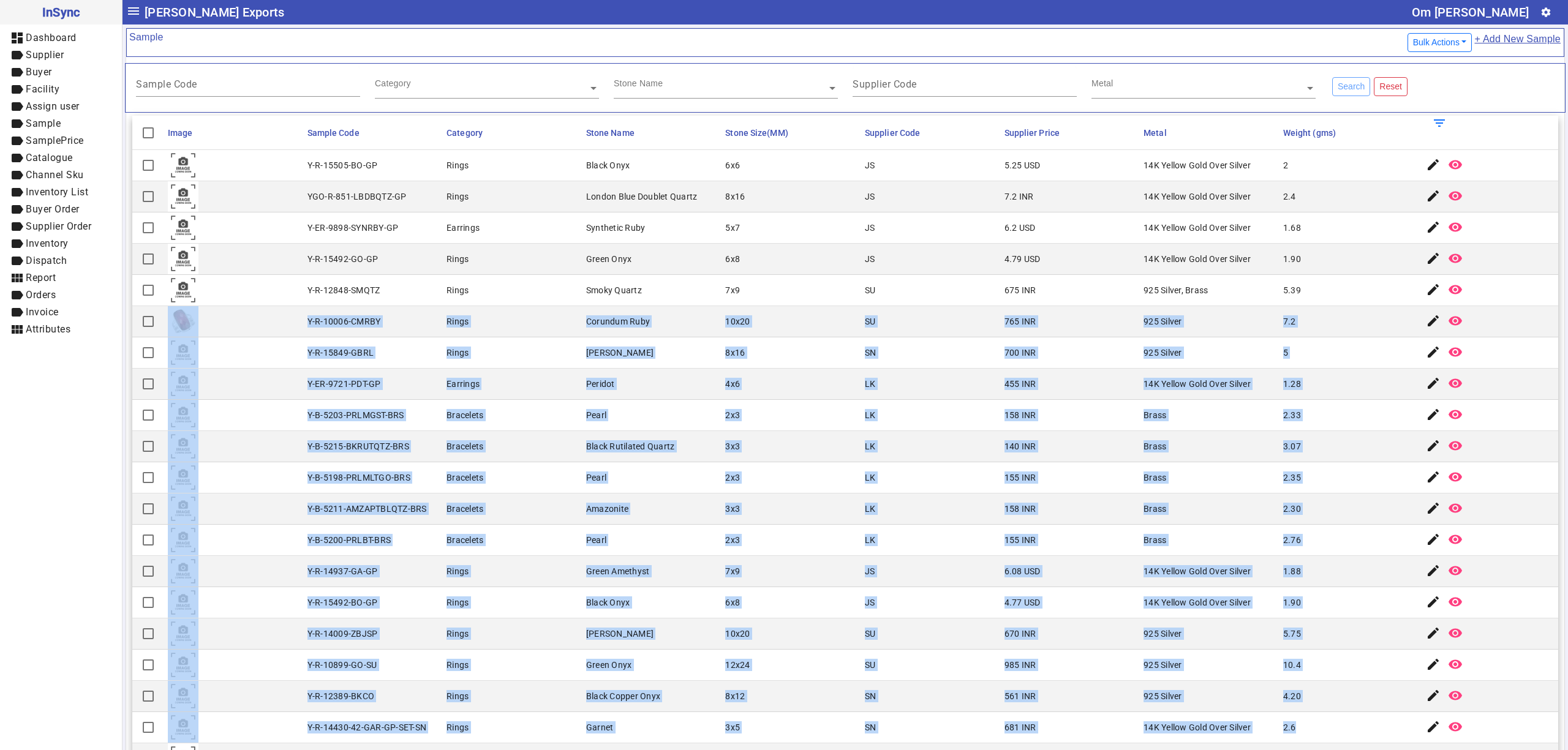
drag, startPoint x: 294, startPoint y: 323, endPoint x: 1298, endPoint y: 718, distance: 1078.9
click at [728, 482] on div "2x3" at bounding box center [732, 478] width 15 height 13
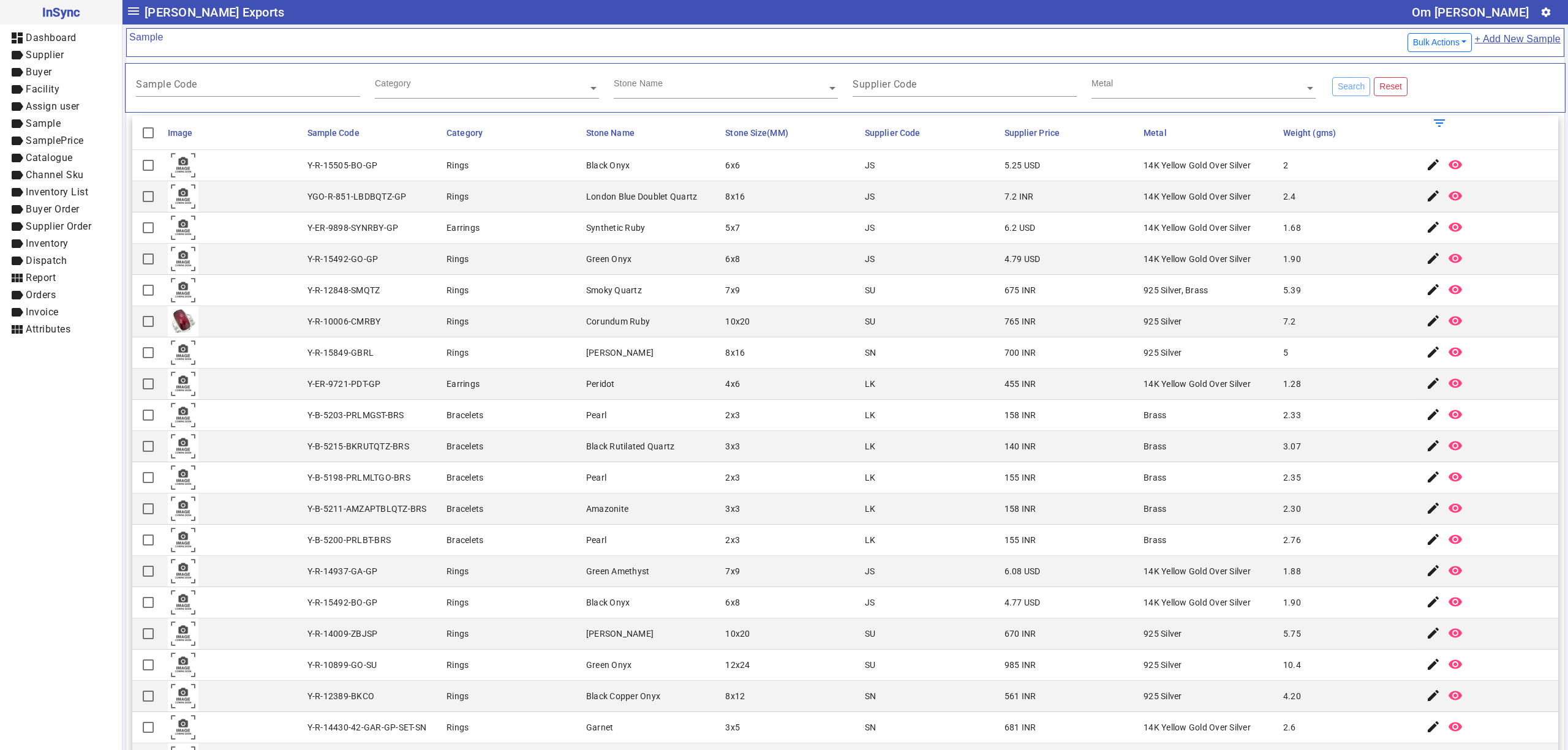
click at [631, 447] on div "Black Rutilated Quartz" at bounding box center [630, 446] width 89 height 13
click at [700, 87] on input "text" at bounding box center [726, 88] width 224 height 13
click at [877, 71] on div "Supplier Code" at bounding box center [964, 81] width 224 height 30
click at [1131, 81] on div "Metal" at bounding box center [1198, 73] width 213 height 14
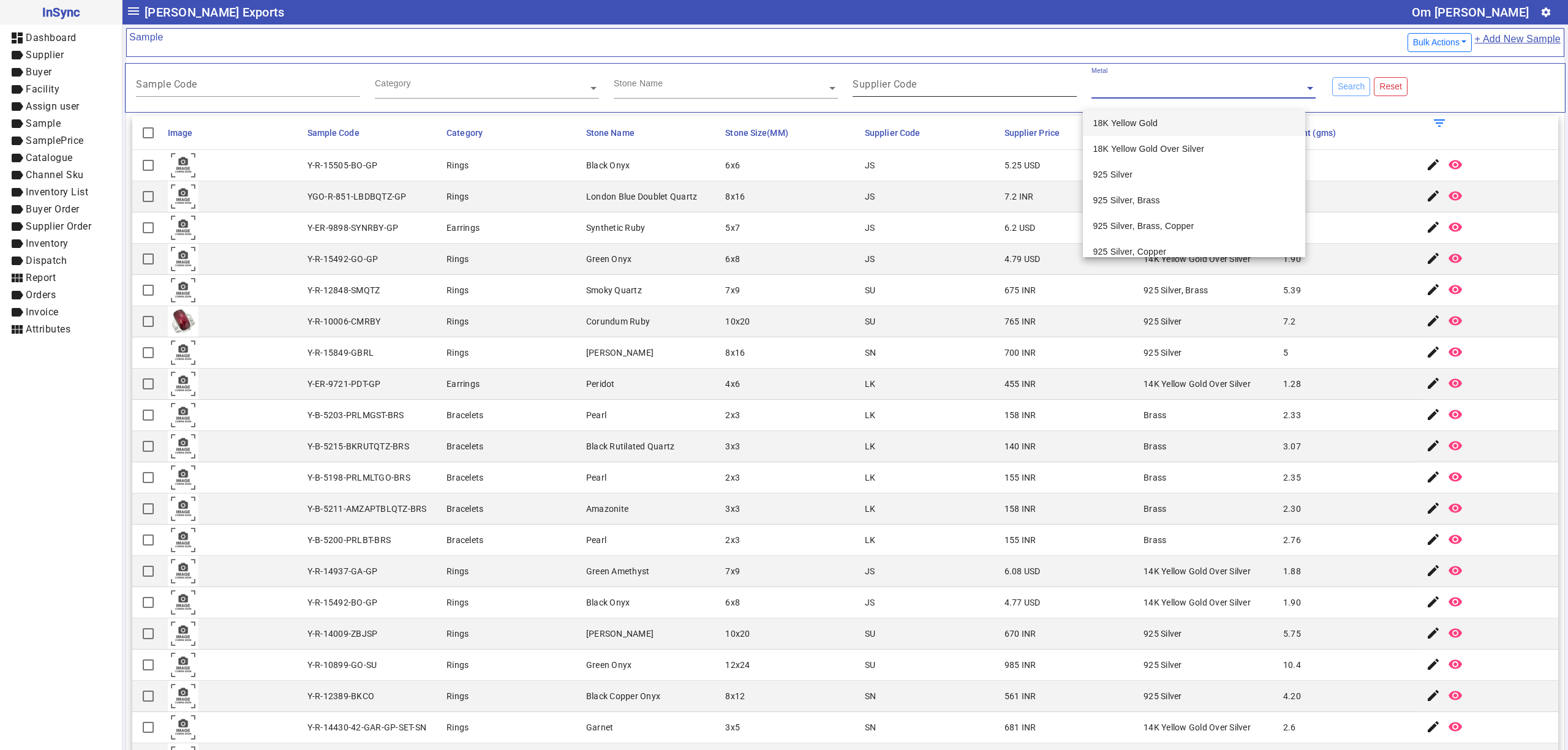
click at [922, 92] on input "Supplier Code" at bounding box center [964, 87] width 224 height 11
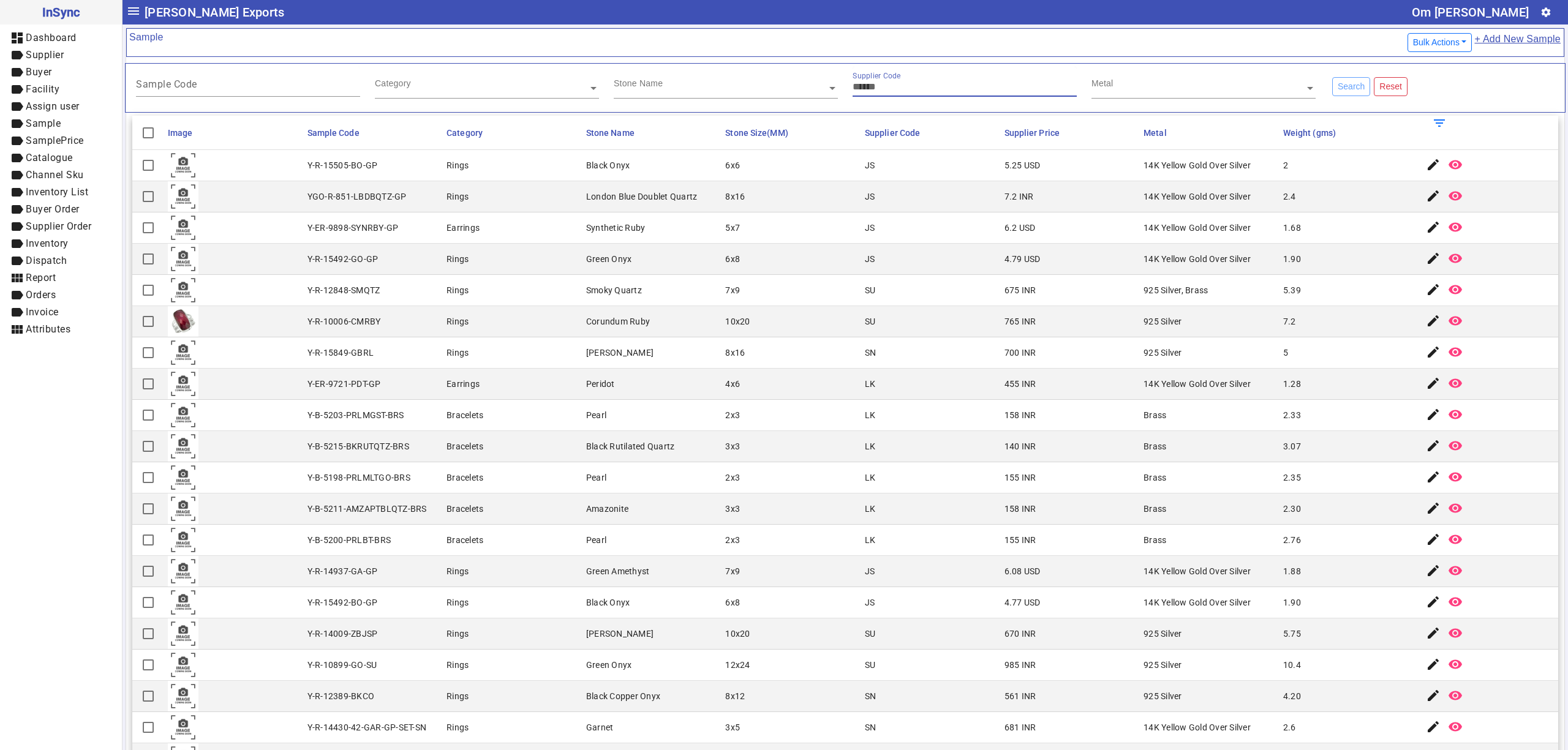
click at [733, 89] on input "text" at bounding box center [726, 88] width 224 height 13
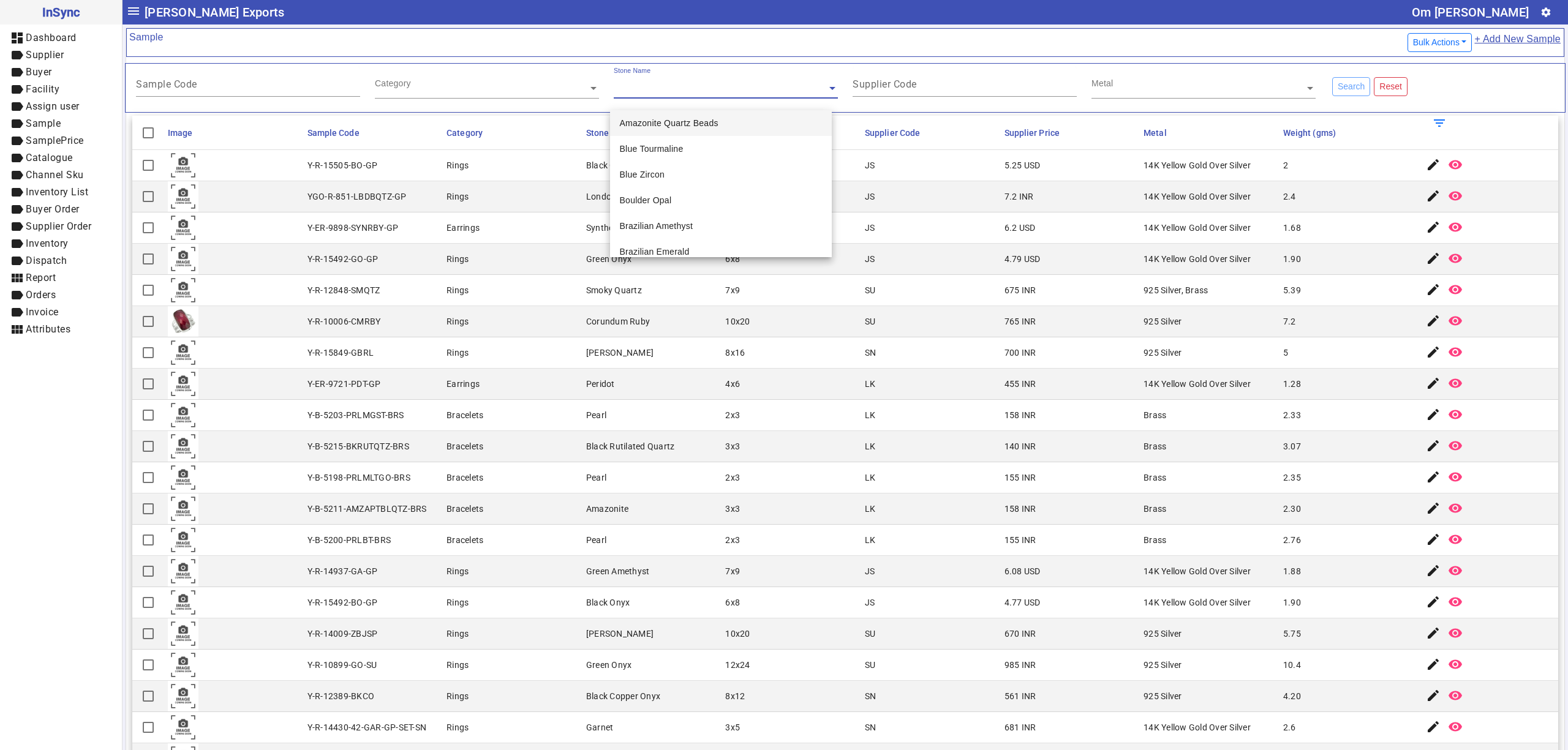
click at [445, 89] on input "text" at bounding box center [486, 88] width 224 height 13
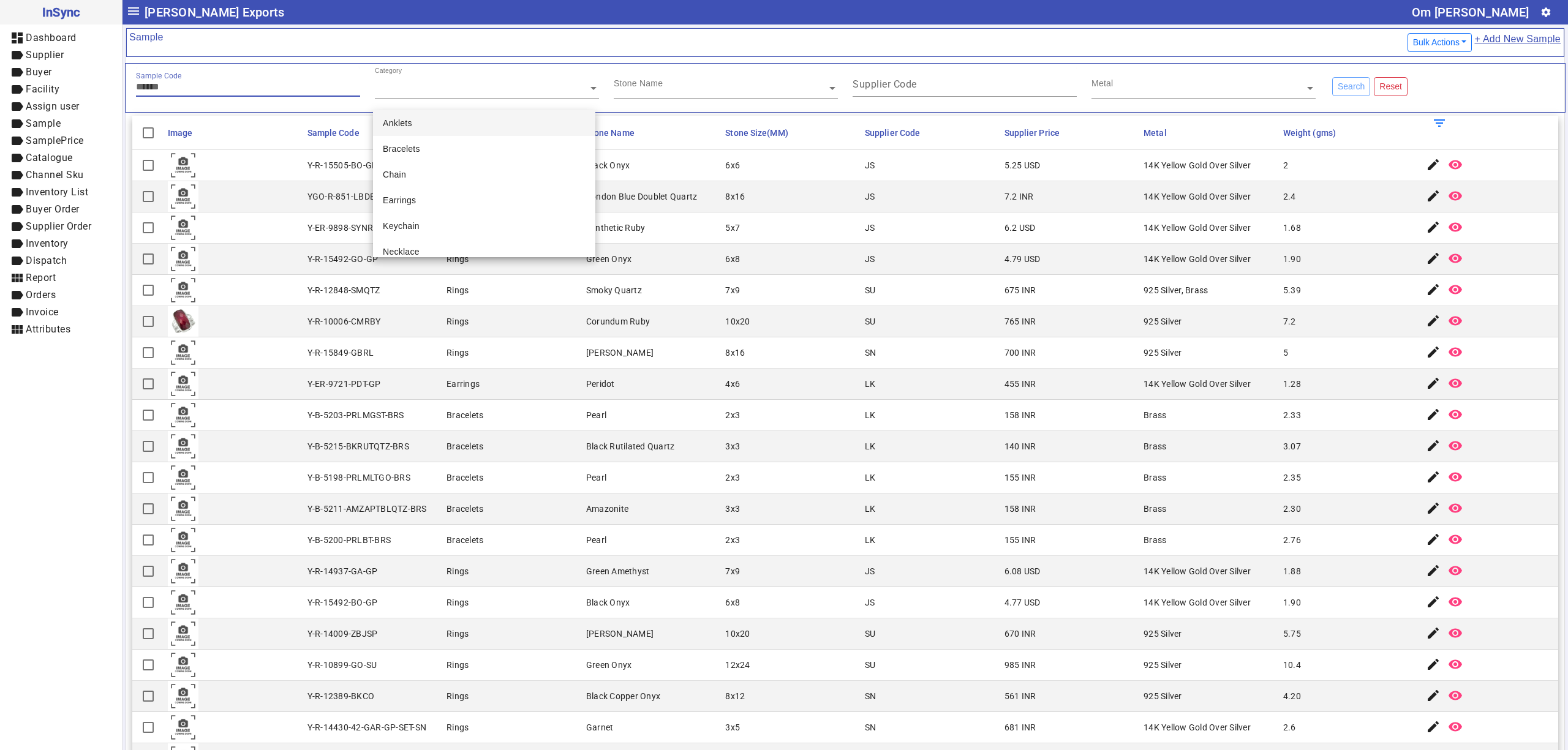
click at [264, 87] on input "Sample Code" at bounding box center [248, 87] width 224 height 11
click at [427, 71] on div "Category" at bounding box center [481, 73] width 213 height 14
click at [237, 96] on div "Sample Code" at bounding box center [248, 81] width 224 height 30
click at [467, 85] on input "text" at bounding box center [486, 88] width 224 height 13
click at [685, 89] on input "text" at bounding box center [726, 88] width 224 height 13
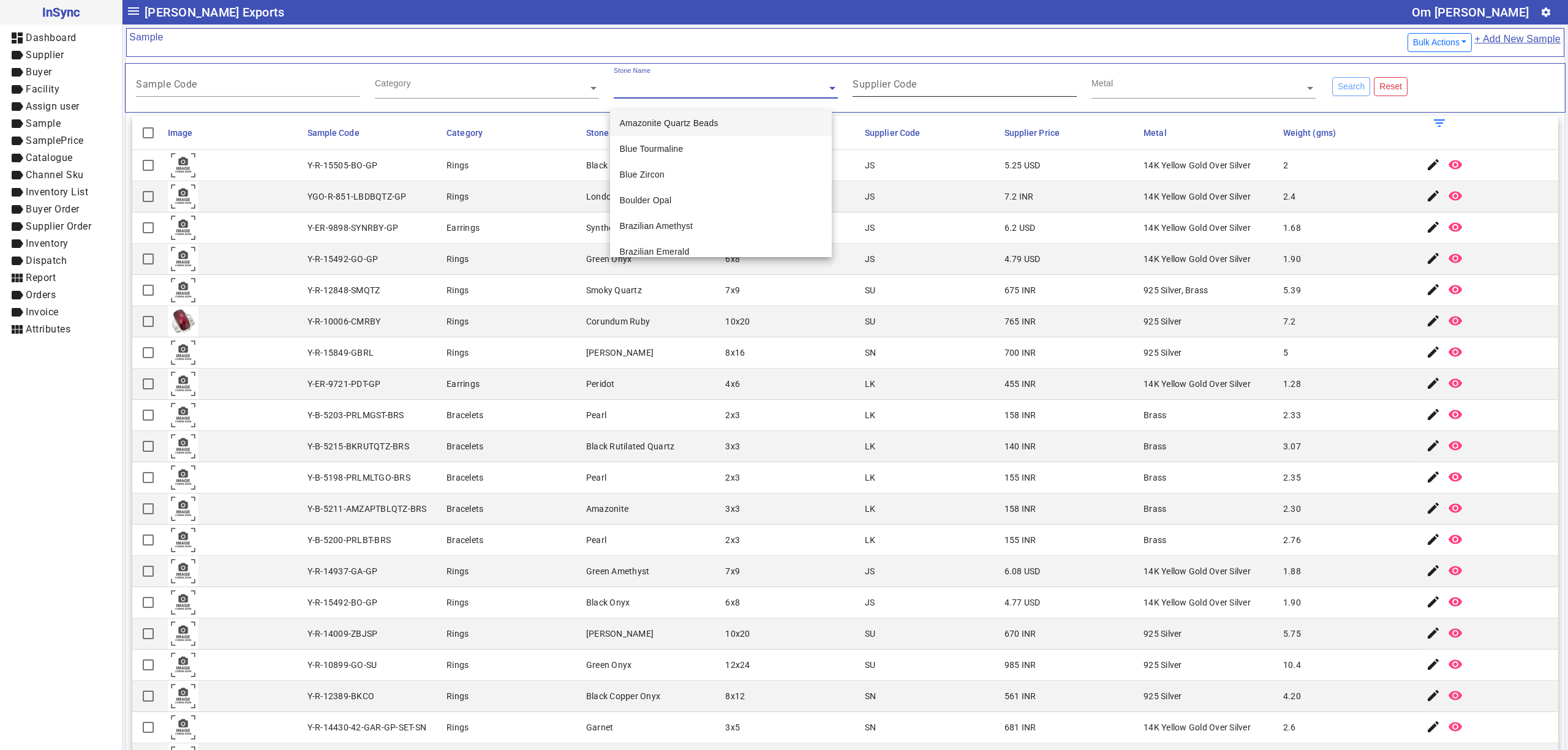
click at [853, 90] on mat-label "Supplier Code" at bounding box center [884, 85] width 64 height 12
click at [853, 91] on input "Supplier Code" at bounding box center [964, 87] width 224 height 11
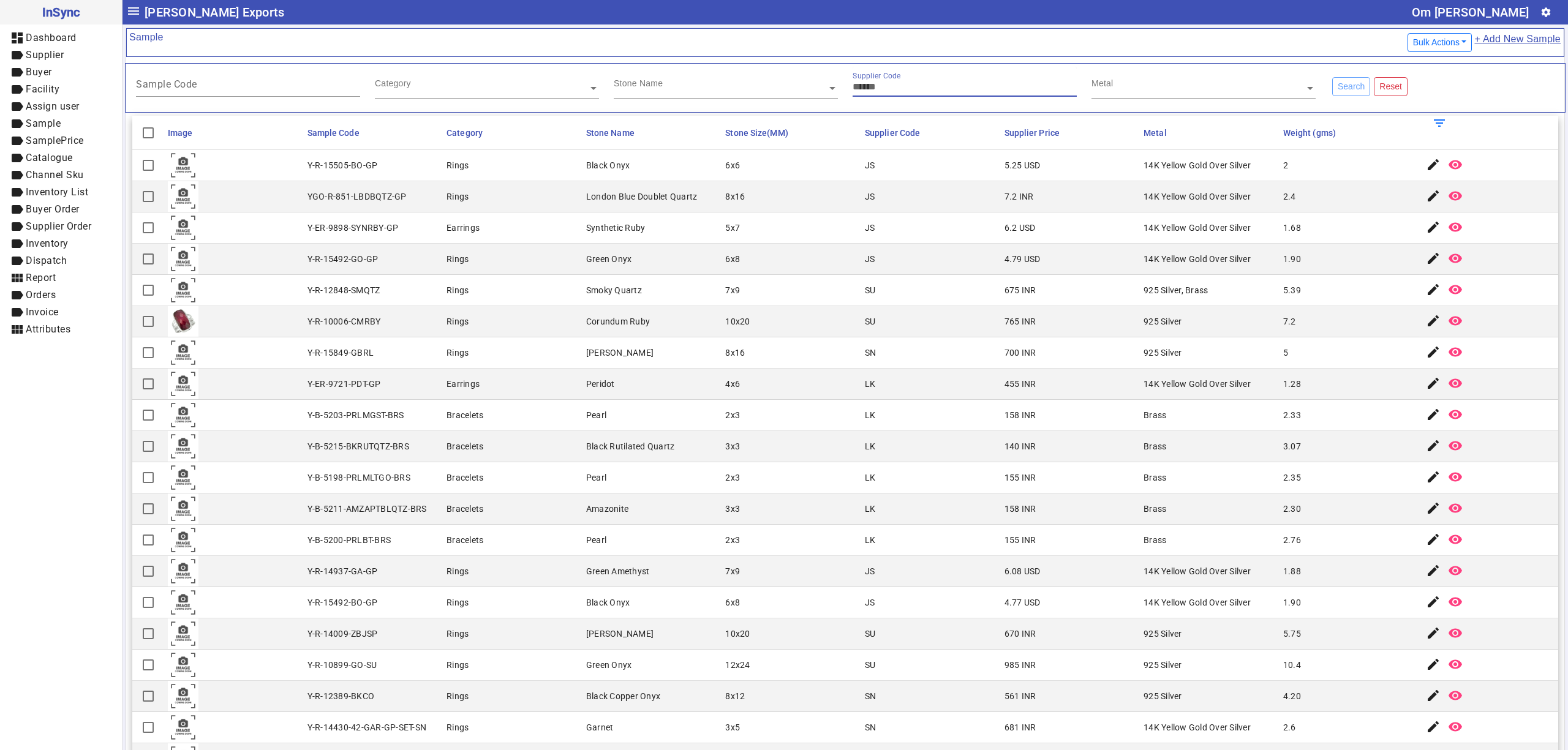
click at [1122, 91] on input "text" at bounding box center [1203, 88] width 224 height 13
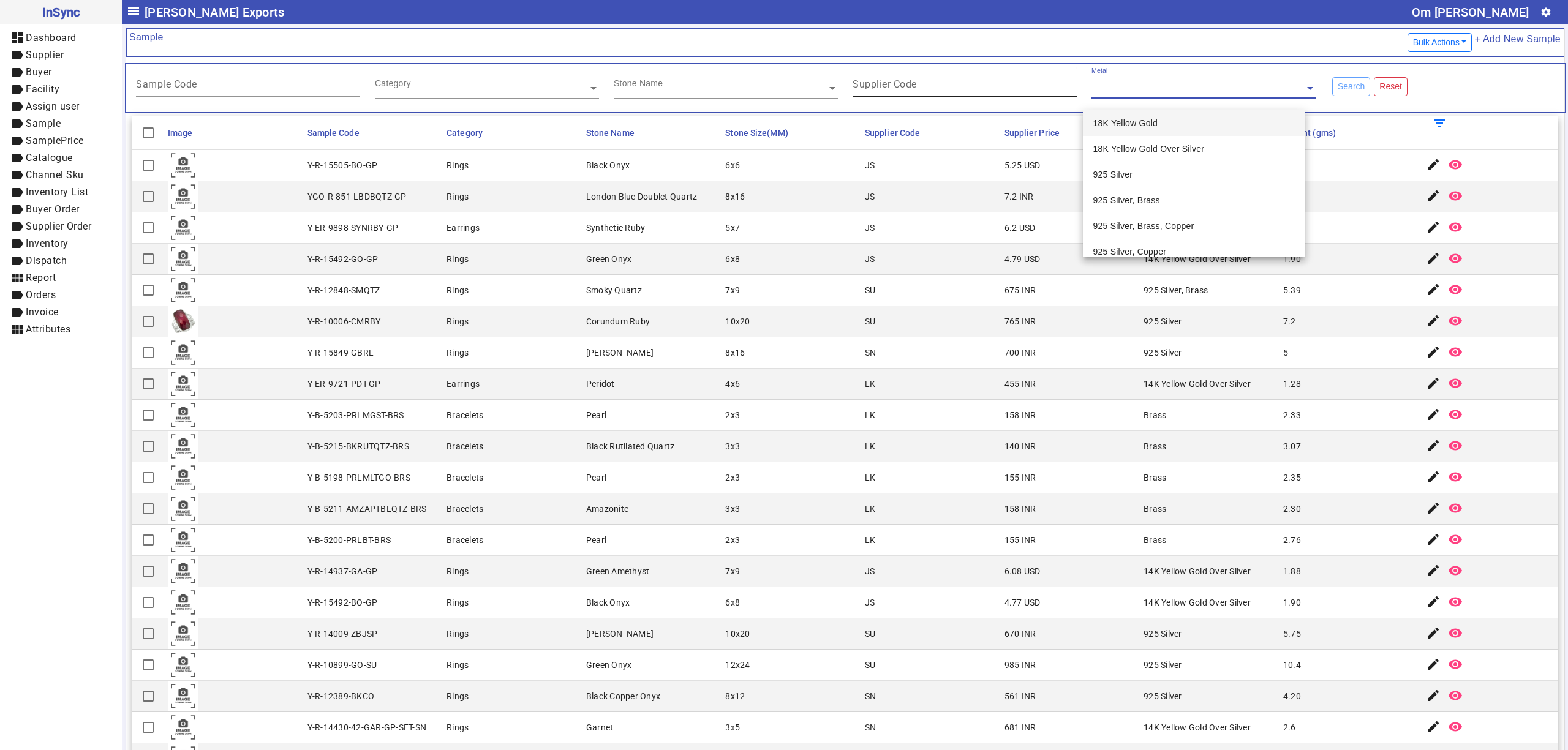
click at [997, 87] on input "Supplier Code" at bounding box center [964, 87] width 224 height 11
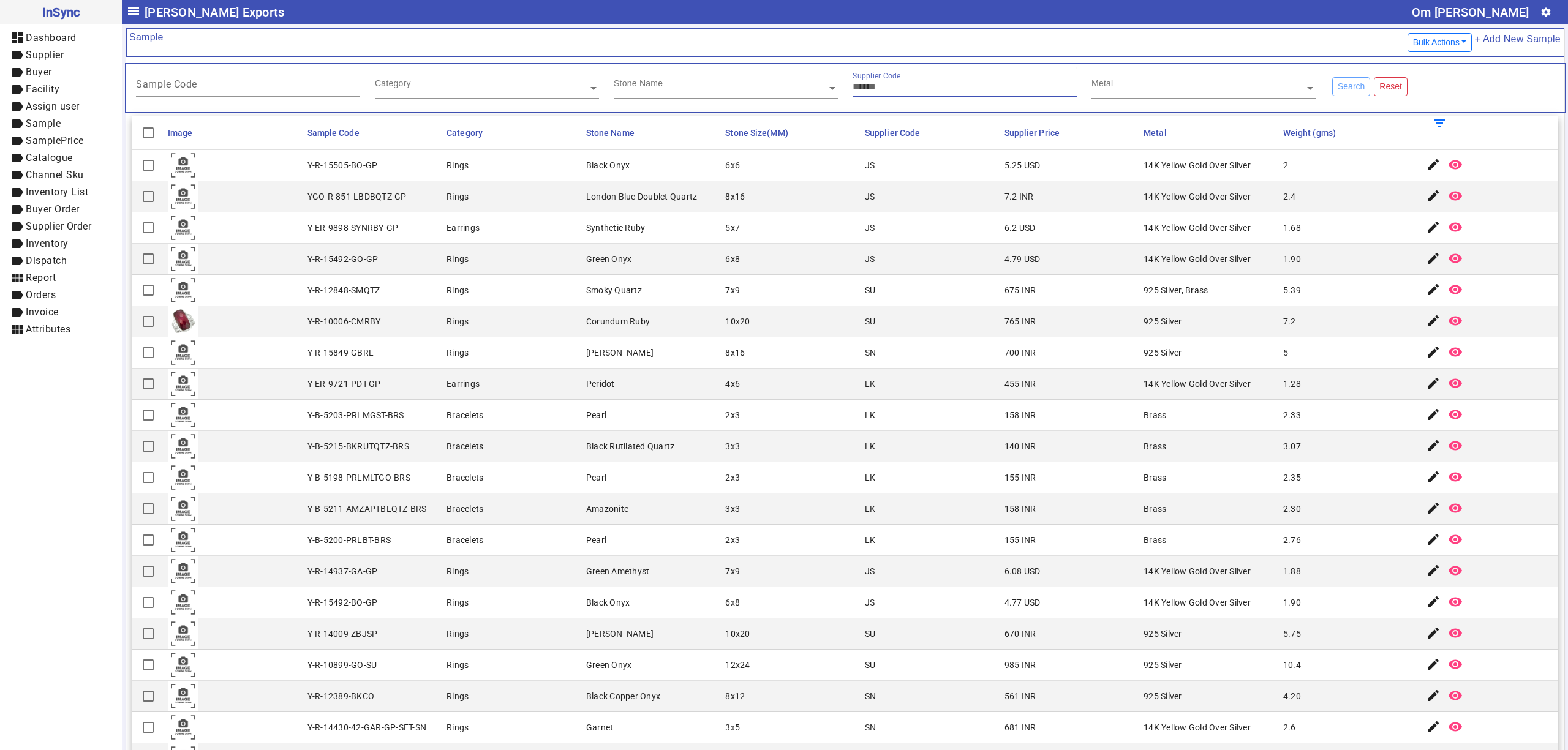
drag, startPoint x: 735, startPoint y: 91, endPoint x: 652, endPoint y: 88, distance: 83.1
click at [735, 91] on input "text" at bounding box center [726, 88] width 224 height 13
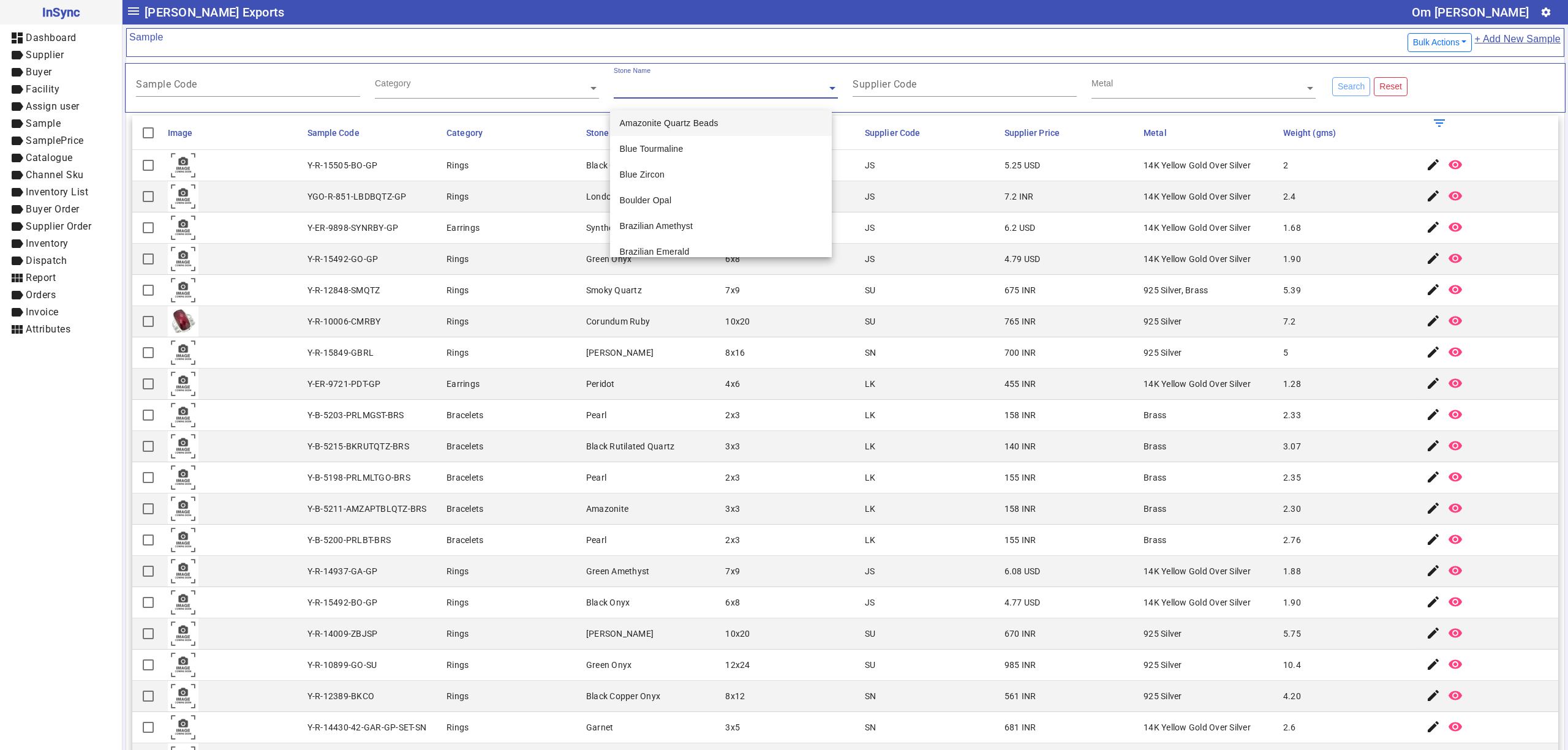
click at [491, 81] on div "Category" at bounding box center [481, 73] width 213 height 14
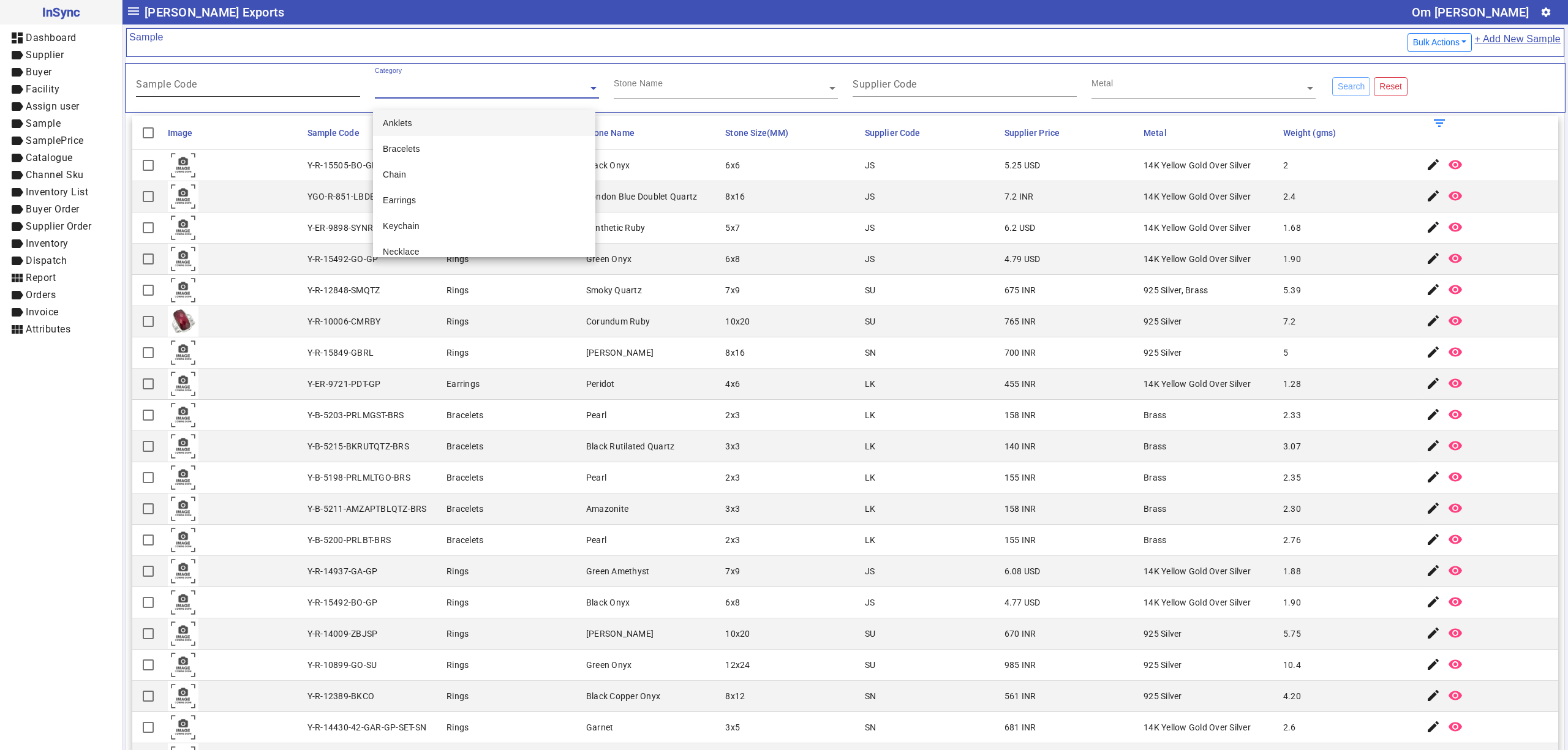
click at [205, 89] on input "Sample Code" at bounding box center [248, 87] width 224 height 11
click at [239, 96] on div "Sample Code" at bounding box center [248, 81] width 224 height 30
click at [375, 77] on div "Category" at bounding box center [481, 73] width 213 height 14
click at [422, 81] on div "Category" at bounding box center [481, 73] width 213 height 14
click at [614, 87] on input "text" at bounding box center [726, 88] width 224 height 13
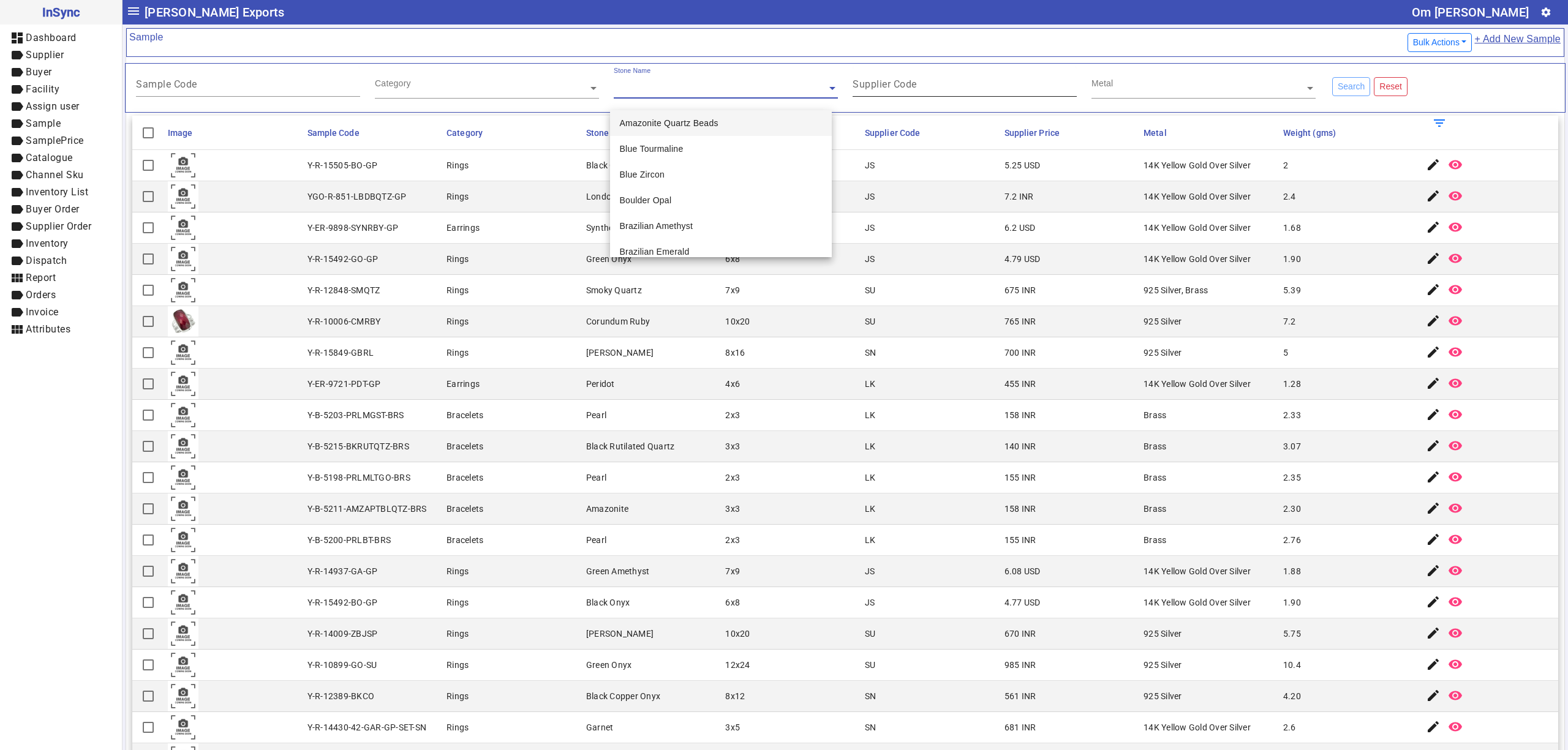
click at [870, 82] on mat-label "Supplier Code" at bounding box center [884, 85] width 64 height 12
click at [870, 82] on input "Supplier Code" at bounding box center [964, 87] width 224 height 11
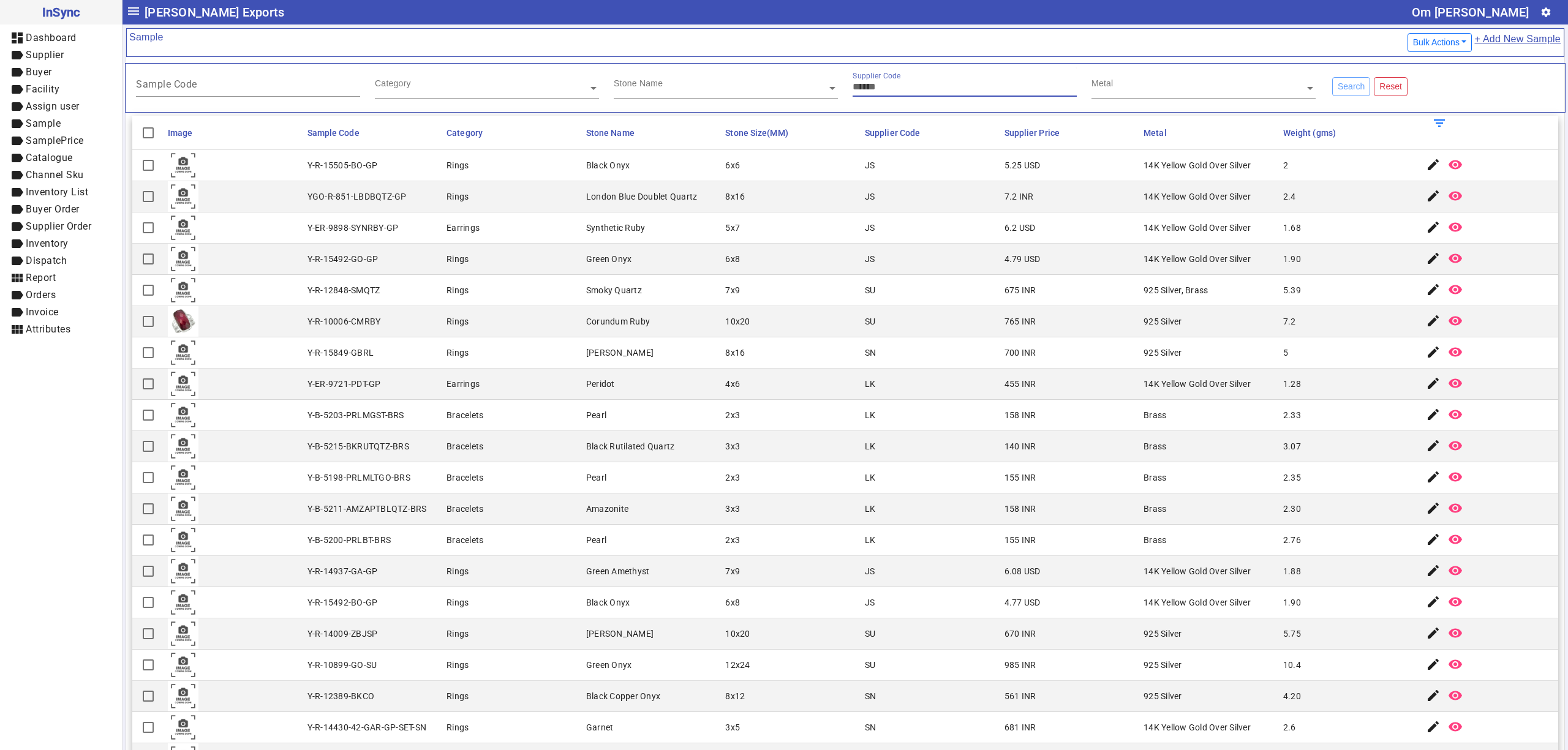
click at [1098, 91] on input "text" at bounding box center [1203, 88] width 224 height 13
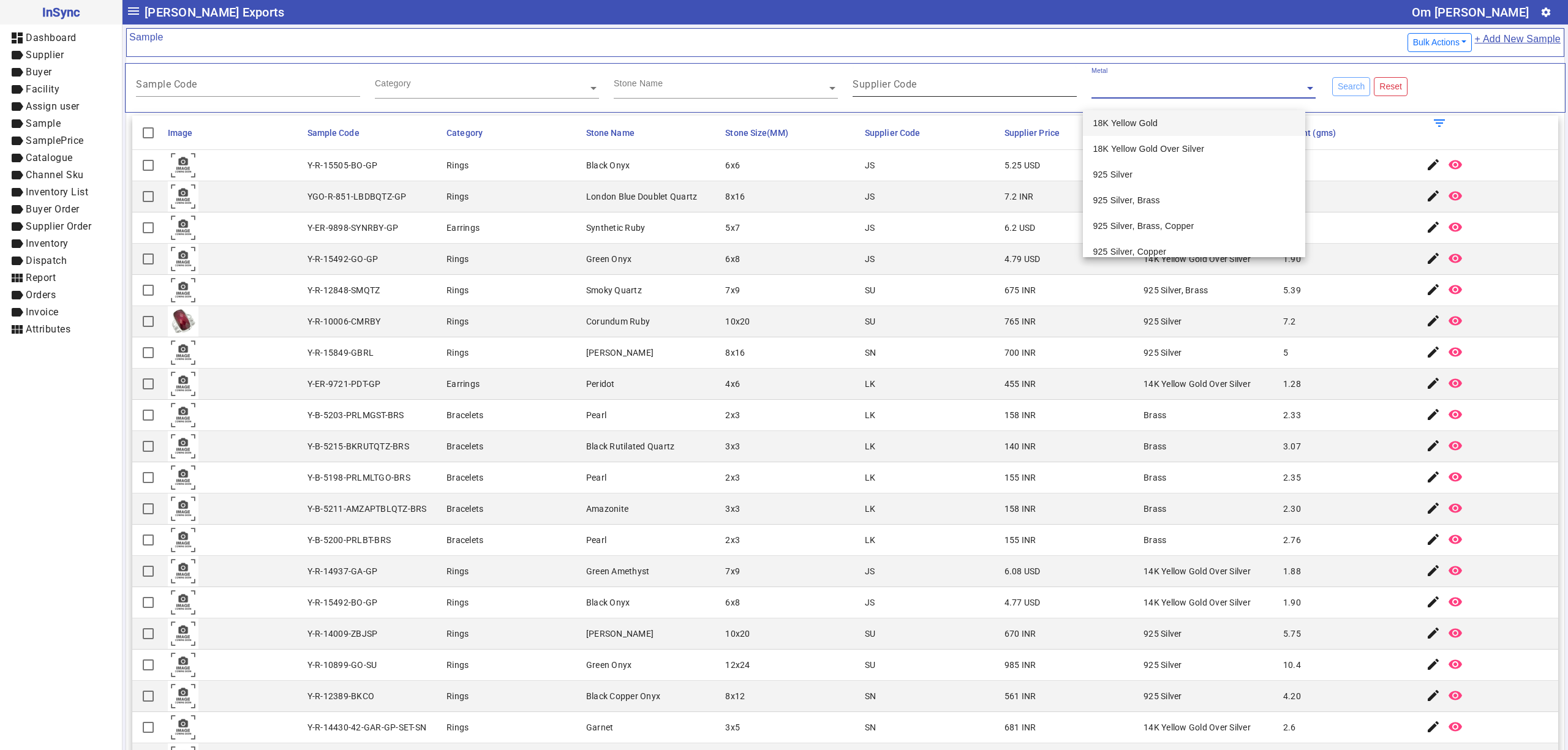
click at [865, 96] on div "Supplier Code" at bounding box center [964, 81] width 224 height 30
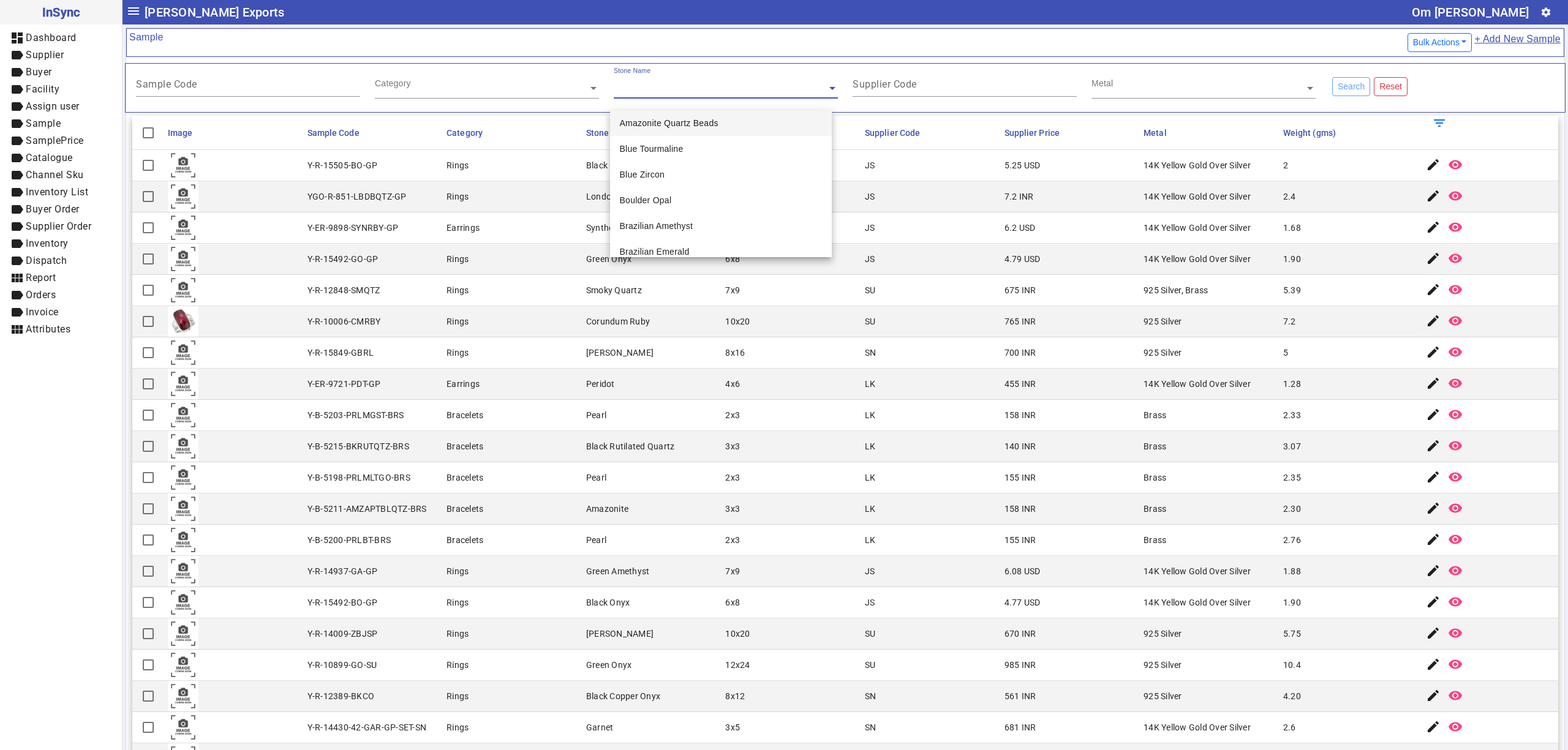
click at [769, 94] on input "text" at bounding box center [726, 88] width 224 height 13
click at [492, 77] on div "Category" at bounding box center [481, 73] width 213 height 14
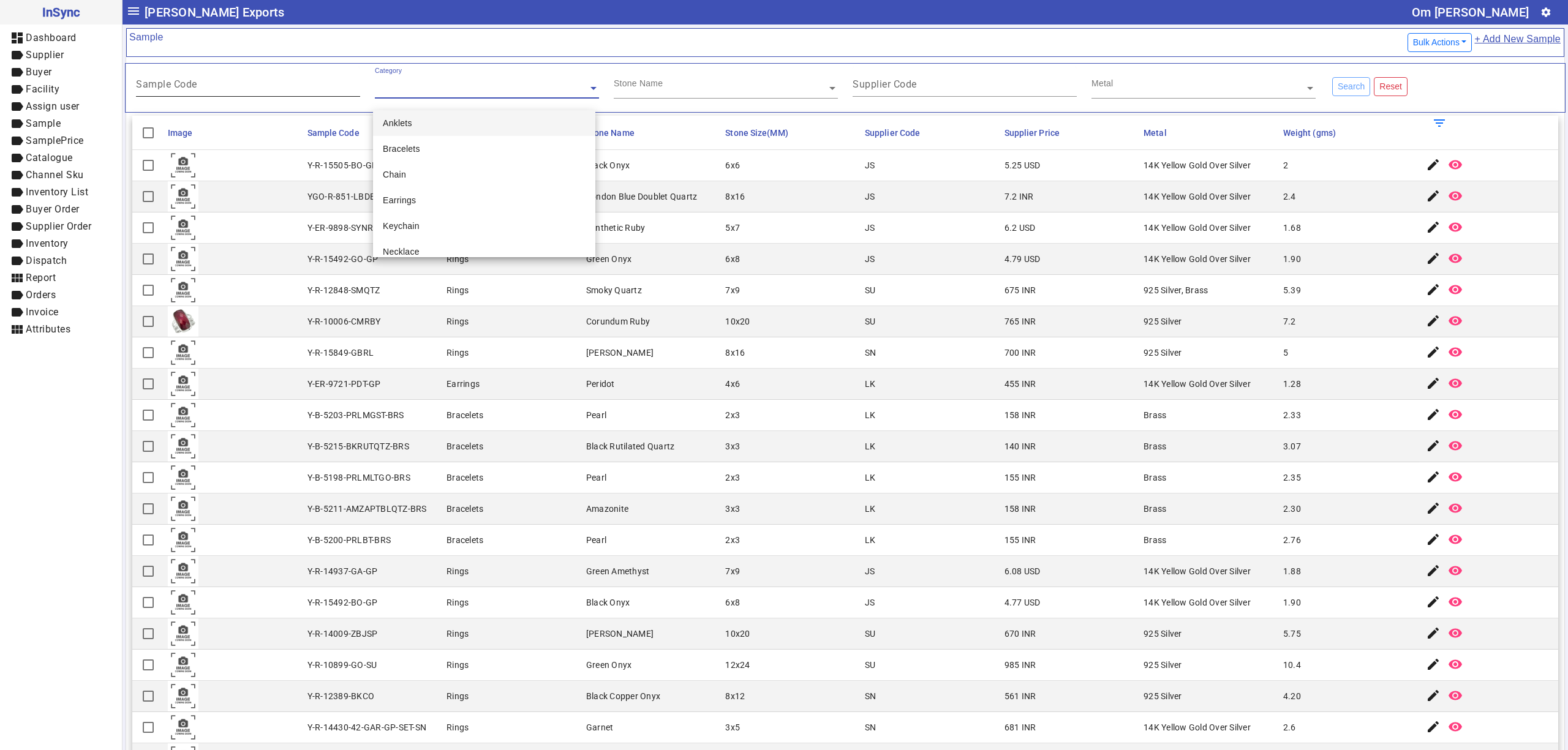
click at [270, 91] on input "Sample Code" at bounding box center [248, 87] width 224 height 11
click at [282, 81] on div "Sample Code" at bounding box center [248, 81] width 224 height 30
click at [392, 104] on ng-select "Category" at bounding box center [486, 88] width 224 height 42
click at [402, 93] on input "text" at bounding box center [486, 88] width 224 height 13
click at [645, 85] on input "text" at bounding box center [726, 88] width 224 height 13
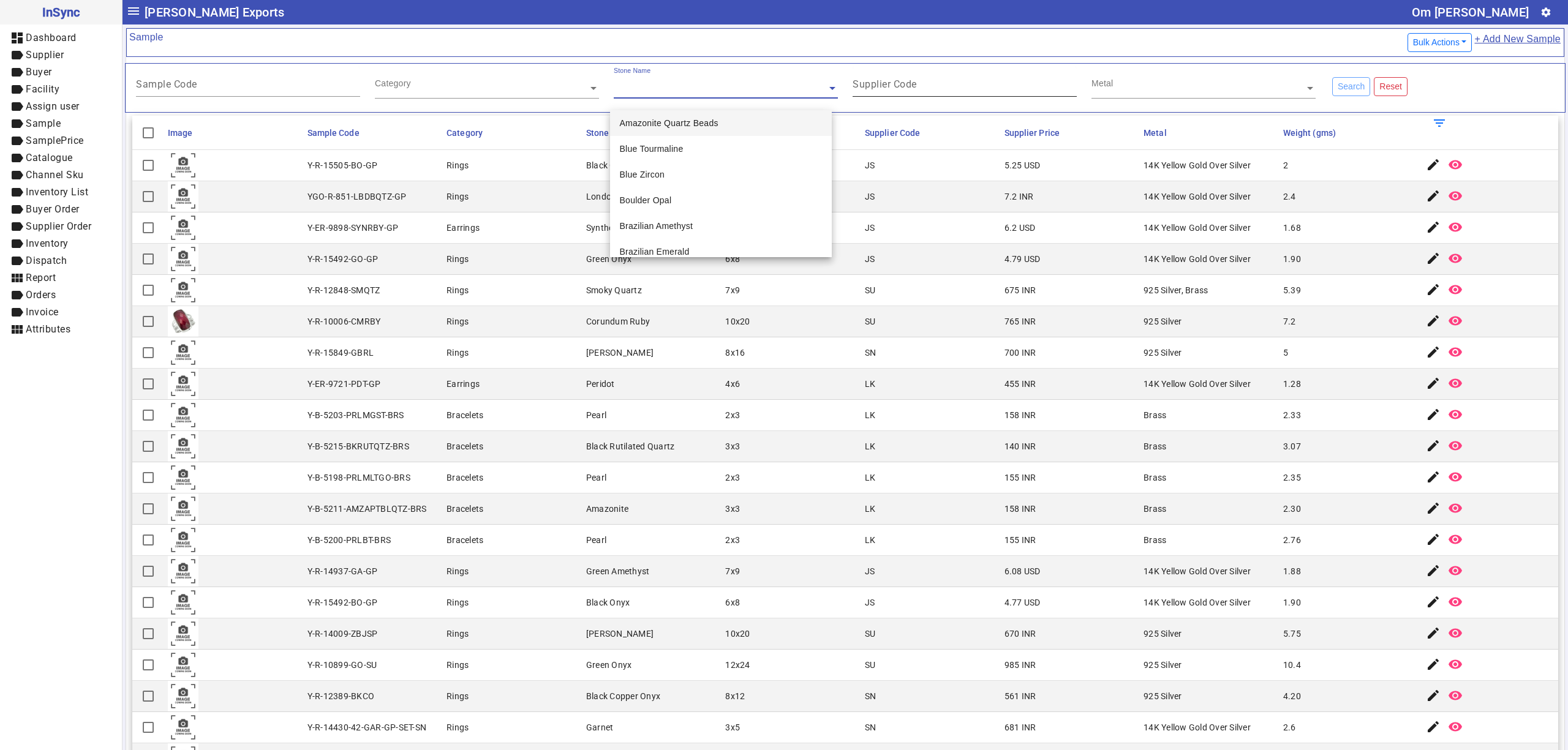
click at [862, 87] on mat-label "Supplier Code" at bounding box center [884, 85] width 64 height 12
click at [862, 87] on input "Supplier Code" at bounding box center [964, 87] width 224 height 11
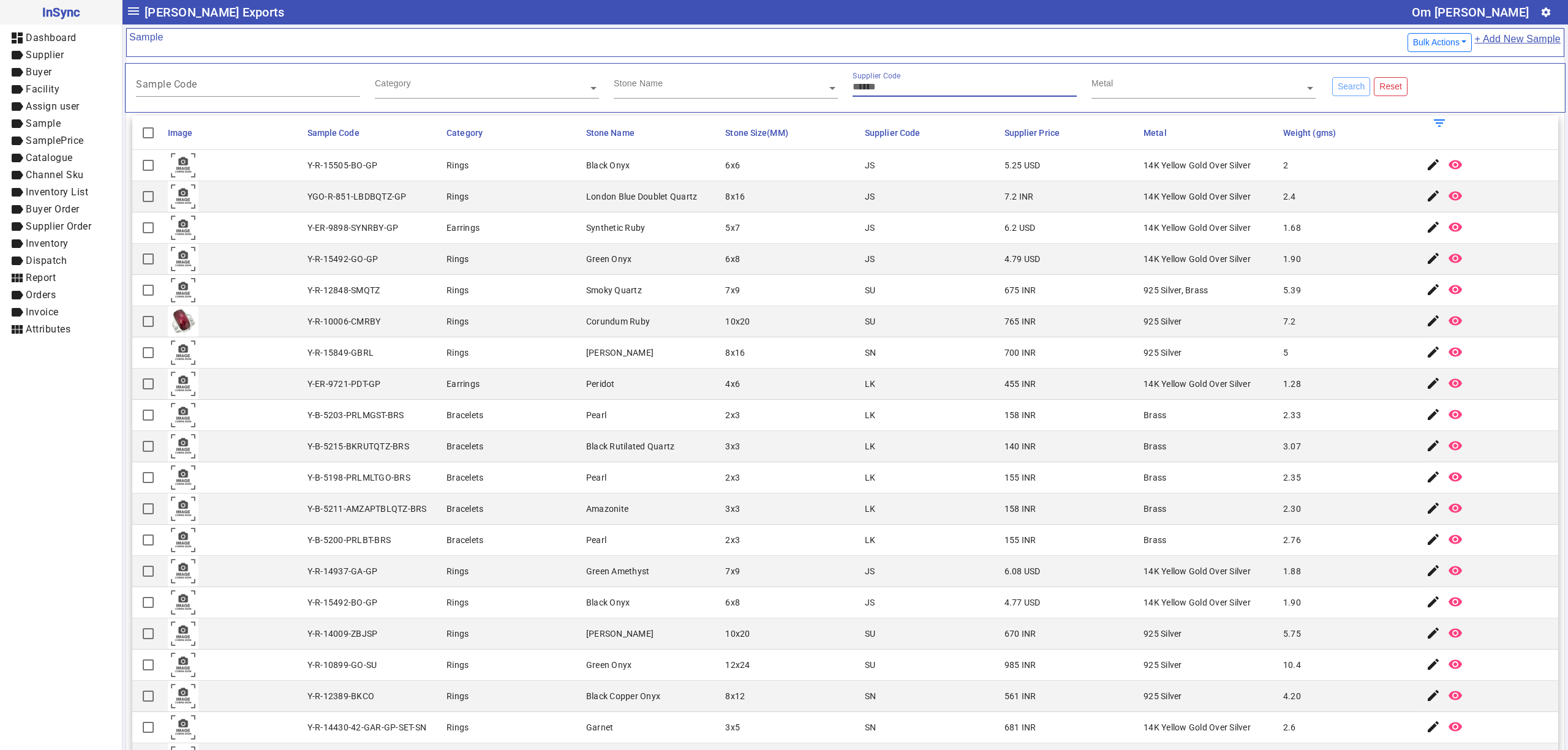
click at [1143, 79] on div "Metal" at bounding box center [1198, 73] width 213 height 14
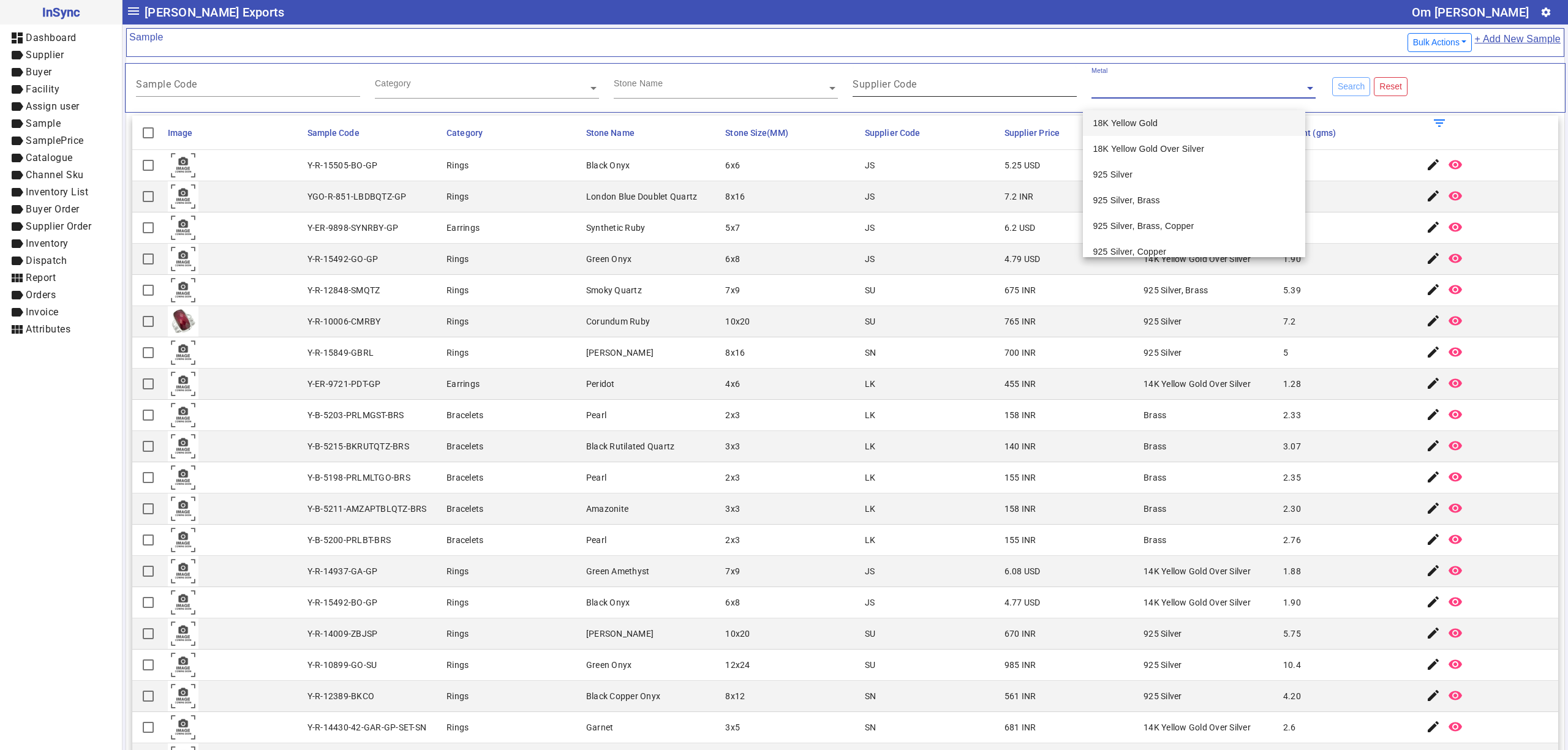
click at [893, 69] on div "Supplier Code" at bounding box center [964, 81] width 224 height 30
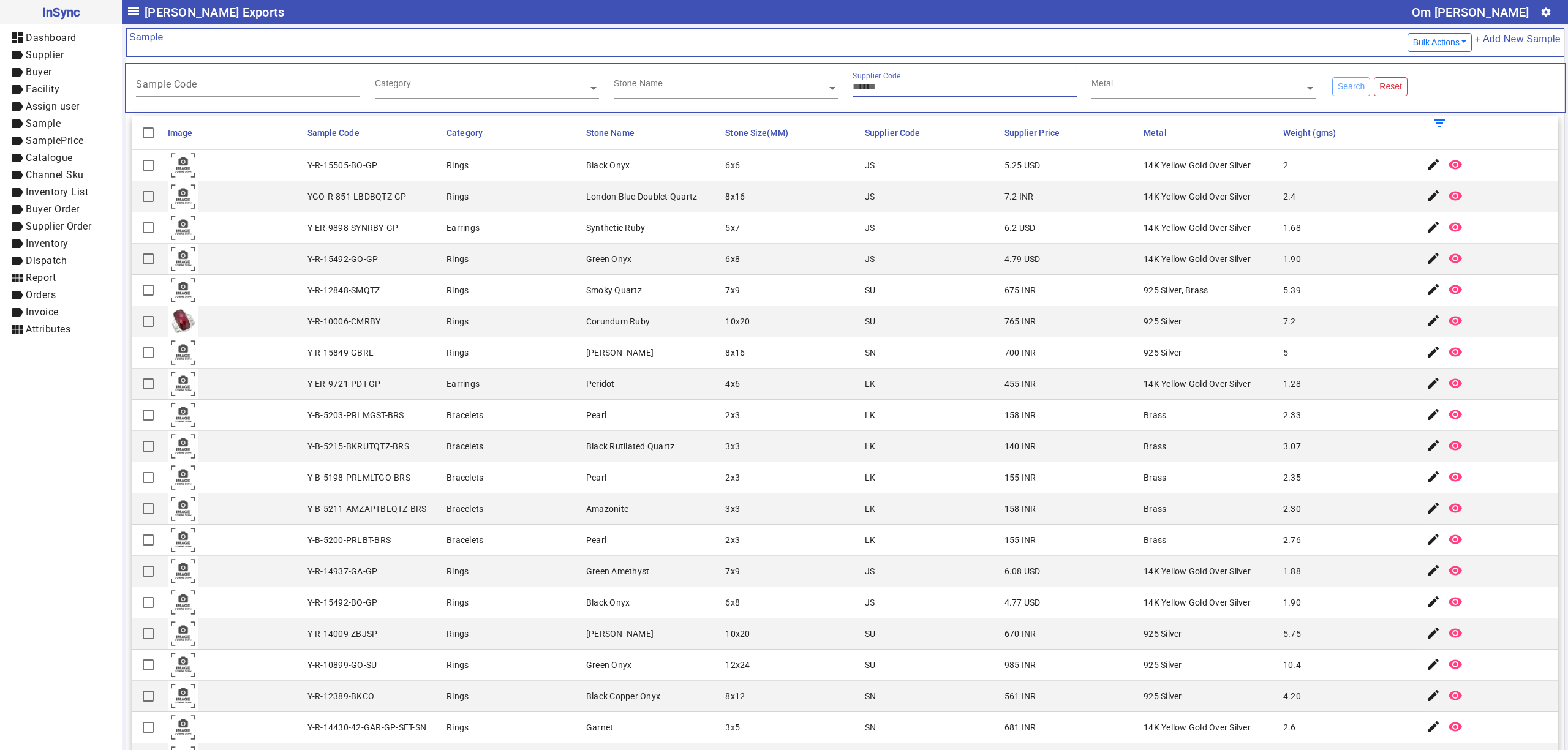
click at [708, 87] on input "text" at bounding box center [726, 88] width 224 height 13
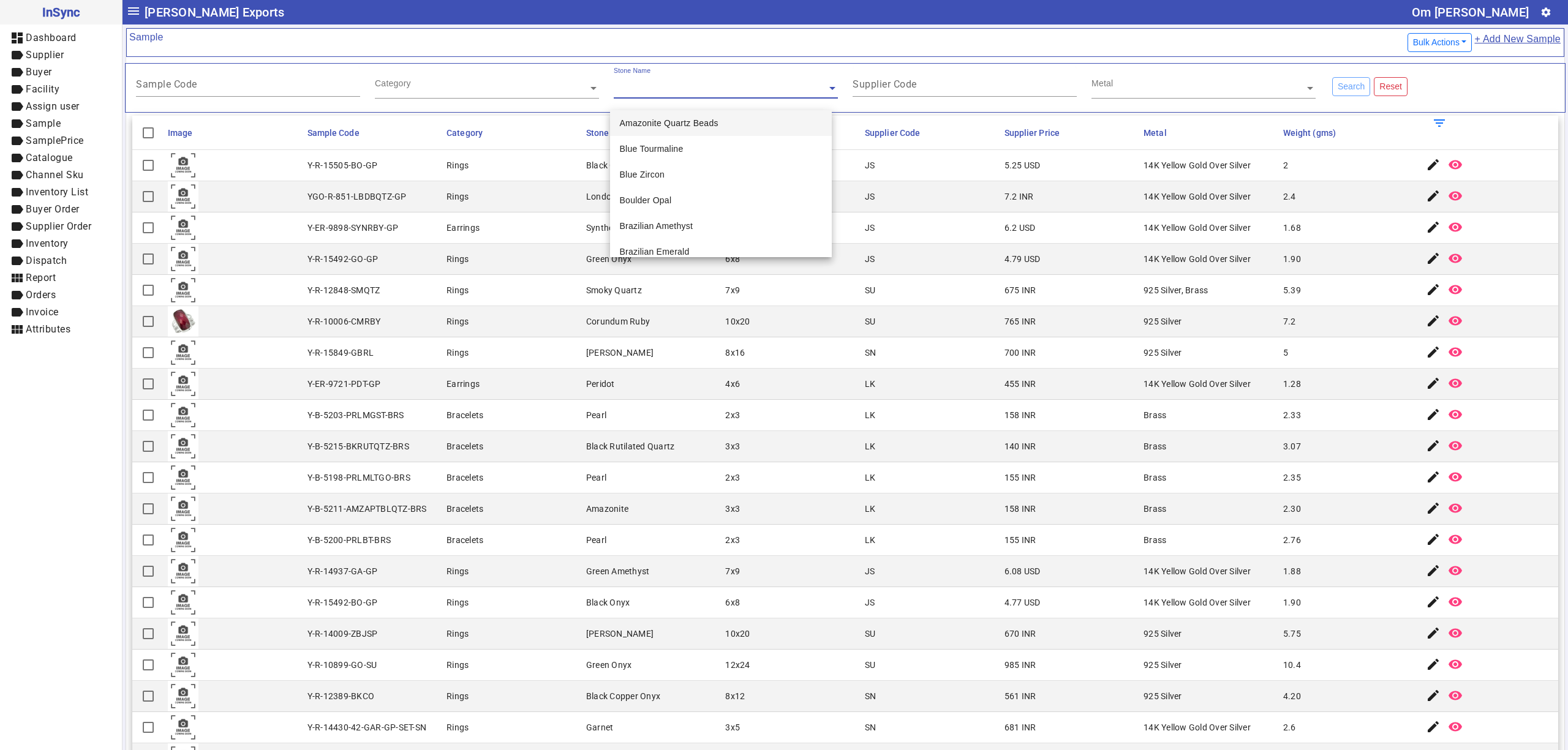
drag, startPoint x: 501, startPoint y: 83, endPoint x: 415, endPoint y: 83, distance: 86.0
click at [500, 83] on input "text" at bounding box center [486, 88] width 224 height 13
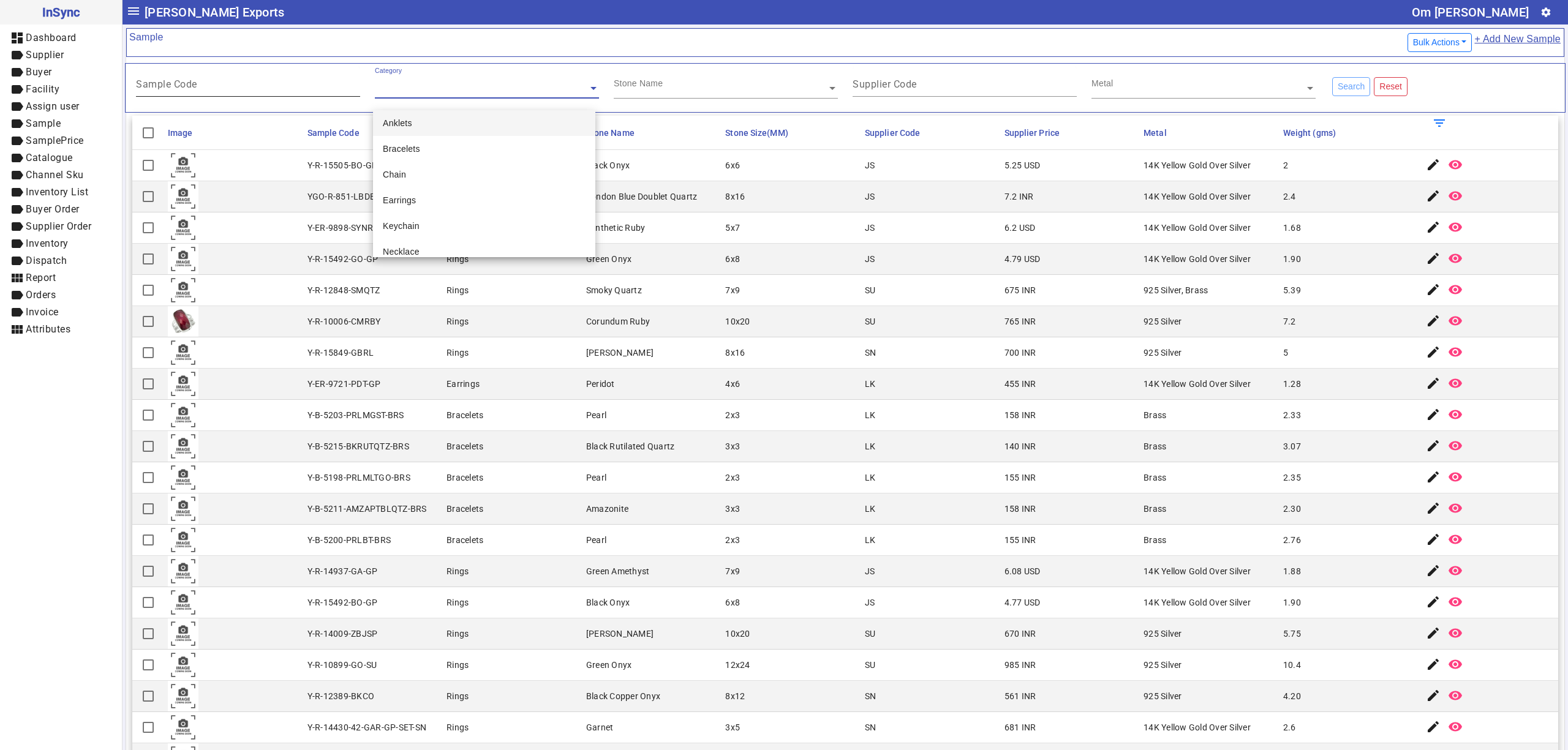
click at [300, 84] on input "Sample Code" at bounding box center [248, 87] width 224 height 11
click at [383, 214] on mat-cell "Y-ER-9898-SYNRBY-GP" at bounding box center [373, 228] width 139 height 31
click at [566, 239] on mat-cell "Earrings" at bounding box center [512, 228] width 139 height 31
click at [794, 87] on input "text" at bounding box center [726, 88] width 224 height 13
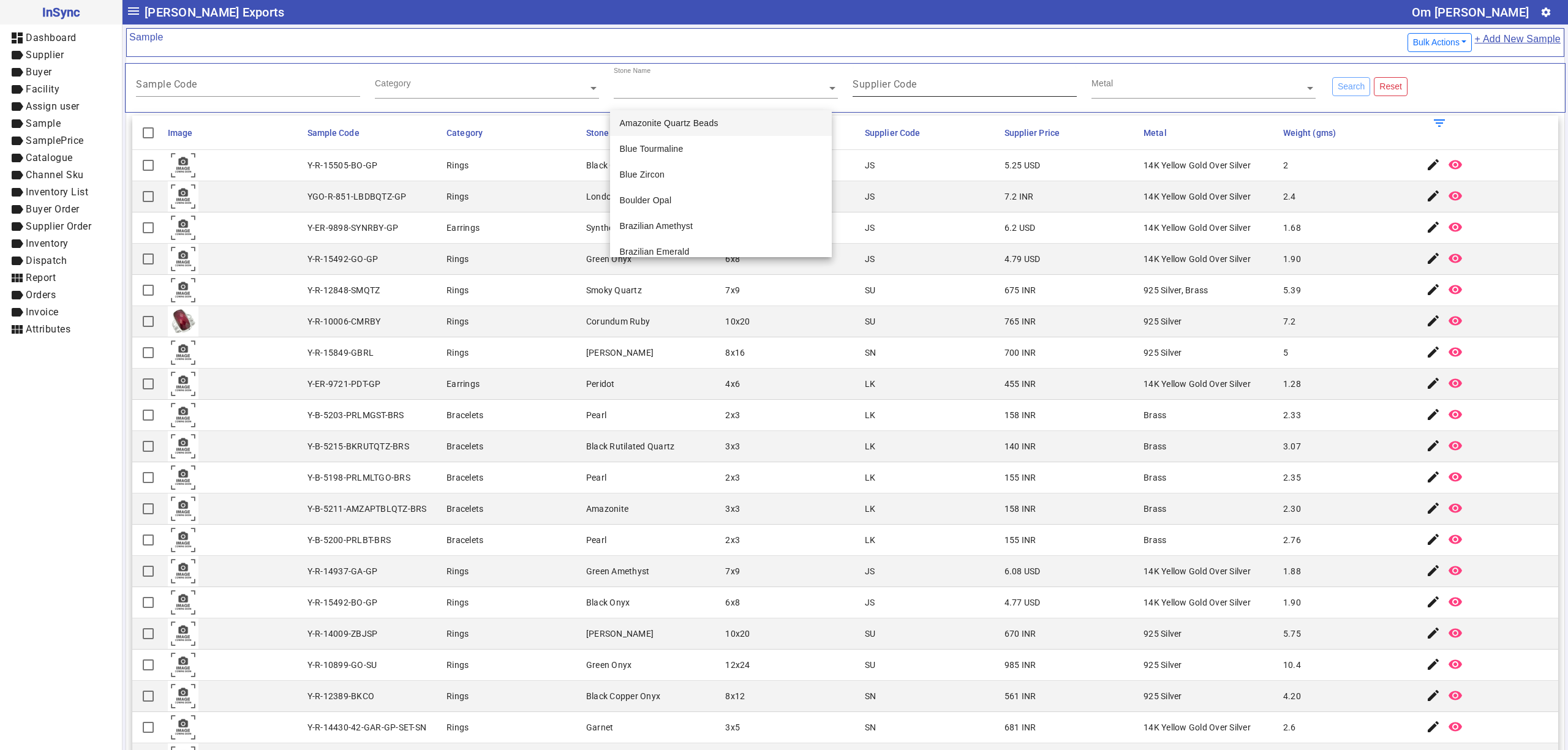
click at [902, 82] on mat-label "Supplier Code" at bounding box center [884, 85] width 64 height 12
click at [902, 82] on input "Supplier Code" at bounding box center [964, 87] width 224 height 11
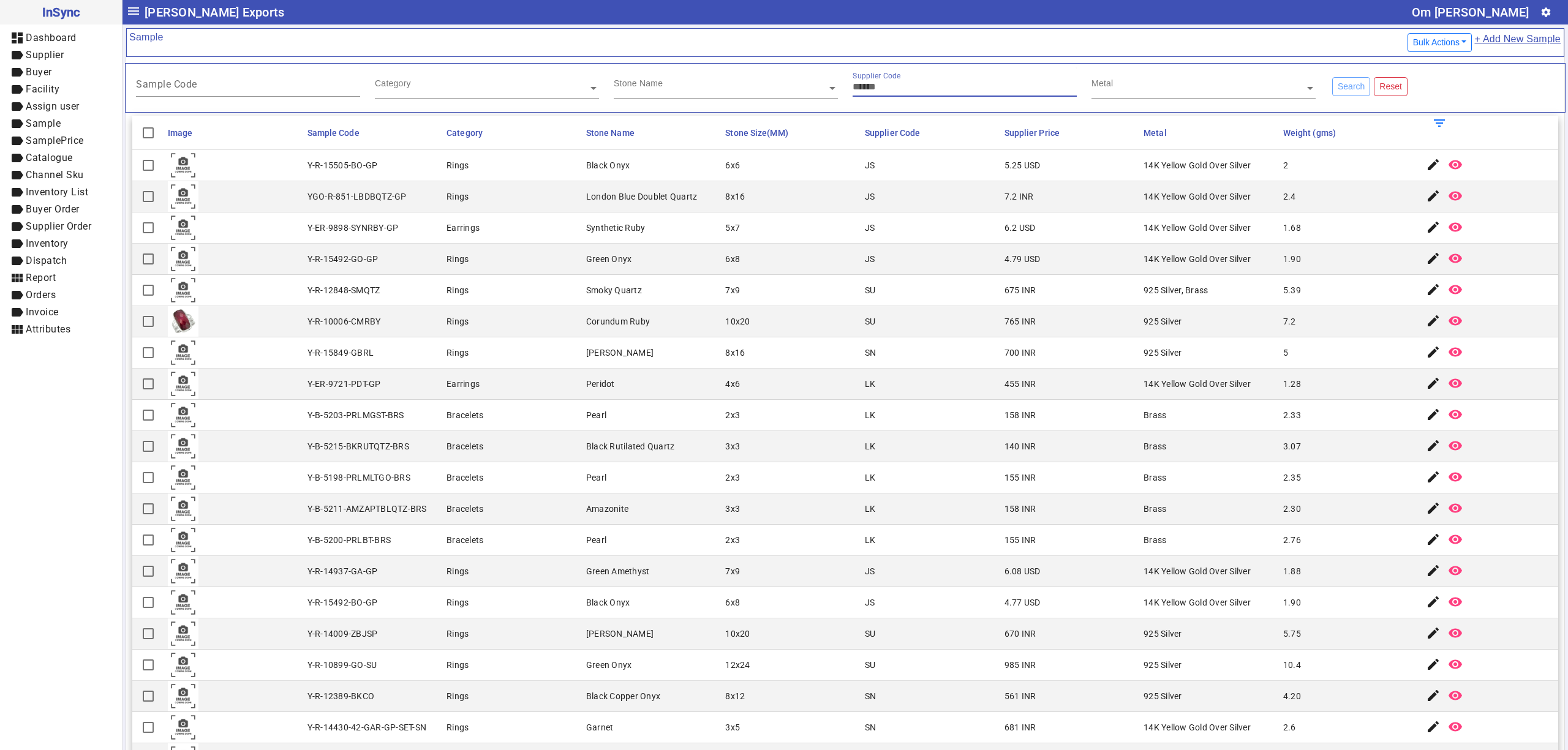
click at [1107, 82] on div "Metal" at bounding box center [1203, 83] width 224 height 32
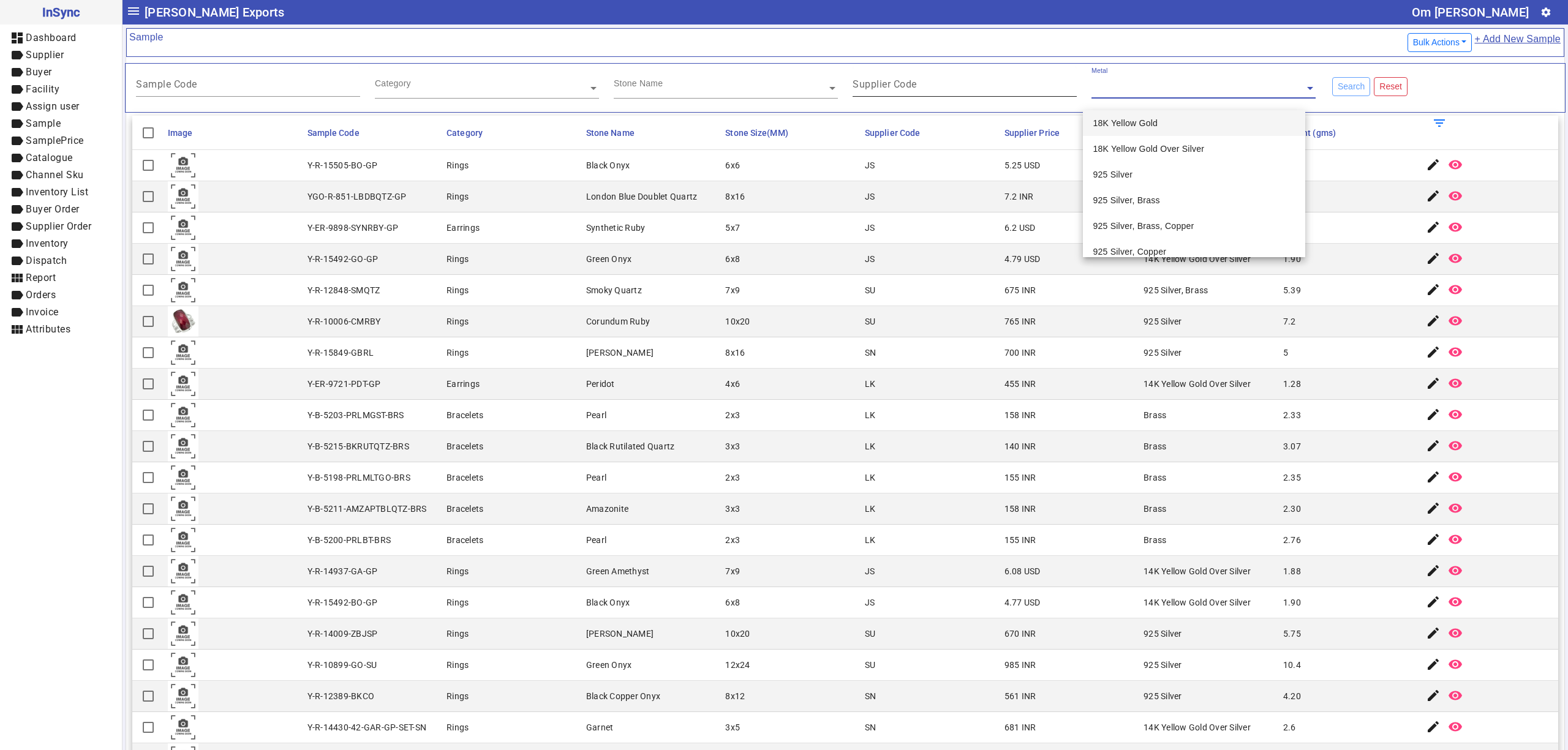
click at [934, 87] on input "Supplier Code" at bounding box center [964, 87] width 224 height 11
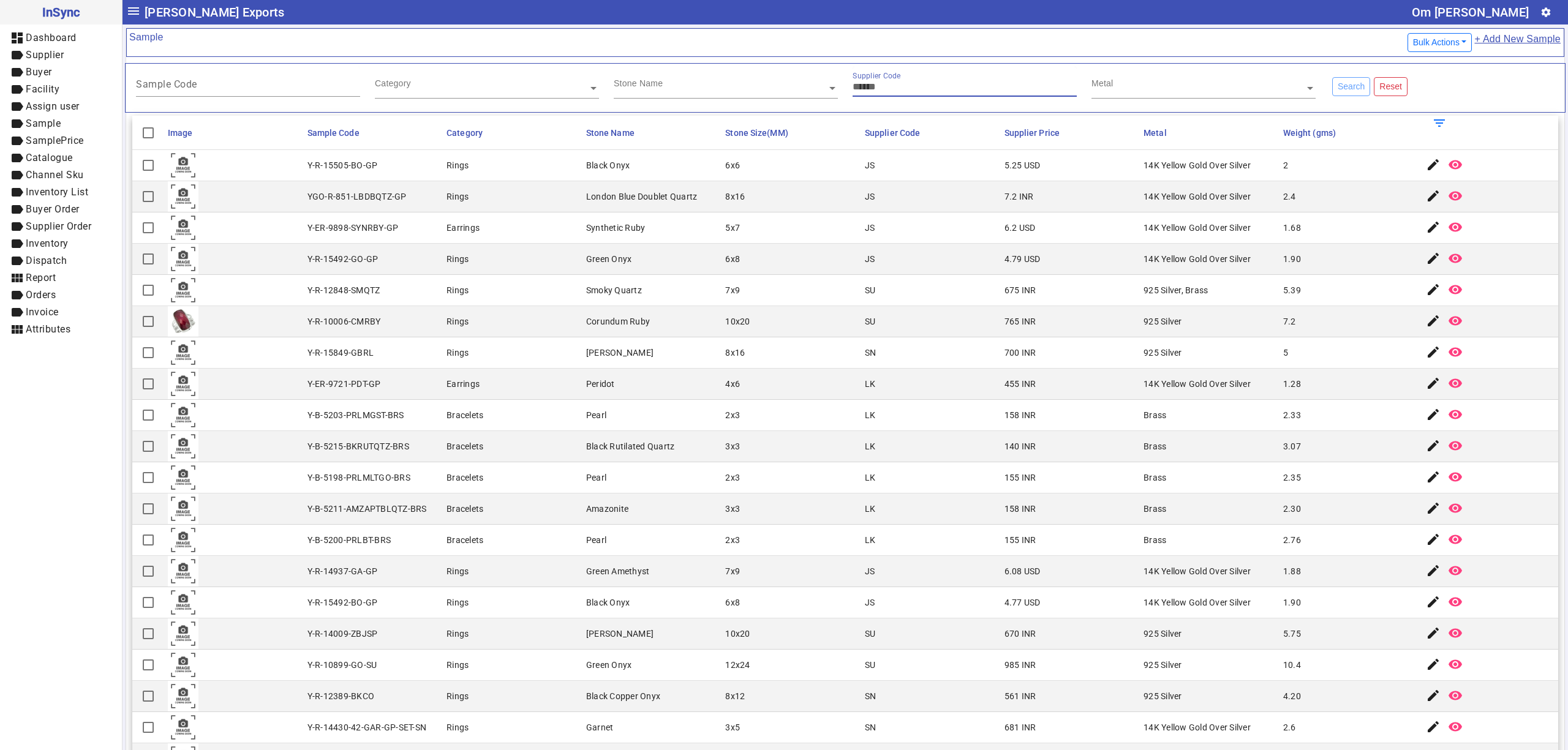
click at [716, 81] on div "Stone Name" at bounding box center [720, 73] width 213 height 14
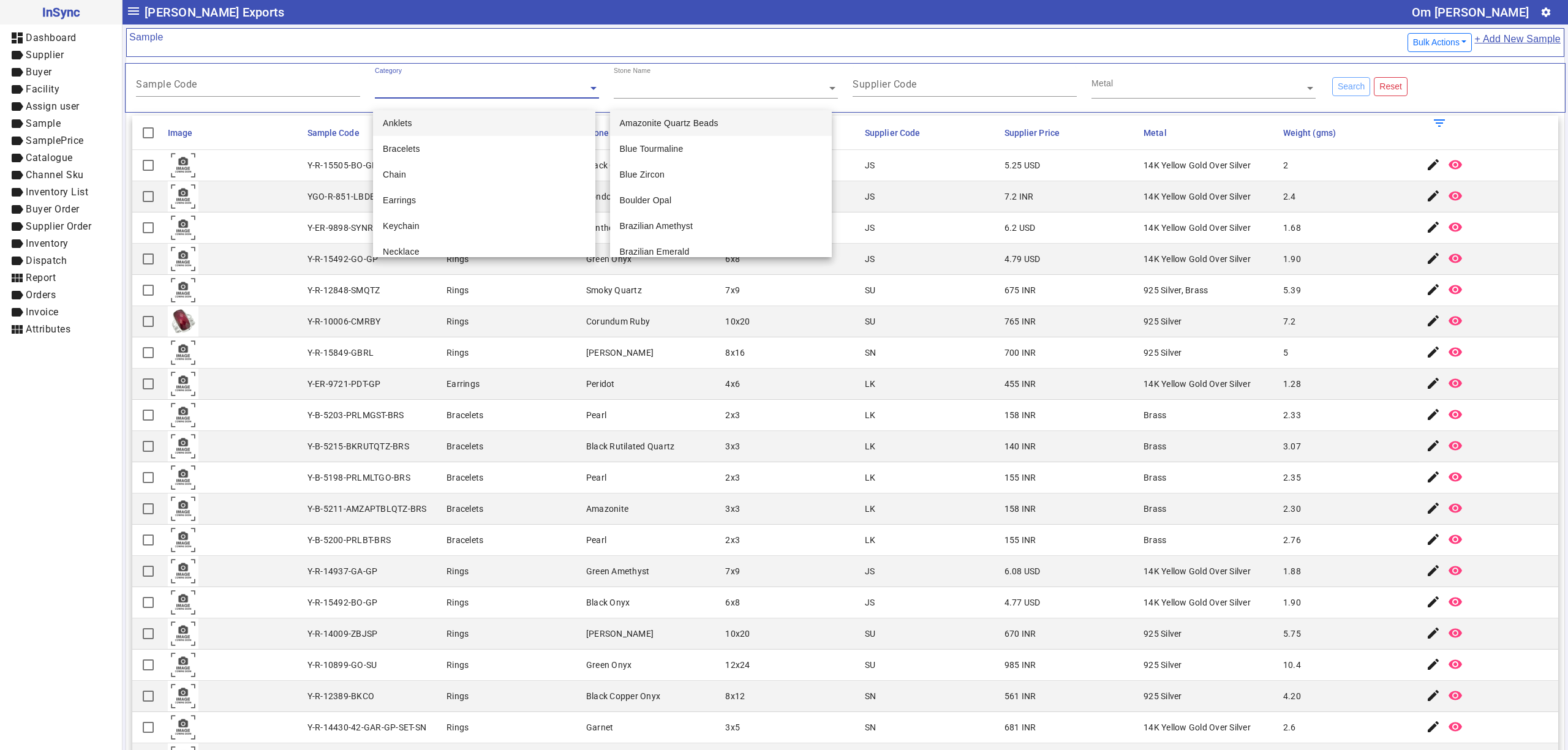
click at [513, 79] on div "Category" at bounding box center [481, 73] width 213 height 14
click at [234, 77] on div "Sample Code" at bounding box center [248, 81] width 224 height 30
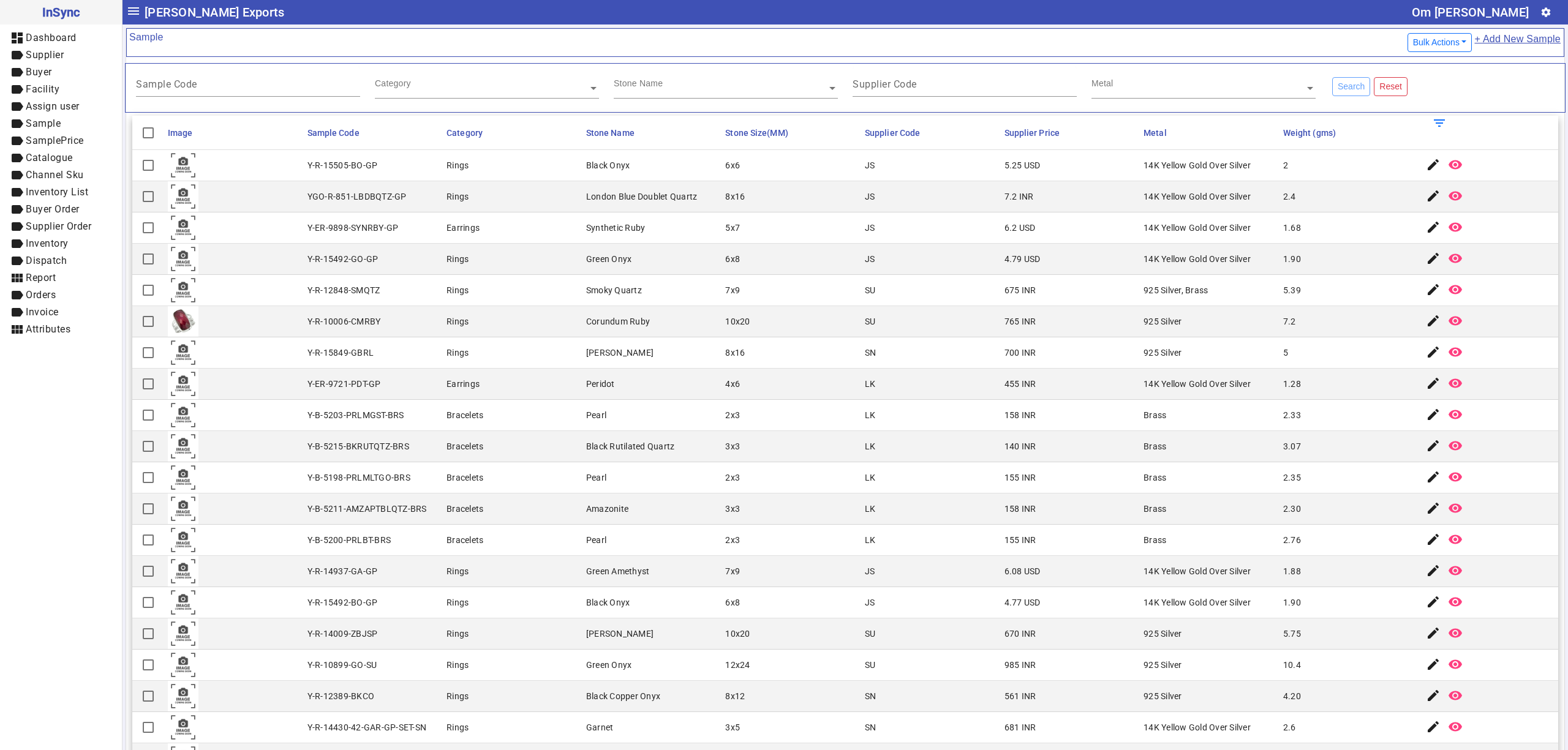
click at [593, 211] on mat-cell "London Blue Doublet Quartz" at bounding box center [652, 196] width 139 height 31
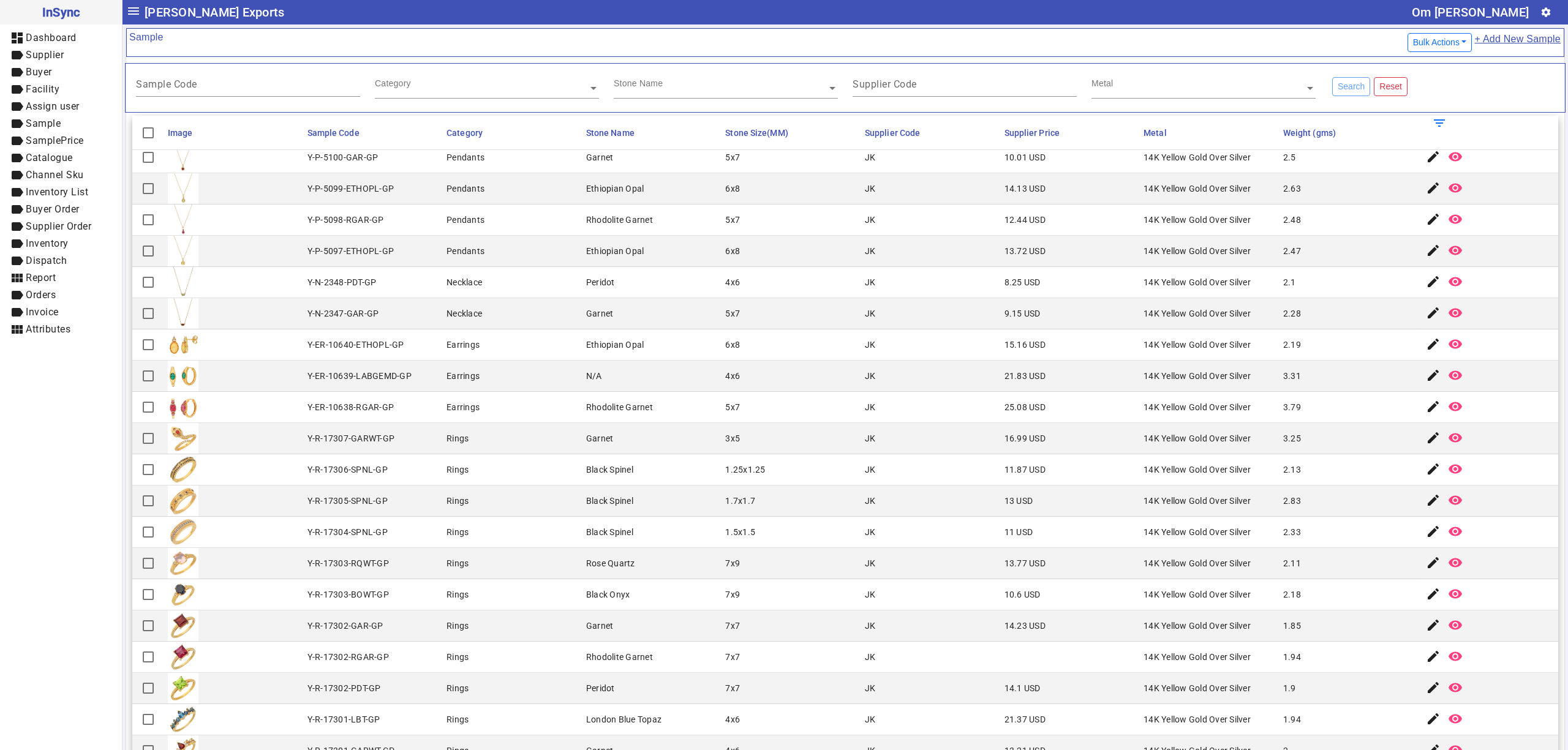
scroll to position [2461, 0]
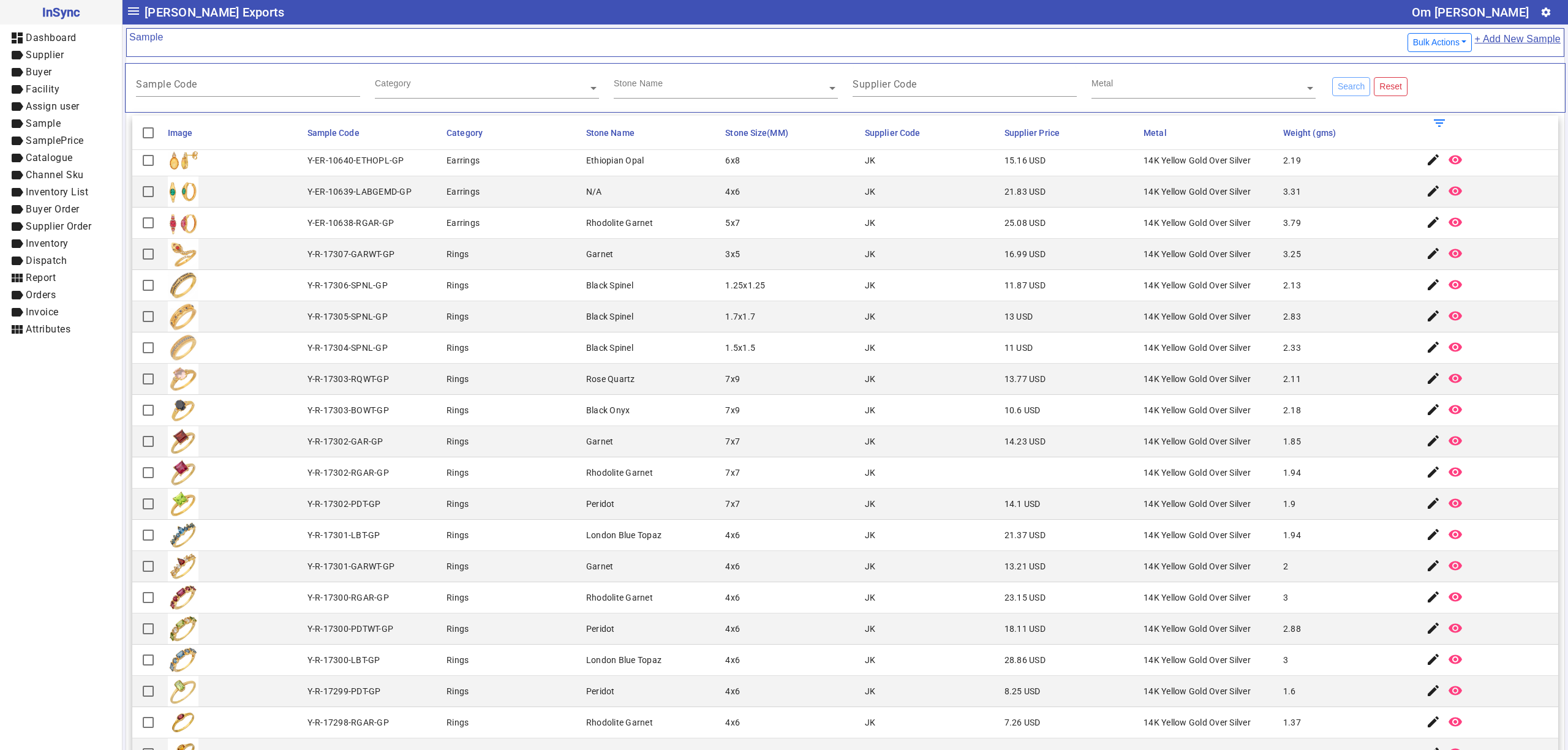
click at [618, 221] on div "Rhodolite Garnet" at bounding box center [619, 223] width 67 height 13
click at [763, 464] on mat-cell "7x7" at bounding box center [791, 472] width 139 height 31
click at [606, 336] on mat-cell "Black Spinel" at bounding box center [652, 348] width 139 height 31
click at [583, 399] on mat-cell "Black Onyx" at bounding box center [652, 410] width 139 height 31
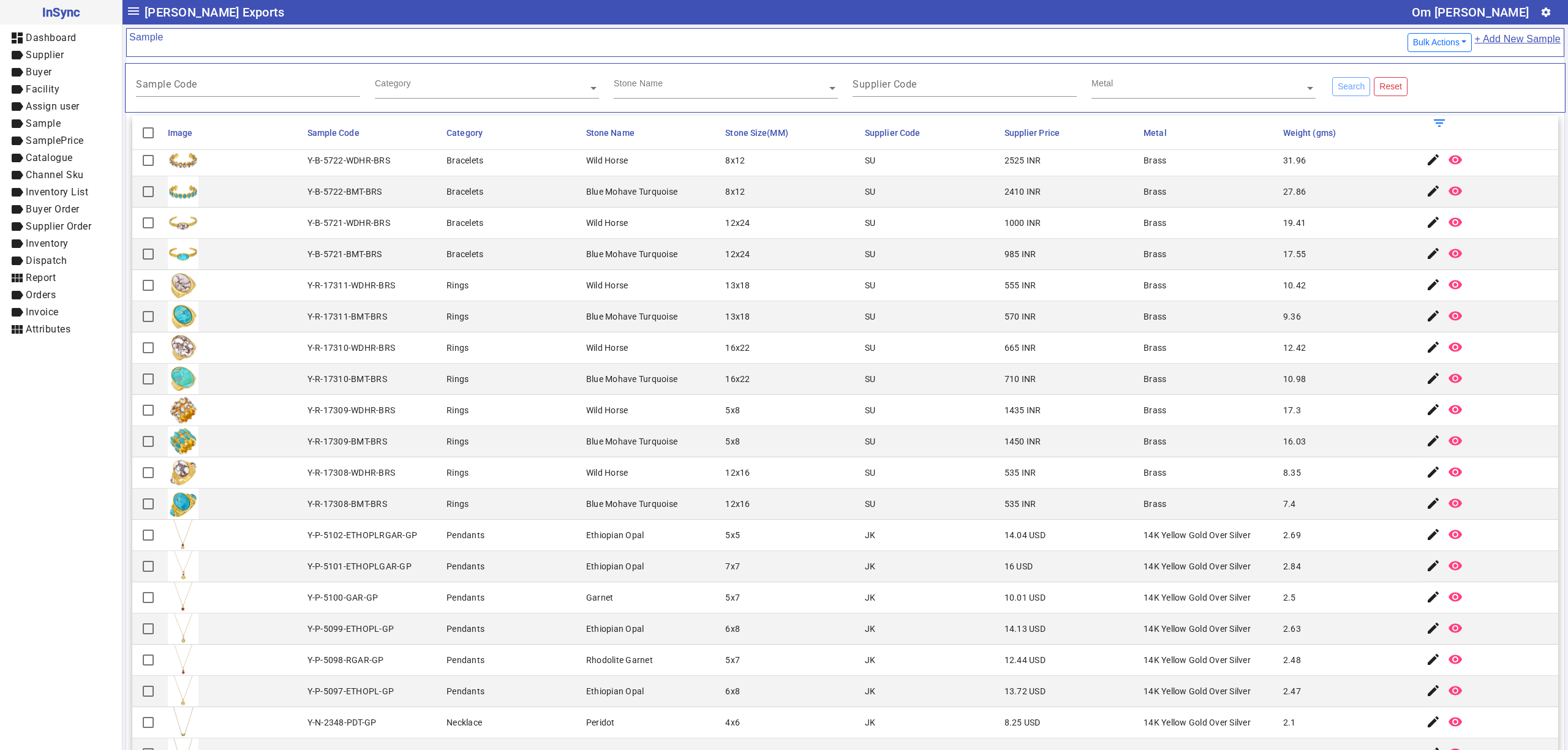
scroll to position [1781, 0]
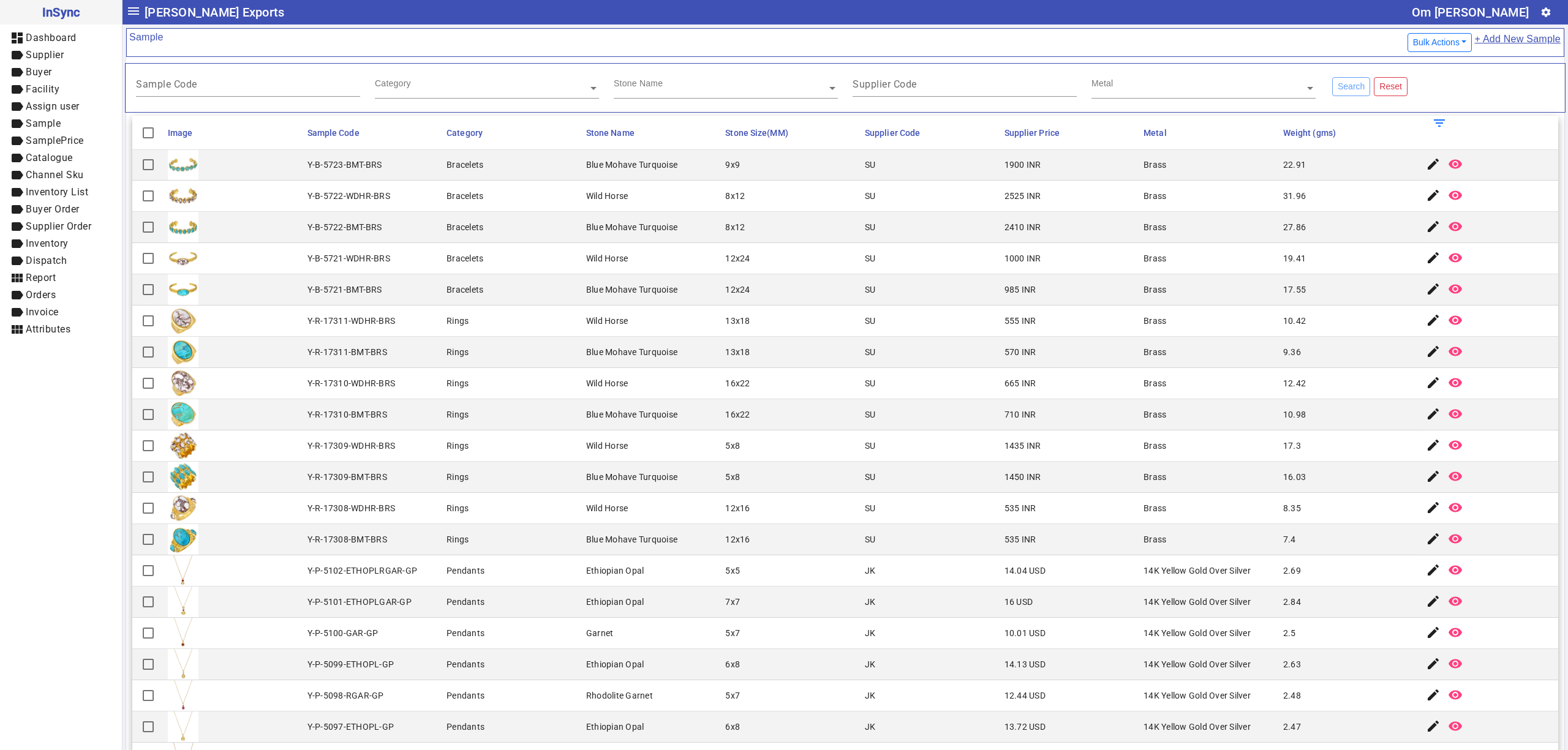
click at [571, 462] on mat-cell "Rings" at bounding box center [512, 446] width 139 height 31
drag, startPoint x: 601, startPoint y: 213, endPoint x: 545, endPoint y: 176, distance: 67.1
click at [586, 202] on div "Wild Horse" at bounding box center [607, 196] width 42 height 13
click at [482, 522] on mat-cell "Rings" at bounding box center [512, 508] width 139 height 31
click at [903, 274] on mat-cell "SU" at bounding box center [930, 258] width 139 height 31
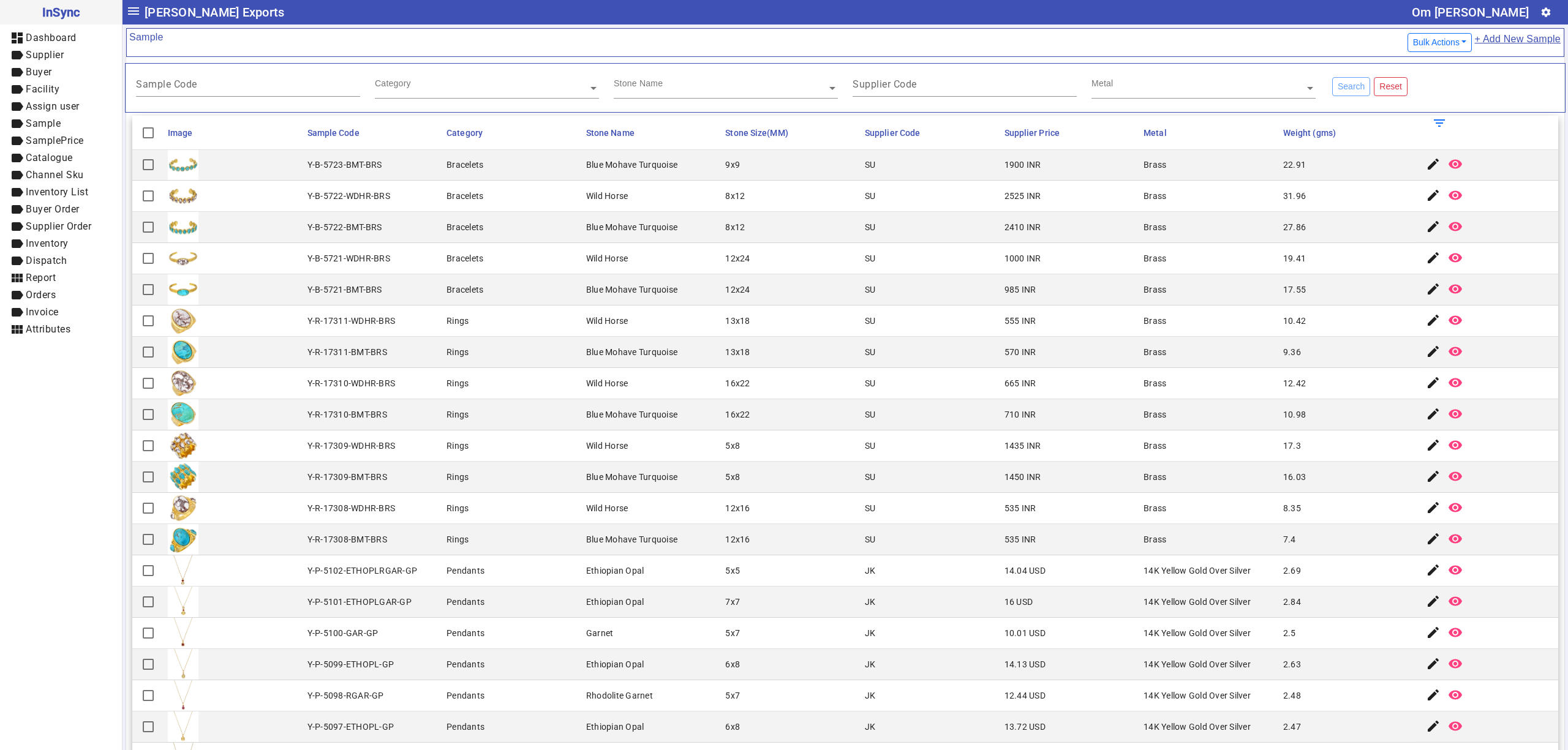
click at [211, 478] on mat-cell at bounding box center [233, 477] width 139 height 31
click at [662, 482] on mat-cell "Blue Mohave Turquoise" at bounding box center [652, 477] width 139 height 31
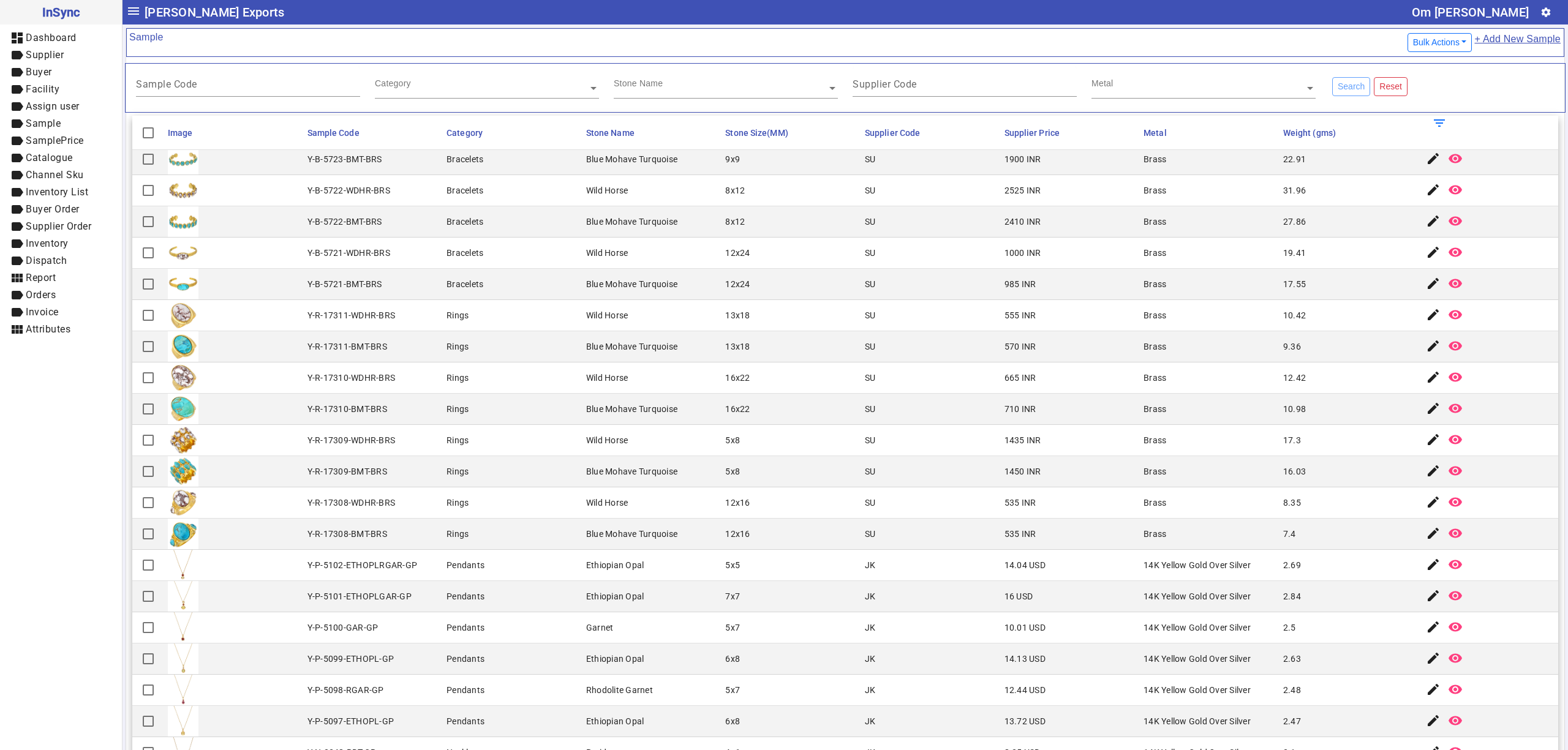
scroll to position [1236, 0]
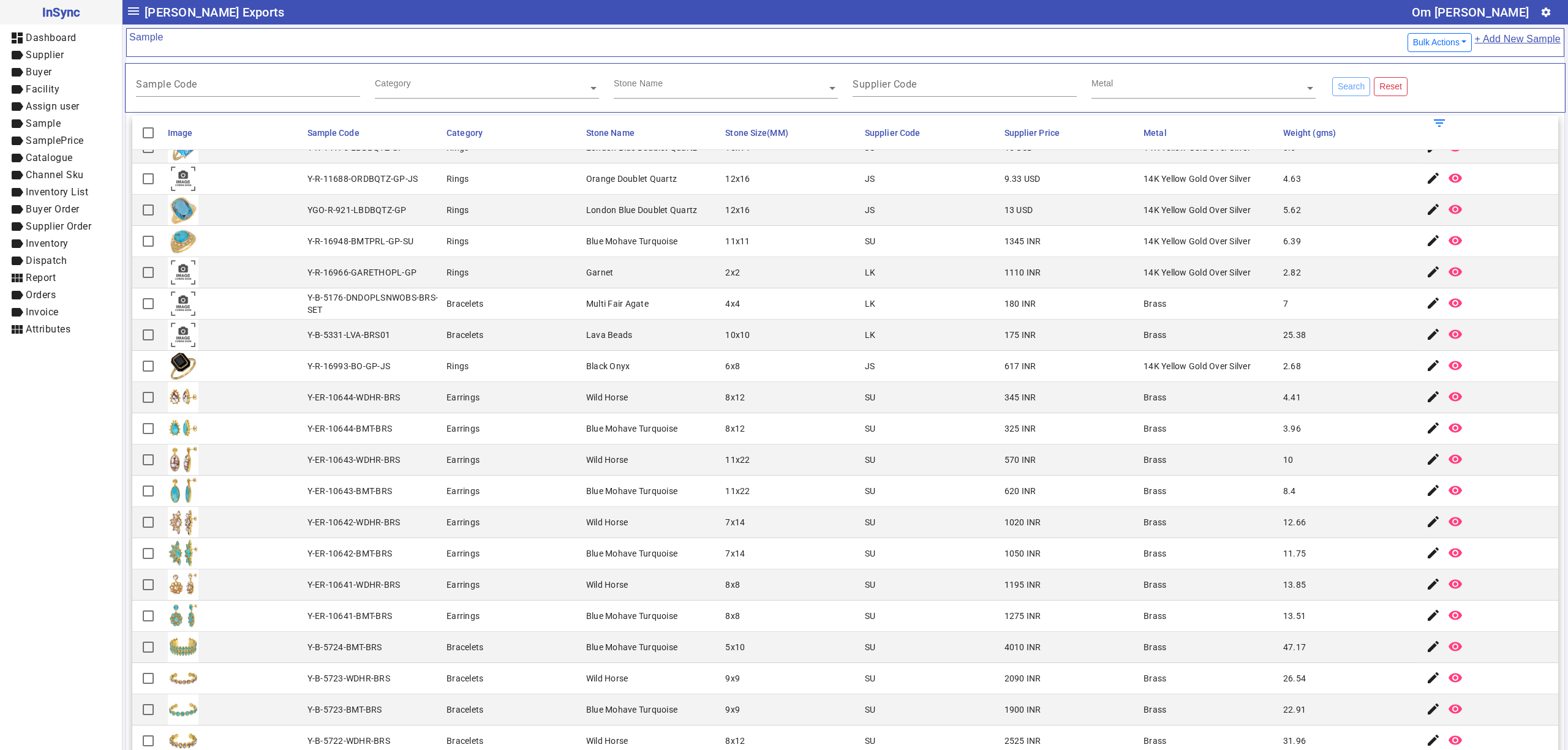
click at [1213, 92] on input "text" at bounding box center [1203, 88] width 224 height 13
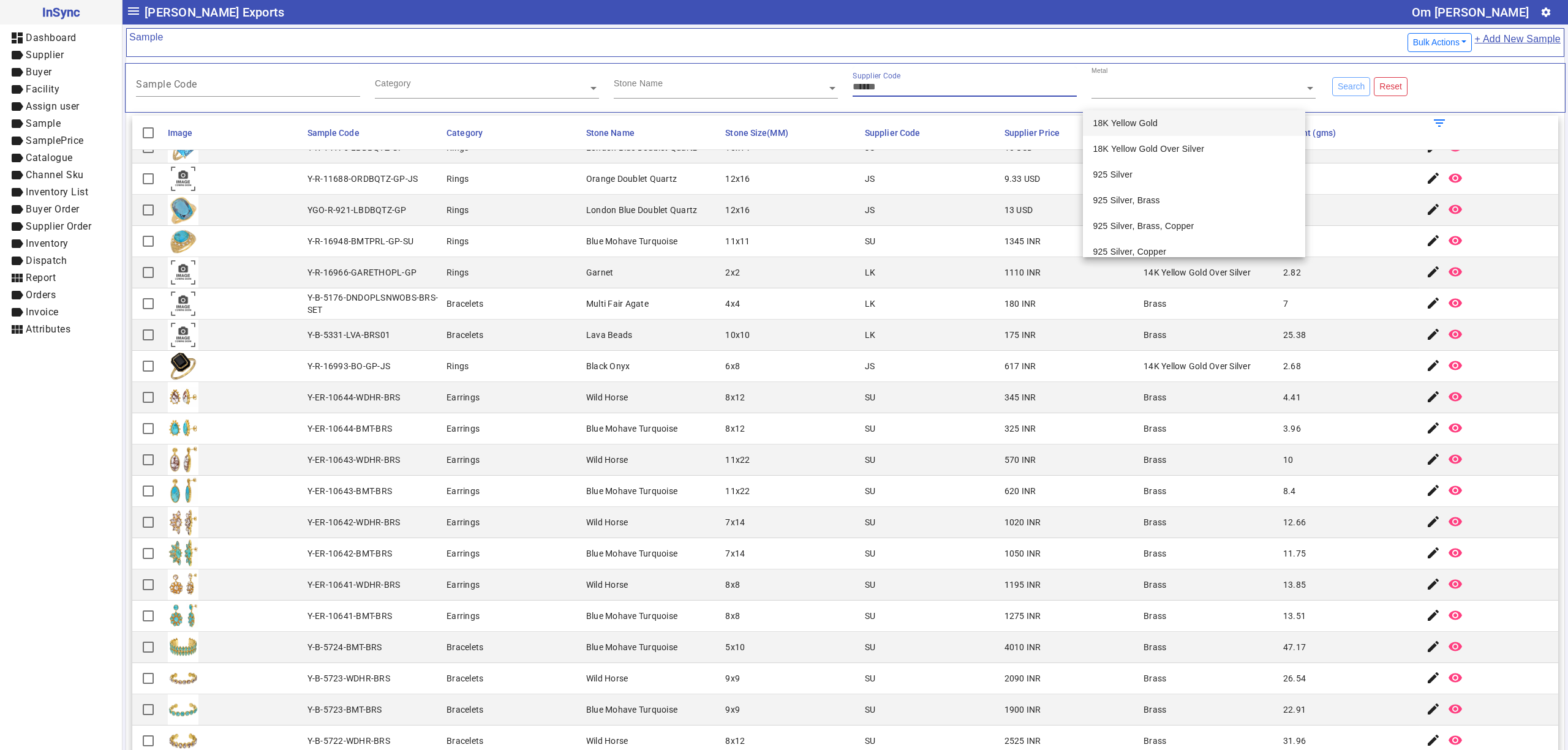
click at [974, 85] on input "Supplier Code" at bounding box center [964, 87] width 224 height 11
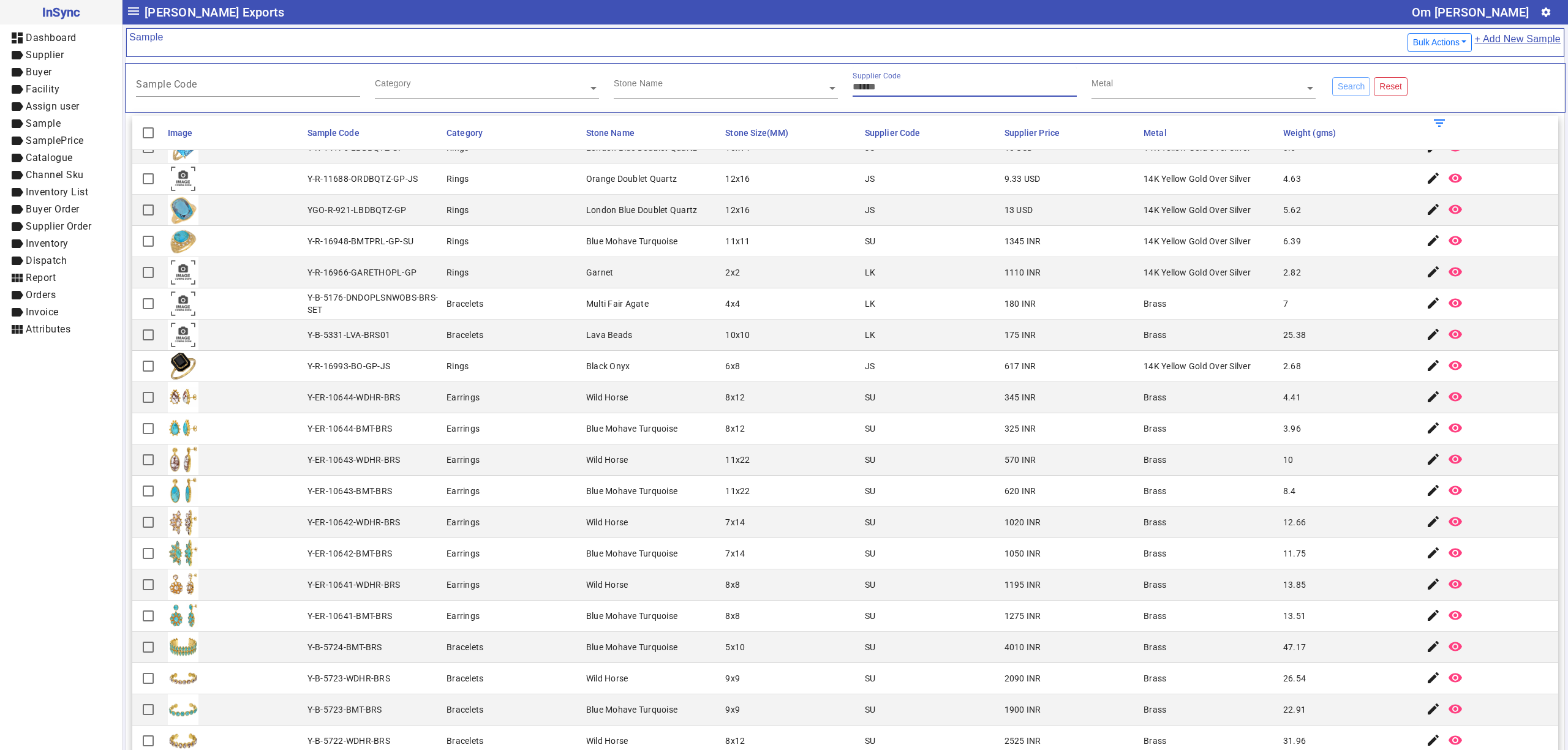
click at [783, 82] on div "Stone Name" at bounding box center [726, 83] width 224 height 32
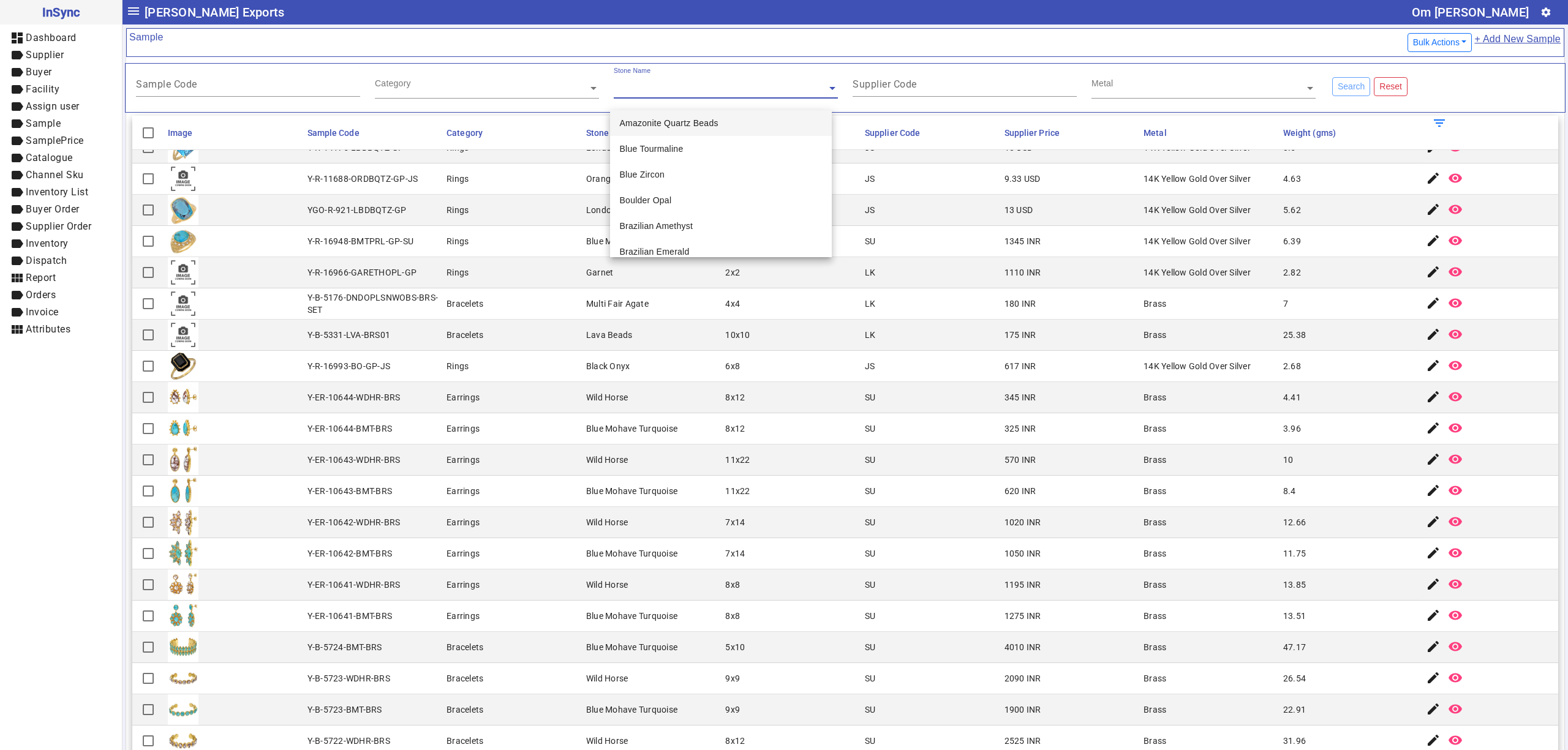
click at [510, 98] on div "Category" at bounding box center [486, 83] width 224 height 32
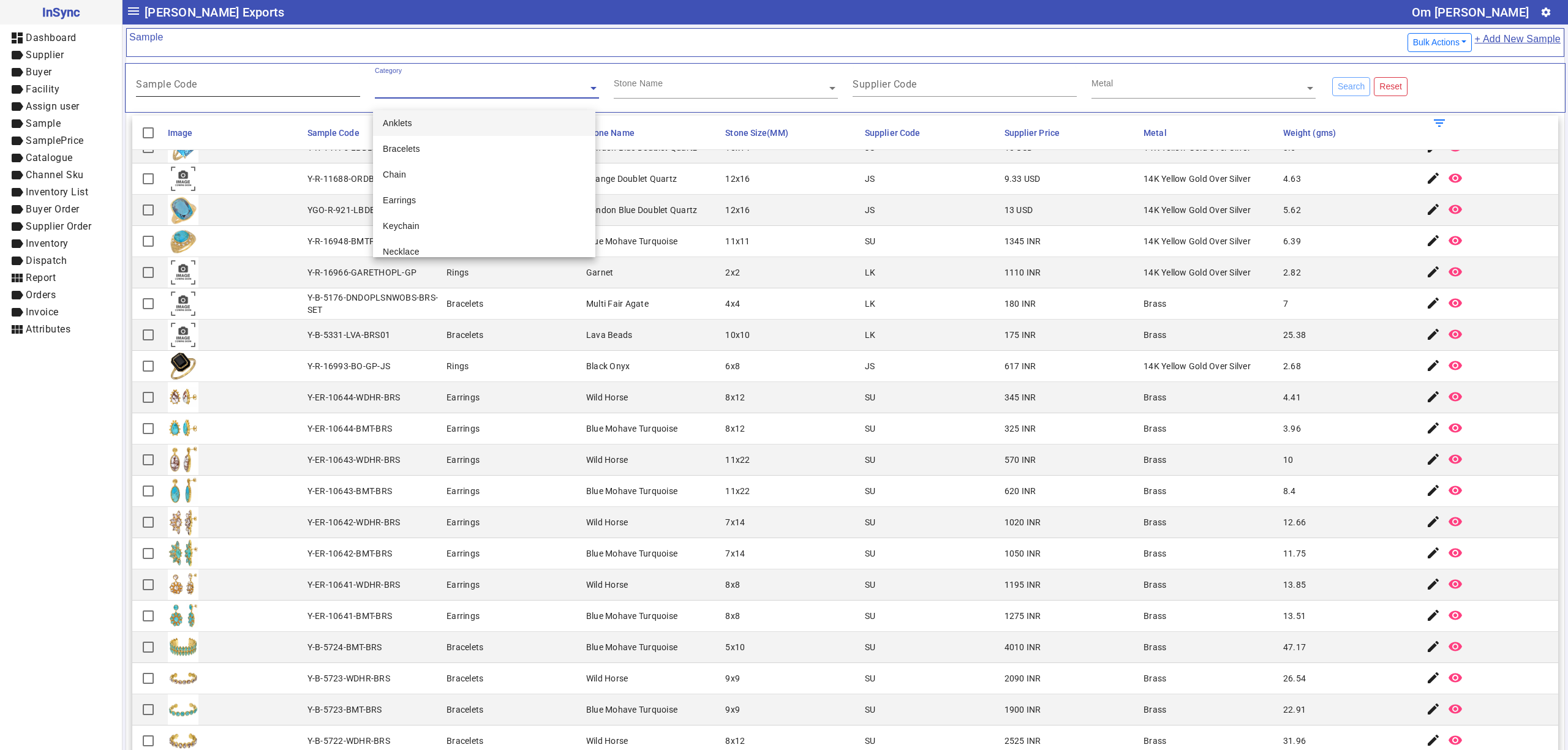
click at [243, 84] on input "Sample Code" at bounding box center [248, 87] width 224 height 11
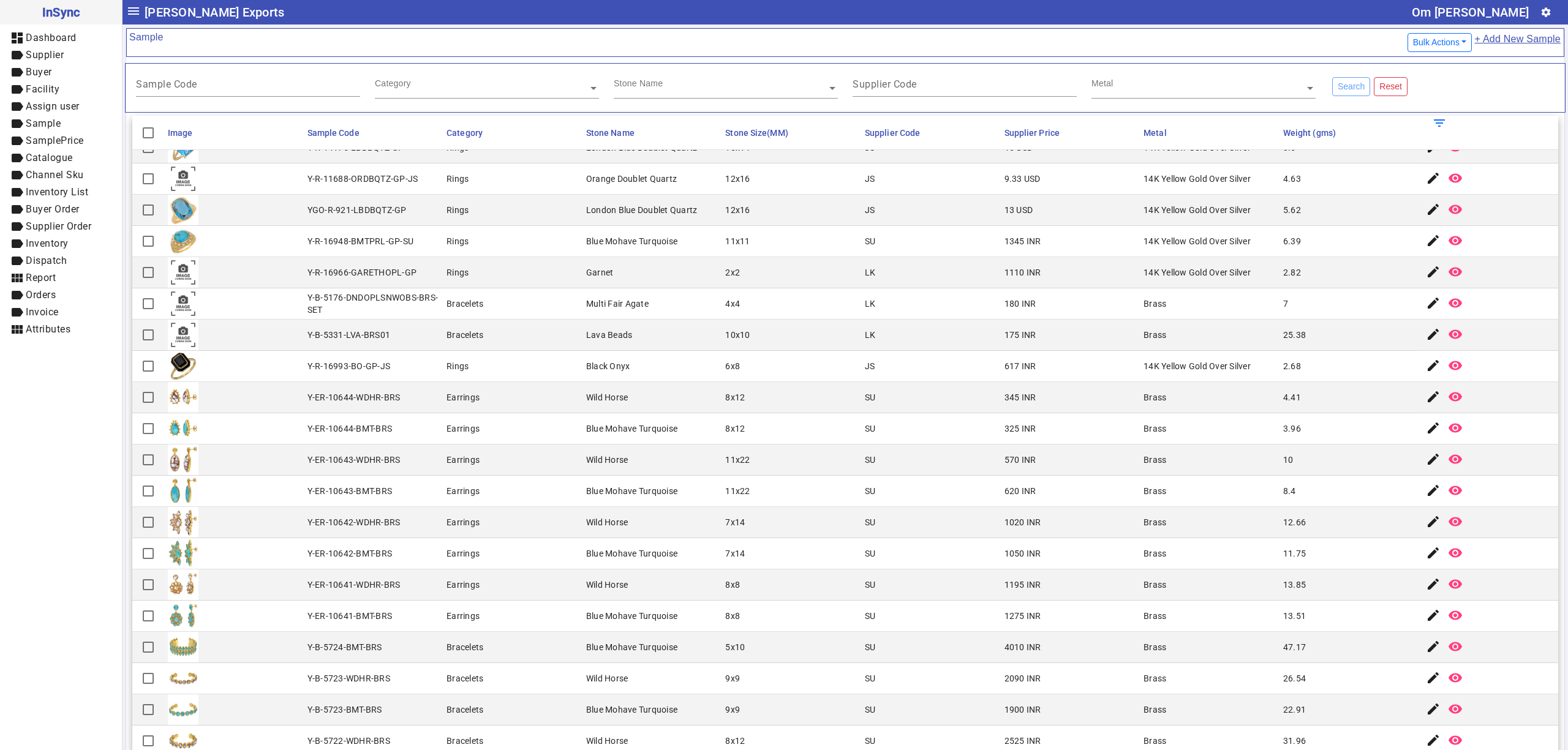
click at [974, 398] on mat-cell "SU" at bounding box center [930, 397] width 139 height 31
click at [904, 404] on mat-cell "SU" at bounding box center [930, 397] width 139 height 31
click at [433, 507] on mat-cell "Y-ER-10643-BMT-BRS" at bounding box center [373, 491] width 139 height 31
click at [641, 428] on mat-cell "Blue Mohave Turquoise" at bounding box center [652, 429] width 139 height 31
click at [877, 570] on mat-cell "SU" at bounding box center [930, 554] width 139 height 31
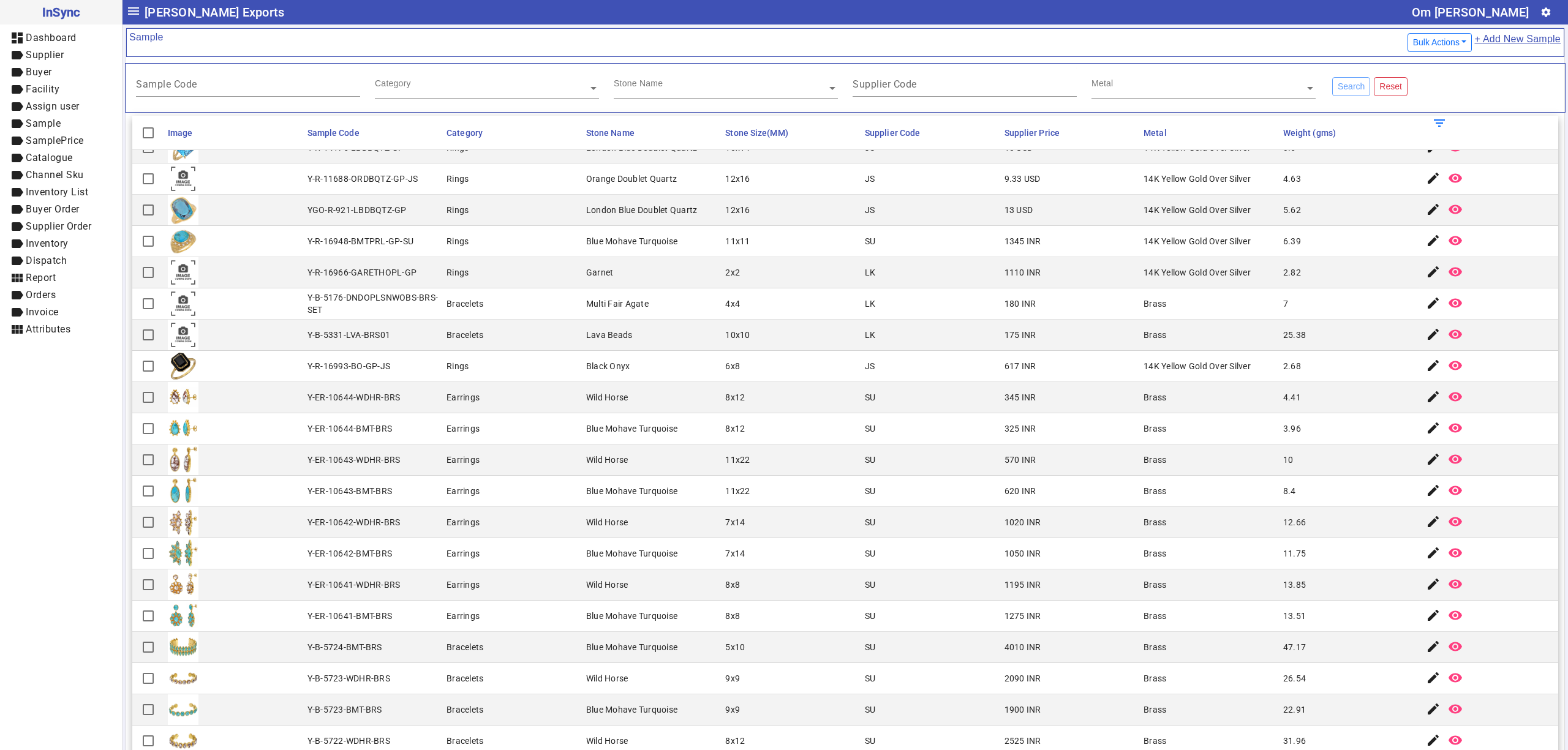
click at [921, 310] on mat-cell "LK" at bounding box center [930, 304] width 139 height 31
click at [797, 319] on mat-cell "4x4" at bounding box center [791, 304] width 139 height 31
click at [655, 619] on mat-cell "Blue Mohave Turquoise" at bounding box center [652, 616] width 139 height 31
click at [1013, 404] on div "345 INR" at bounding box center [1020, 397] width 32 height 13
